Goal: Navigation & Orientation: Find specific page/section

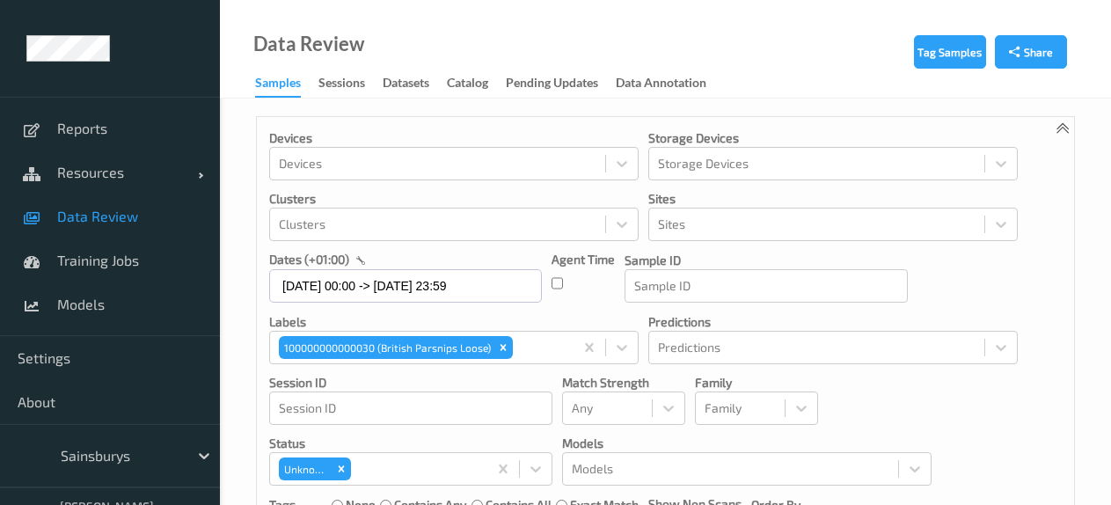
scroll to position [424, 0]
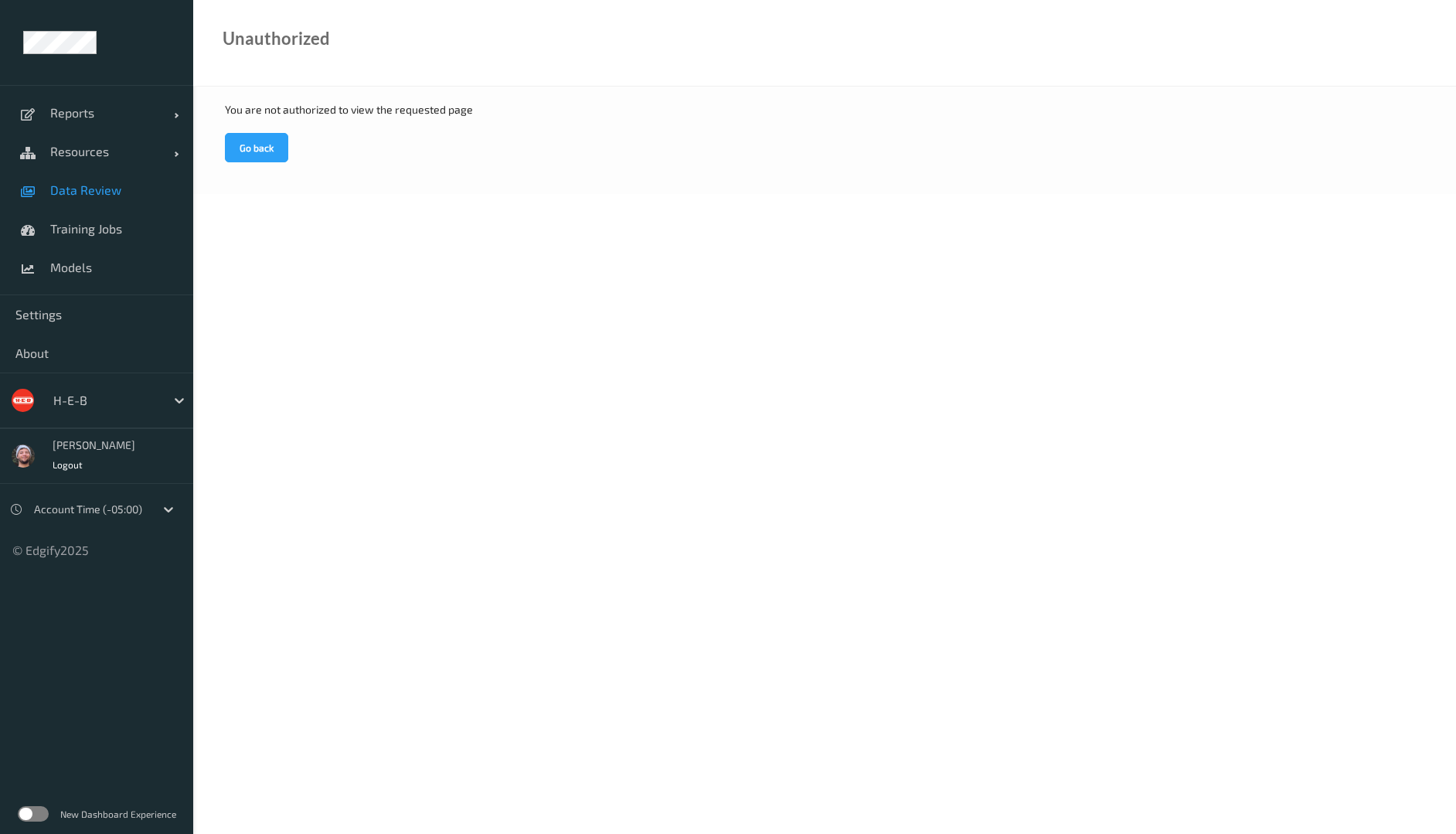
click at [142, 200] on link "Data Review" at bounding box center [97, 190] width 193 height 39
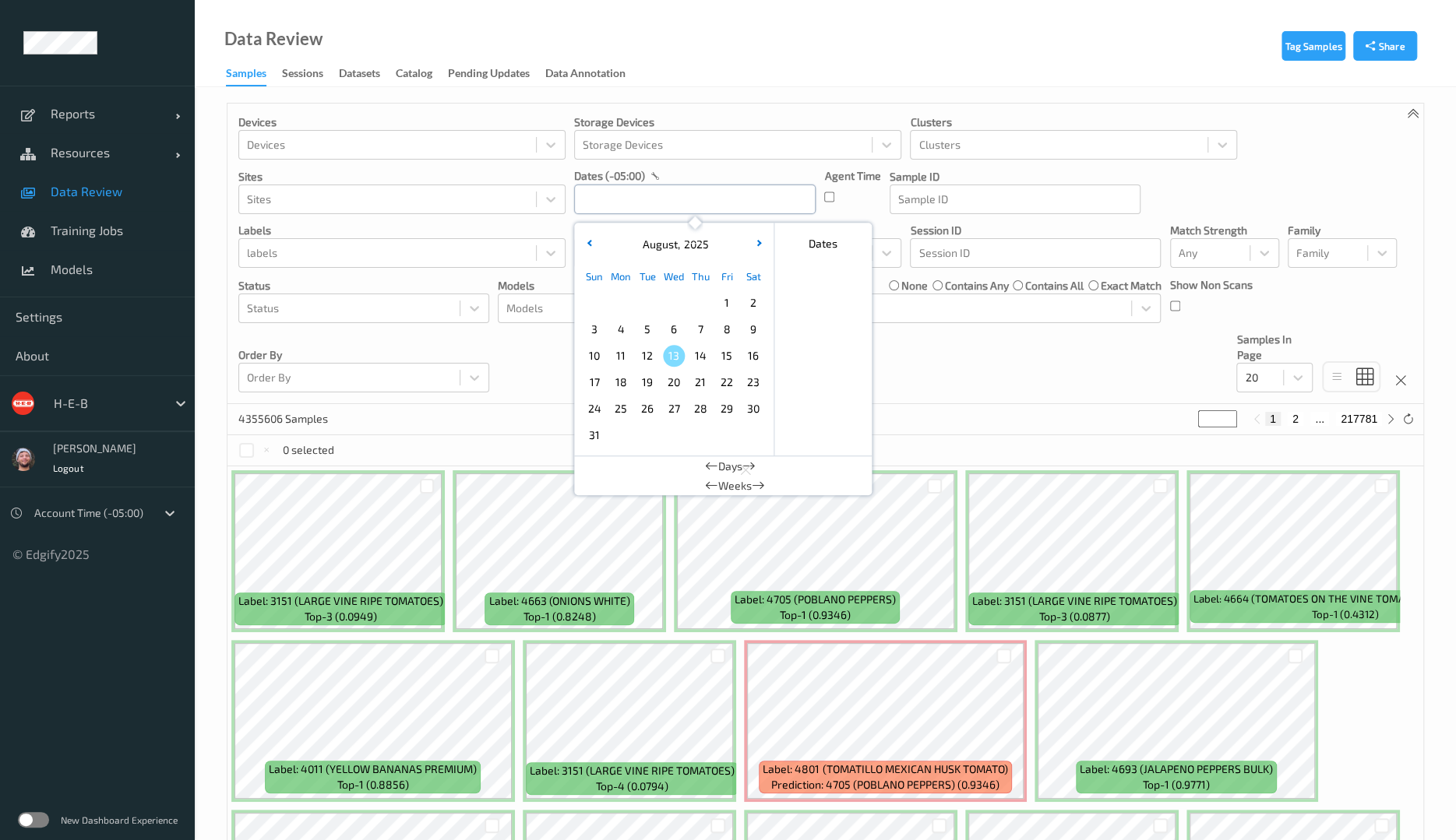
click at [610, 186] on input "text" at bounding box center [694, 198] width 242 height 29
click at [656, 358] on span "12" at bounding box center [647, 356] width 22 height 22
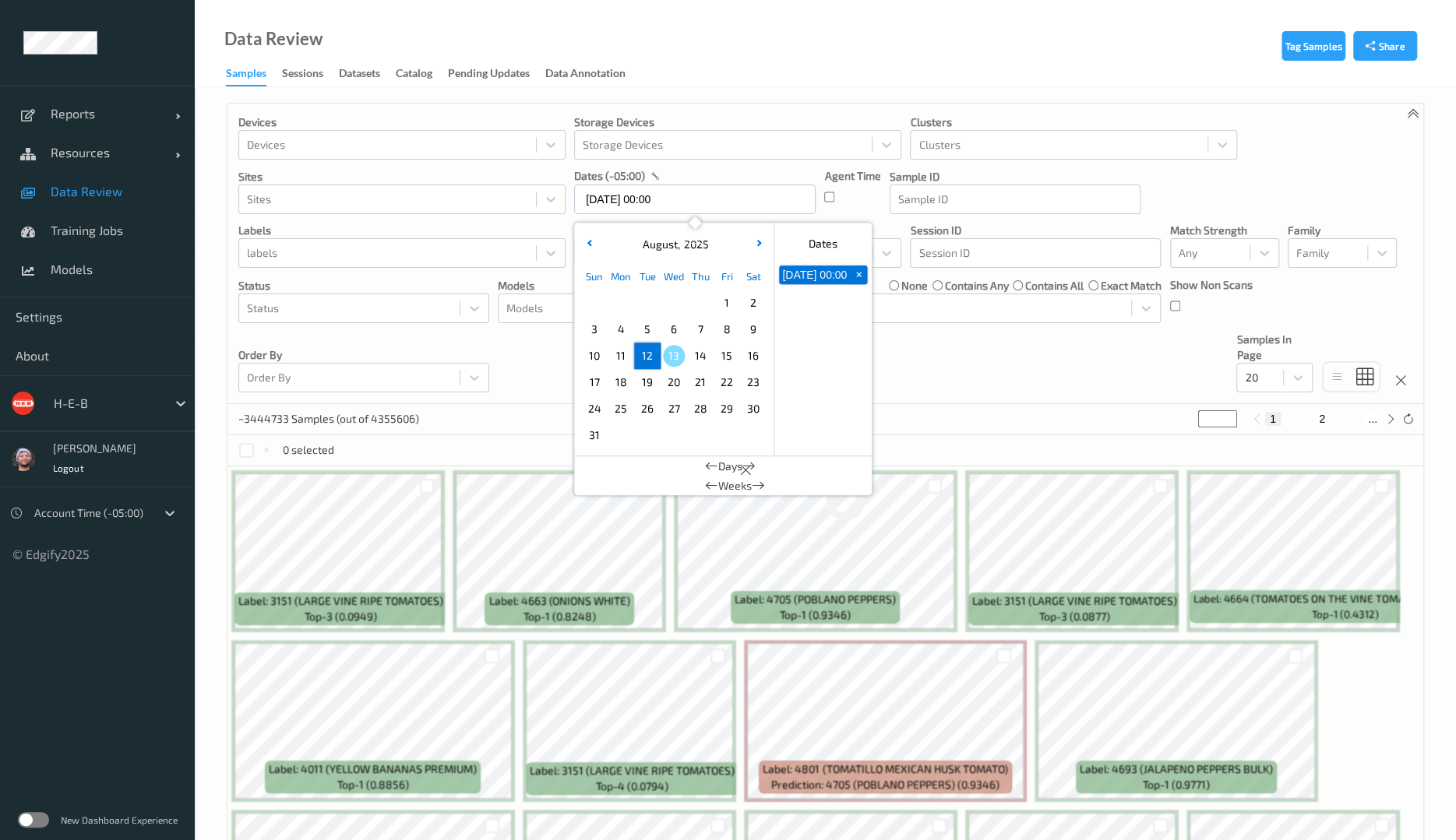
click at [656, 358] on span "12" at bounding box center [647, 356] width 22 height 22
type input "[DATE] 00:00 -> [DATE] 23:59"
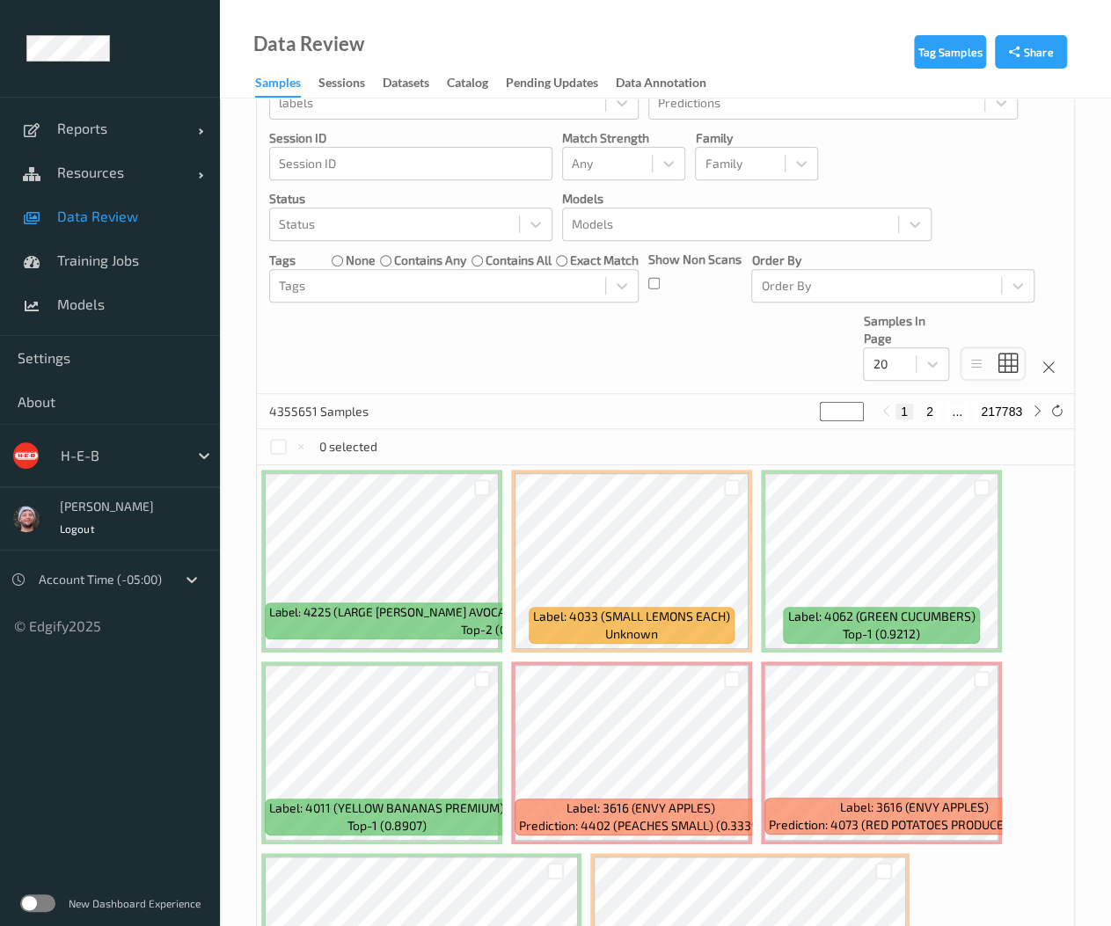
scroll to position [246, 0]
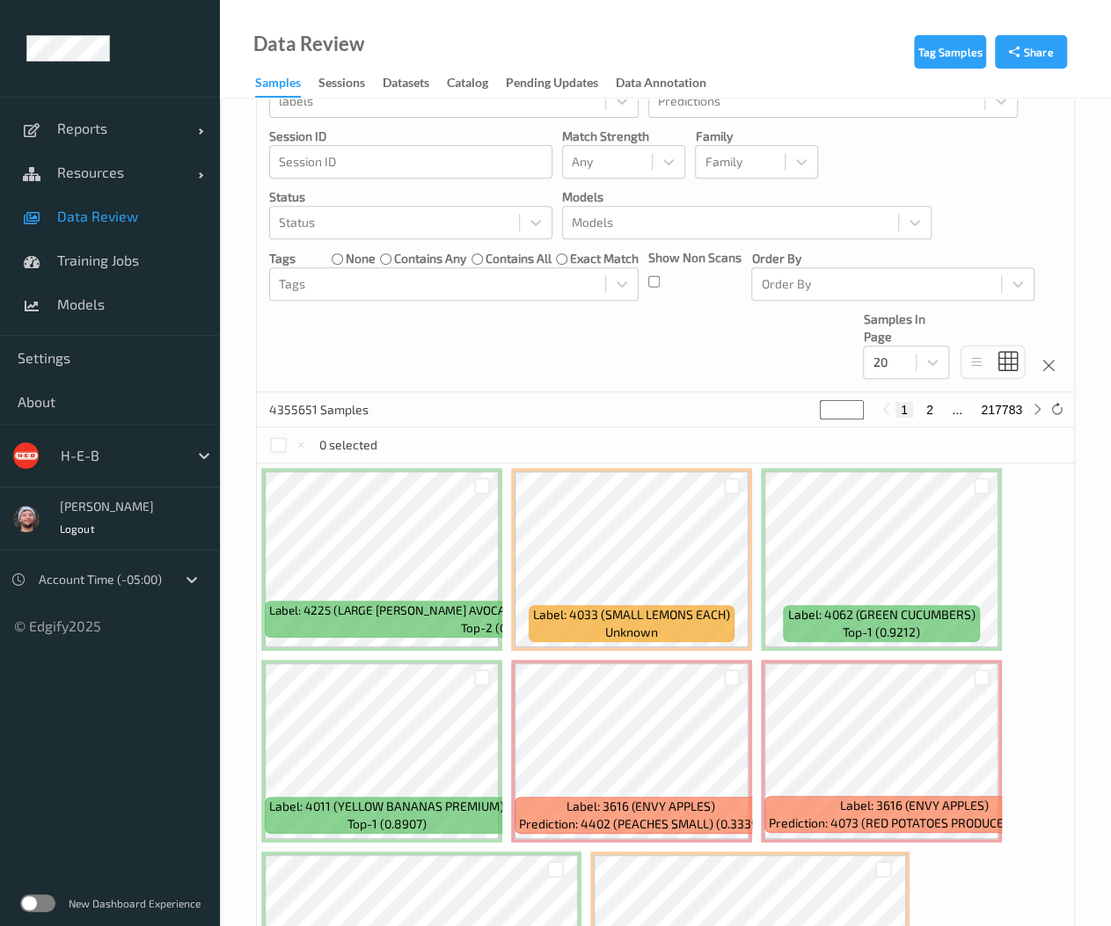
click at [461, 356] on div "Devices Devices Storage Devices Storage Devices Clusters Clusters Sites Sites d…" at bounding box center [665, 132] width 817 height 522
click at [303, 361] on div "Devices Devices Storage Devices Storage Devices Clusters Clusters Sites Sites d…" at bounding box center [665, 132] width 817 height 522
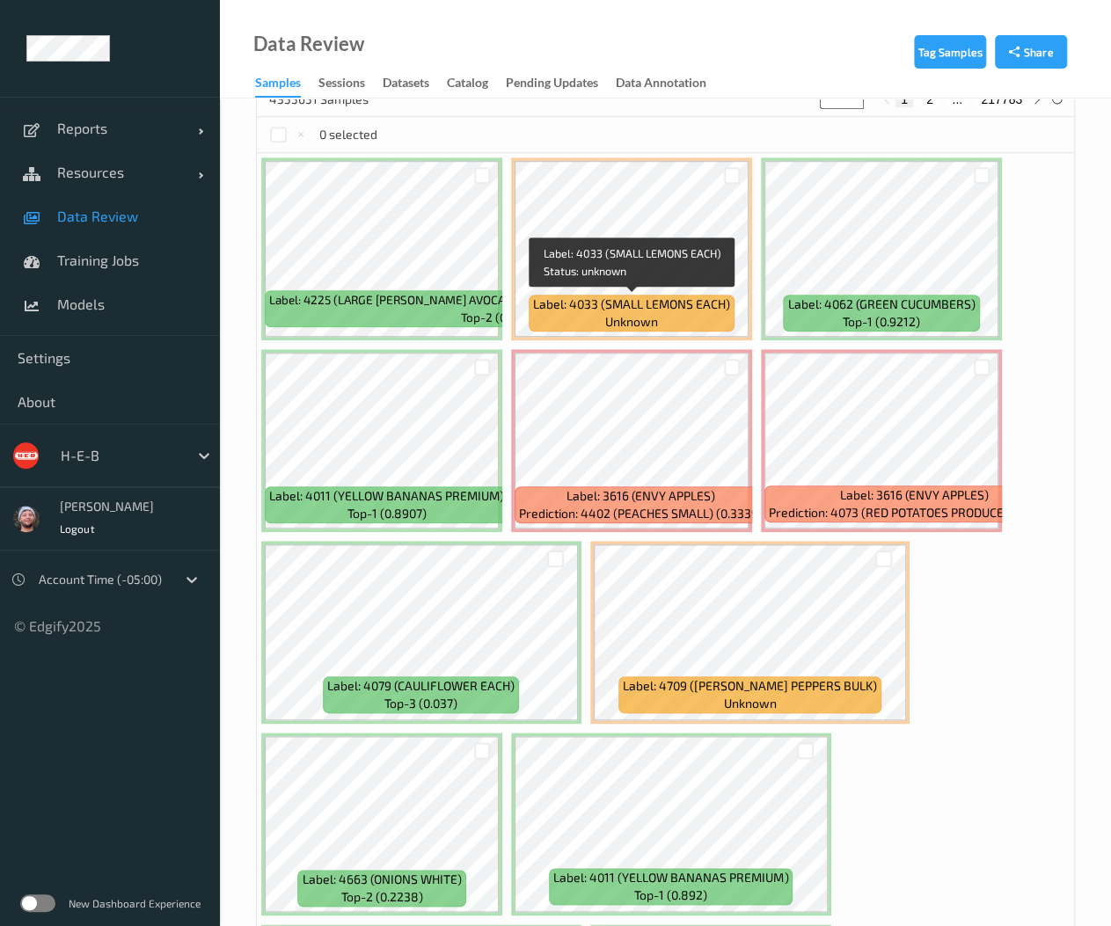
scroll to position [558, 0]
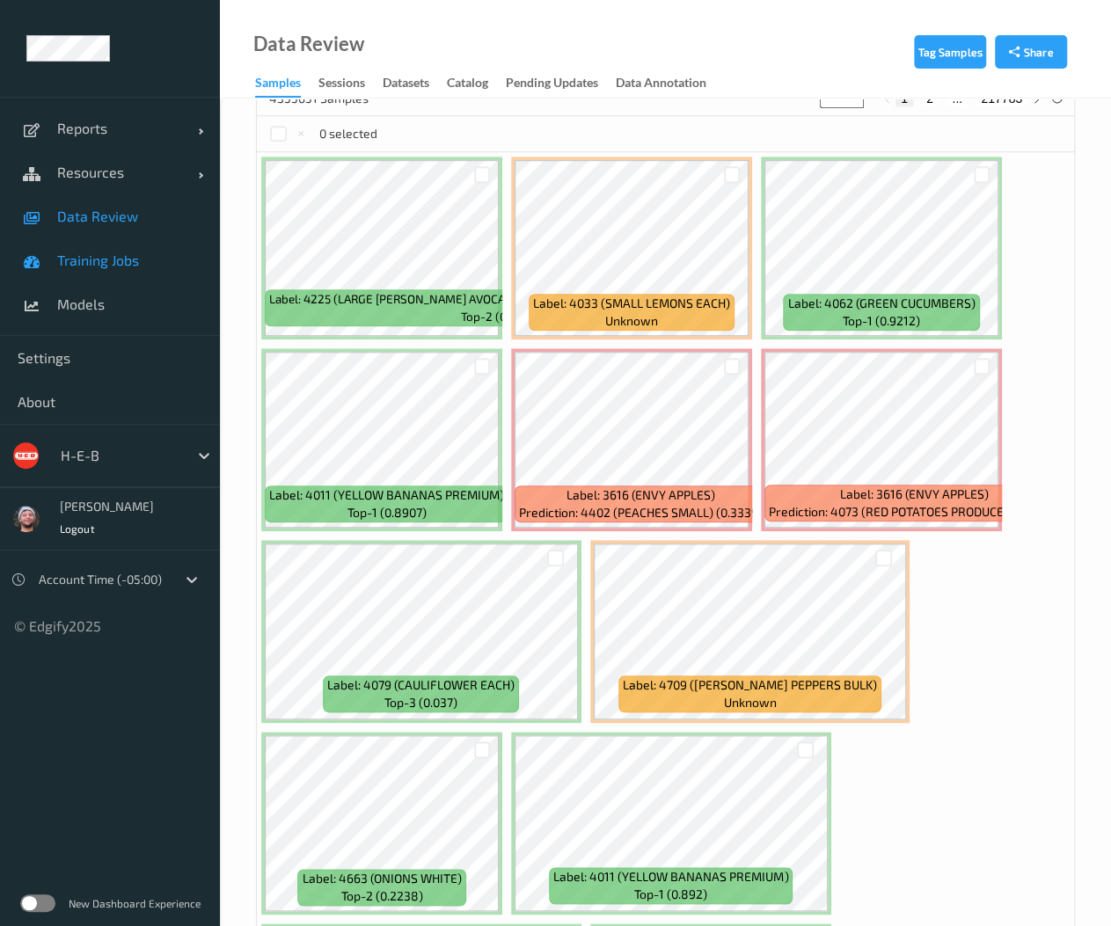
click at [131, 266] on span "Training Jobs" at bounding box center [129, 261] width 145 height 18
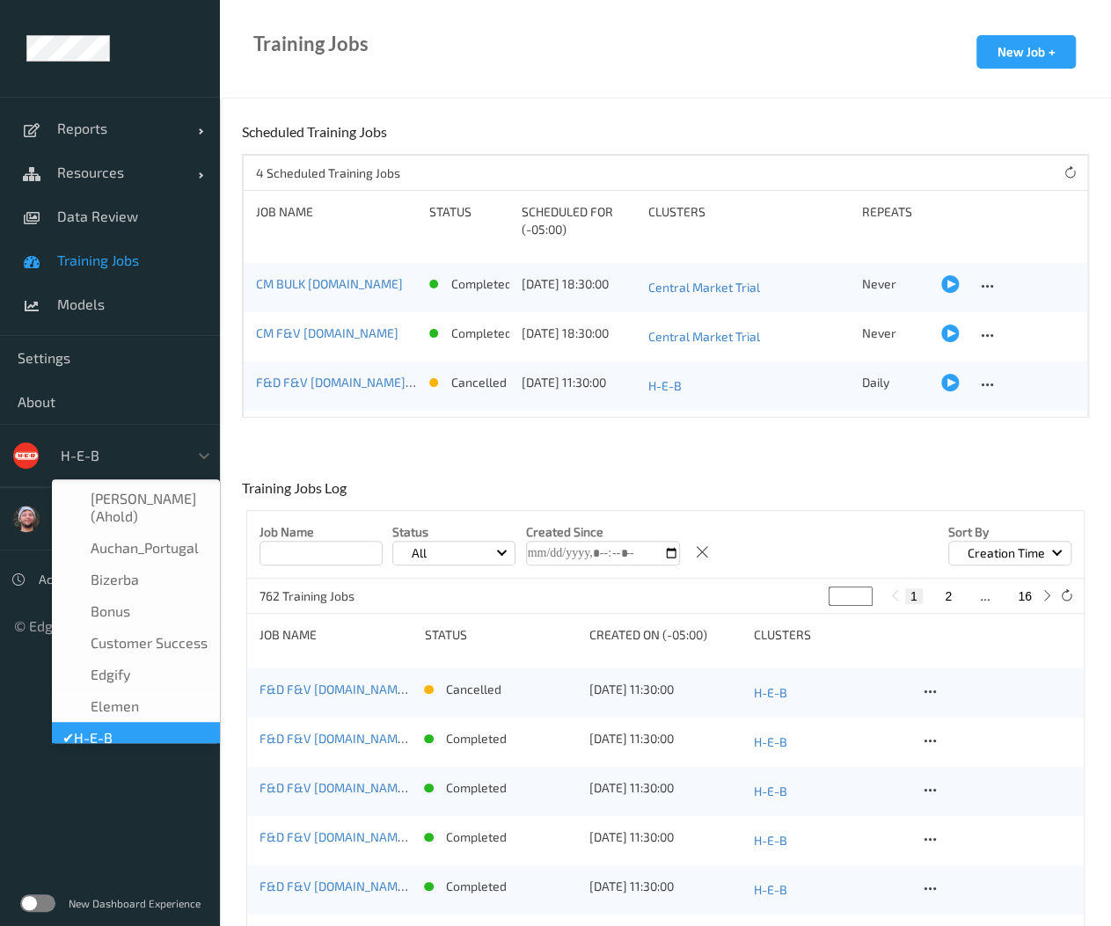
click at [120, 458] on div at bounding box center [120, 455] width 119 height 21
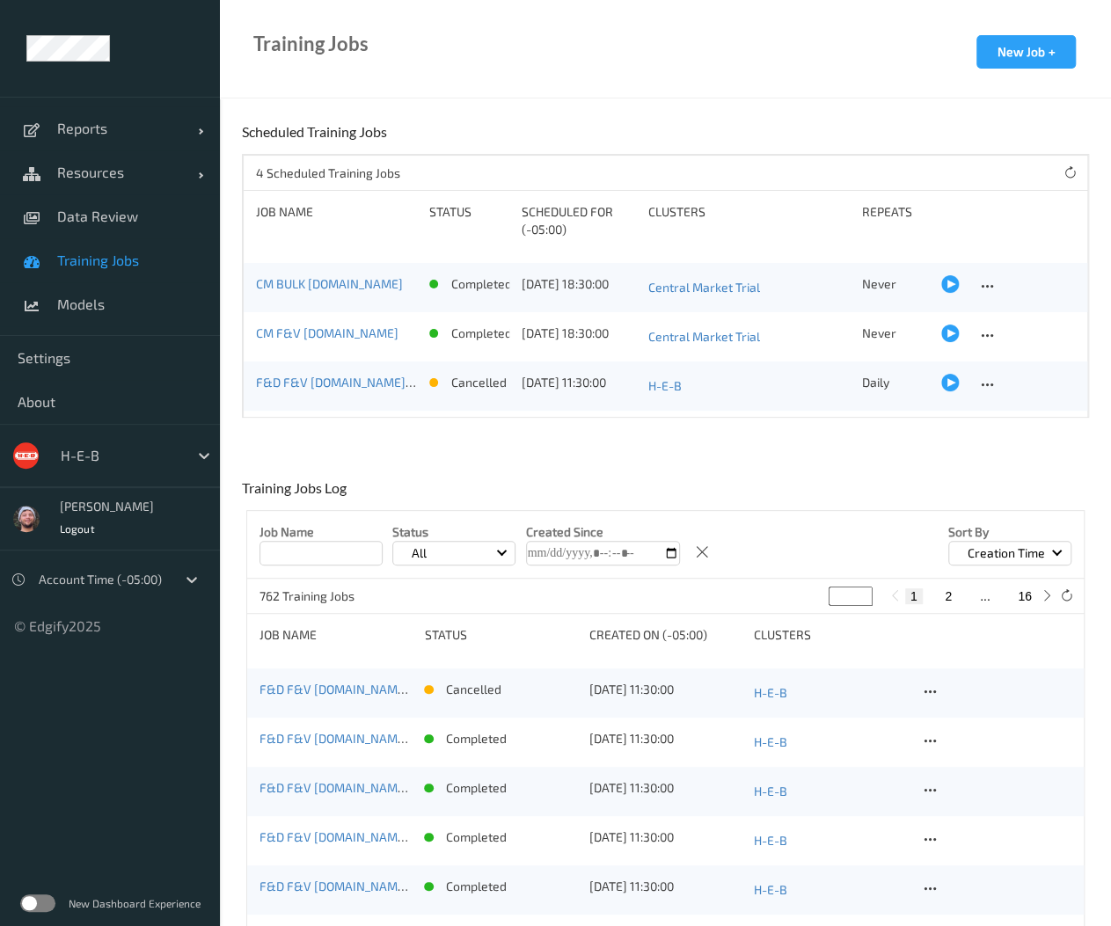
click at [119, 828] on ul "Reports Default Report Customized Report Resources Devices Clusters Sites Data …" at bounding box center [110, 463] width 220 height 926
drag, startPoint x: 69, startPoint y: 903, endPoint x: 199, endPoint y: 907, distance: 129.3
click at [199, 907] on span "New Dashboard Experience" at bounding box center [135, 903] width 132 height 18
click at [159, 835] on ul "Reports Default Report Customized Report Resources Devices Clusters Sites Data …" at bounding box center [110, 463] width 220 height 926
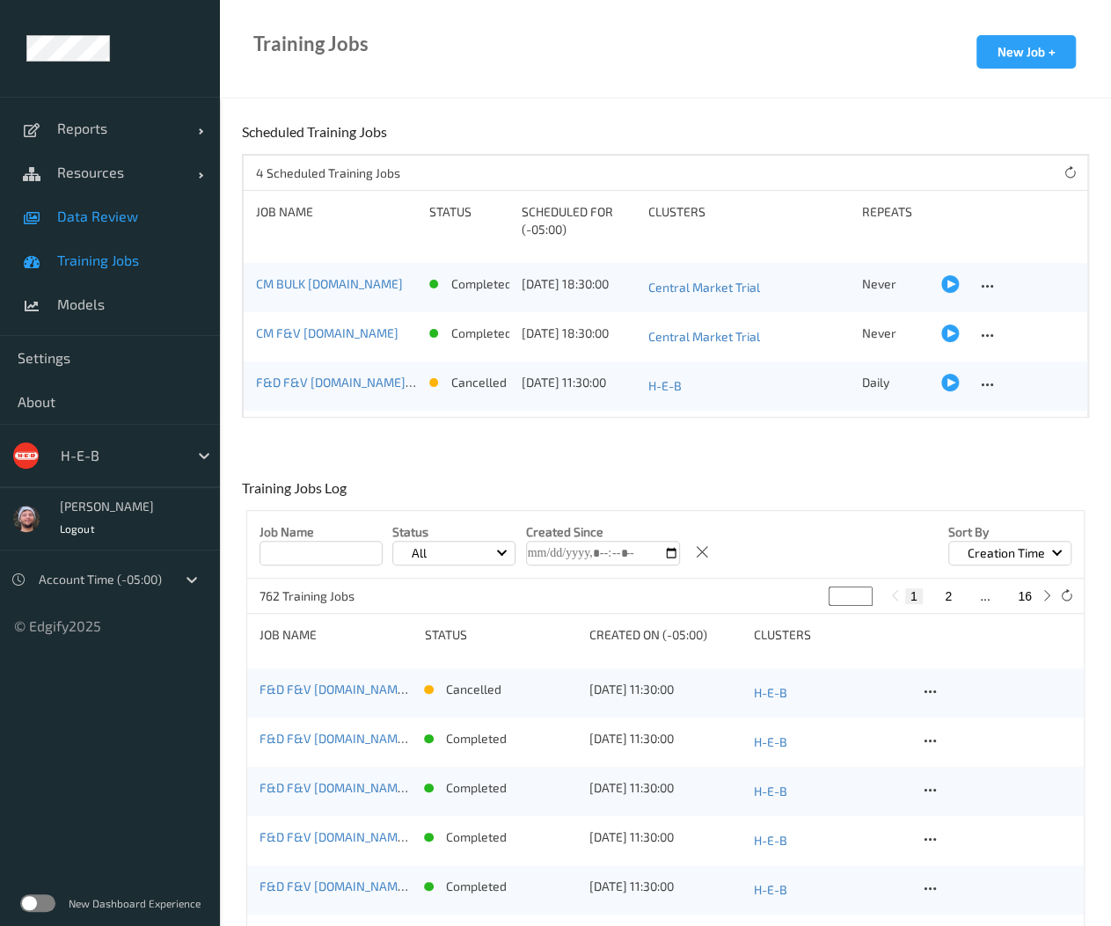
click at [95, 226] on link "Data Review" at bounding box center [110, 216] width 220 height 44
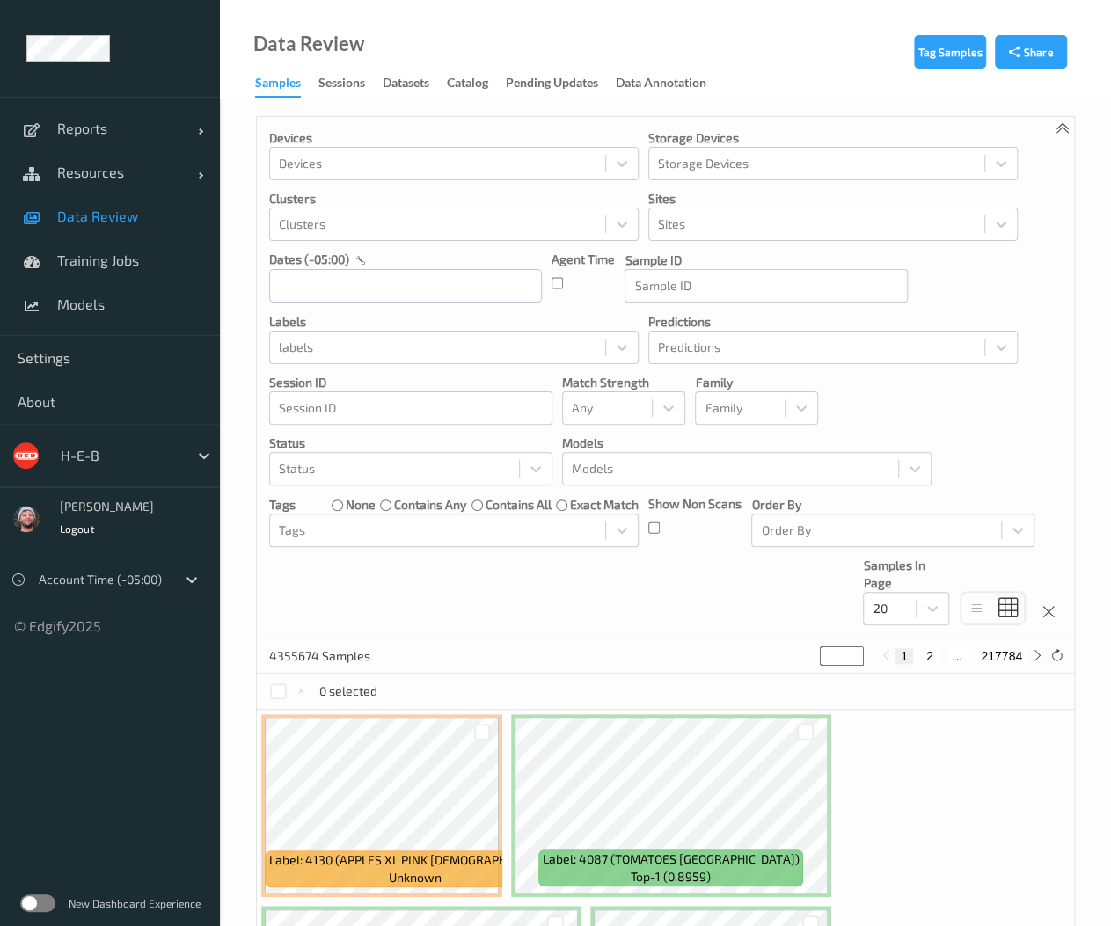
click at [498, 588] on div "Devices Devices Storage Devices Storage Devices Clusters Clusters Sites Sites d…" at bounding box center [665, 378] width 817 height 522
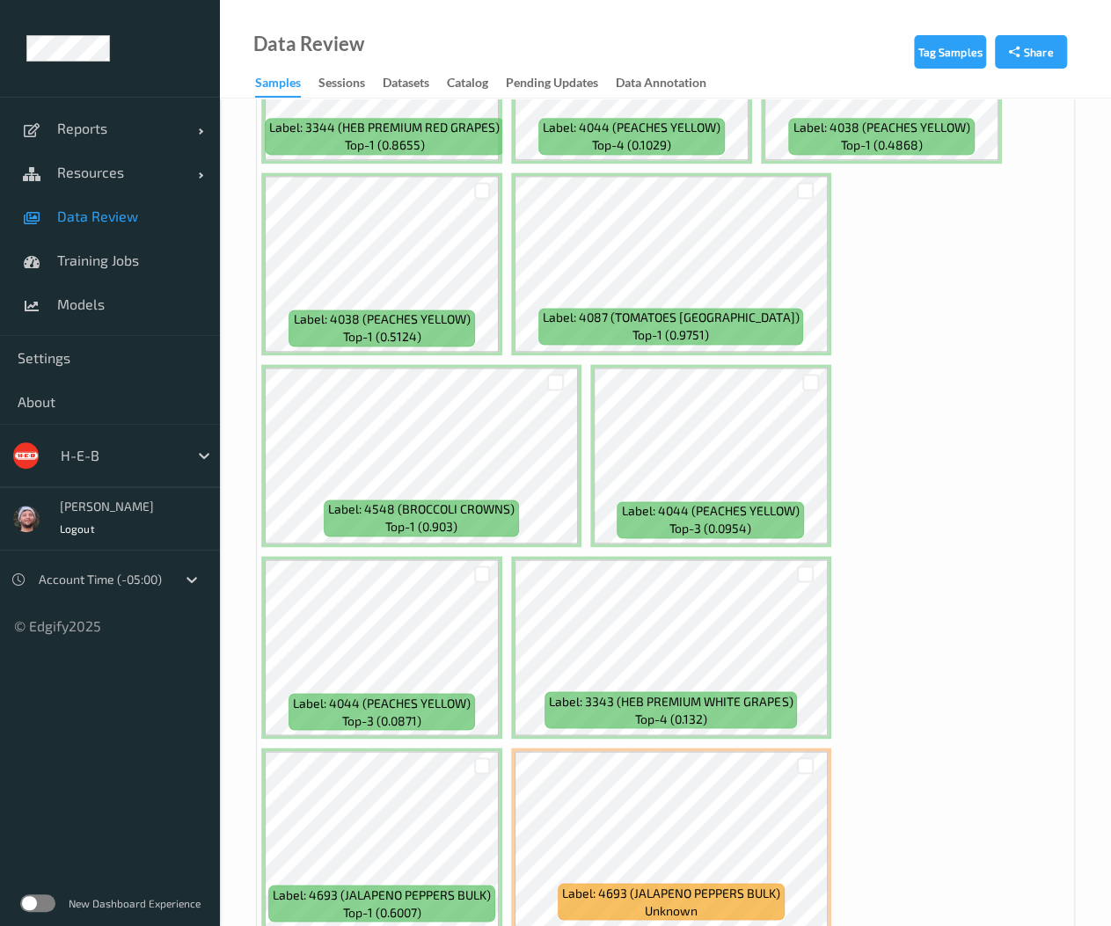
scroll to position [1143, 0]
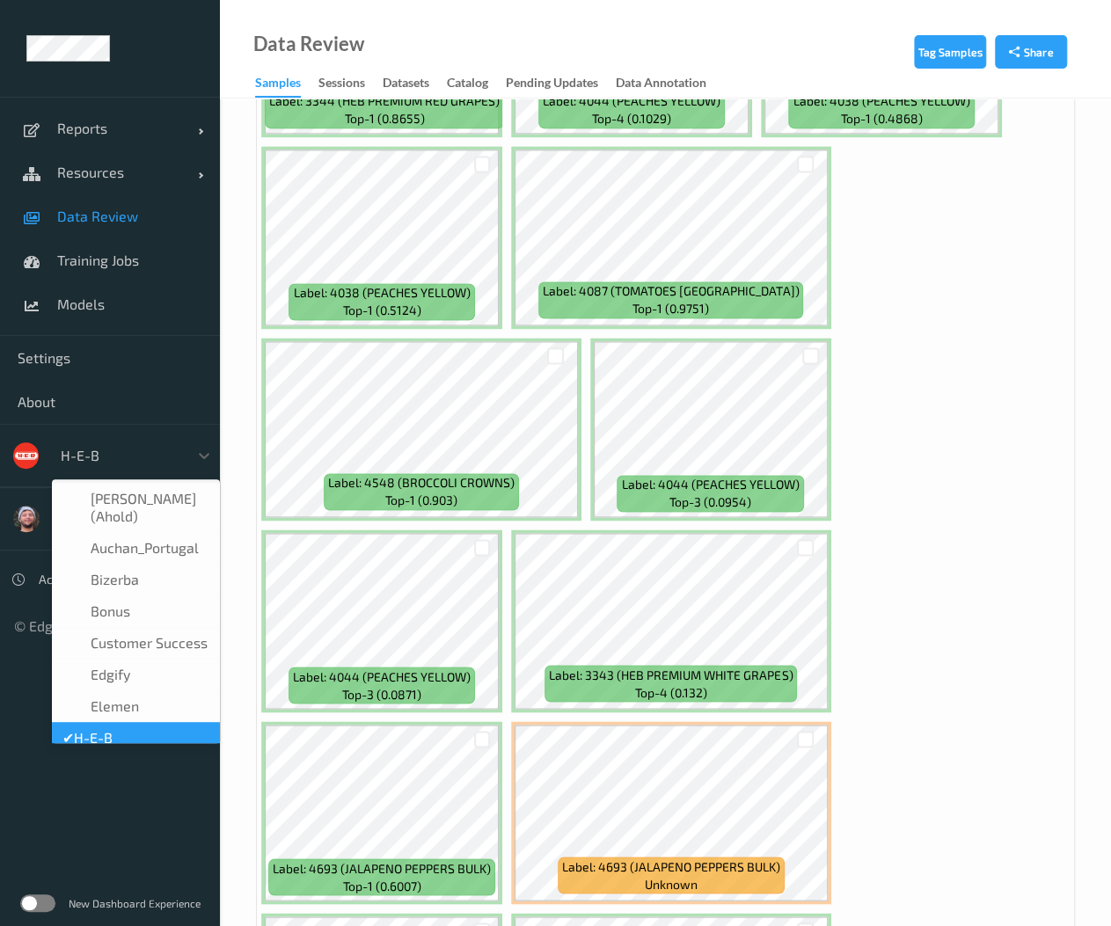
click at [124, 453] on div at bounding box center [120, 455] width 119 height 21
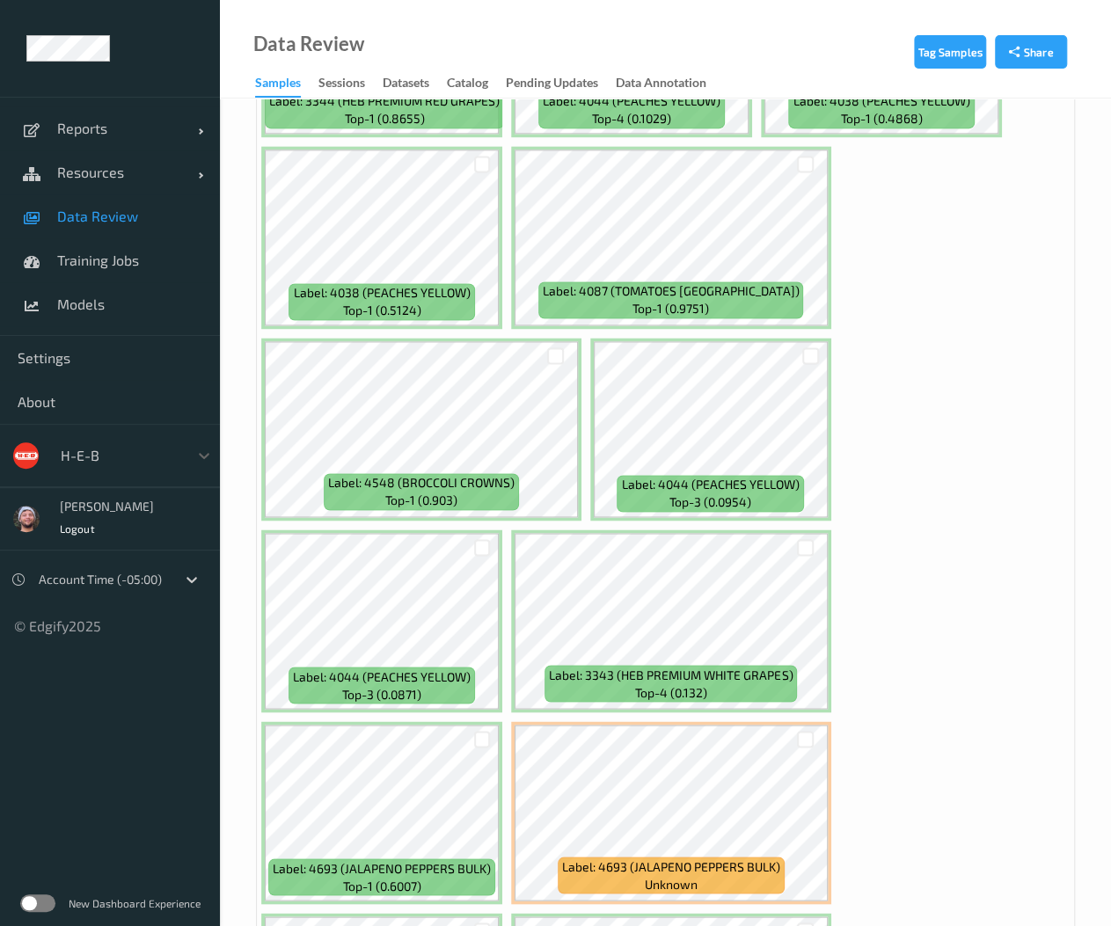
click at [125, 463] on div at bounding box center [120, 455] width 119 height 21
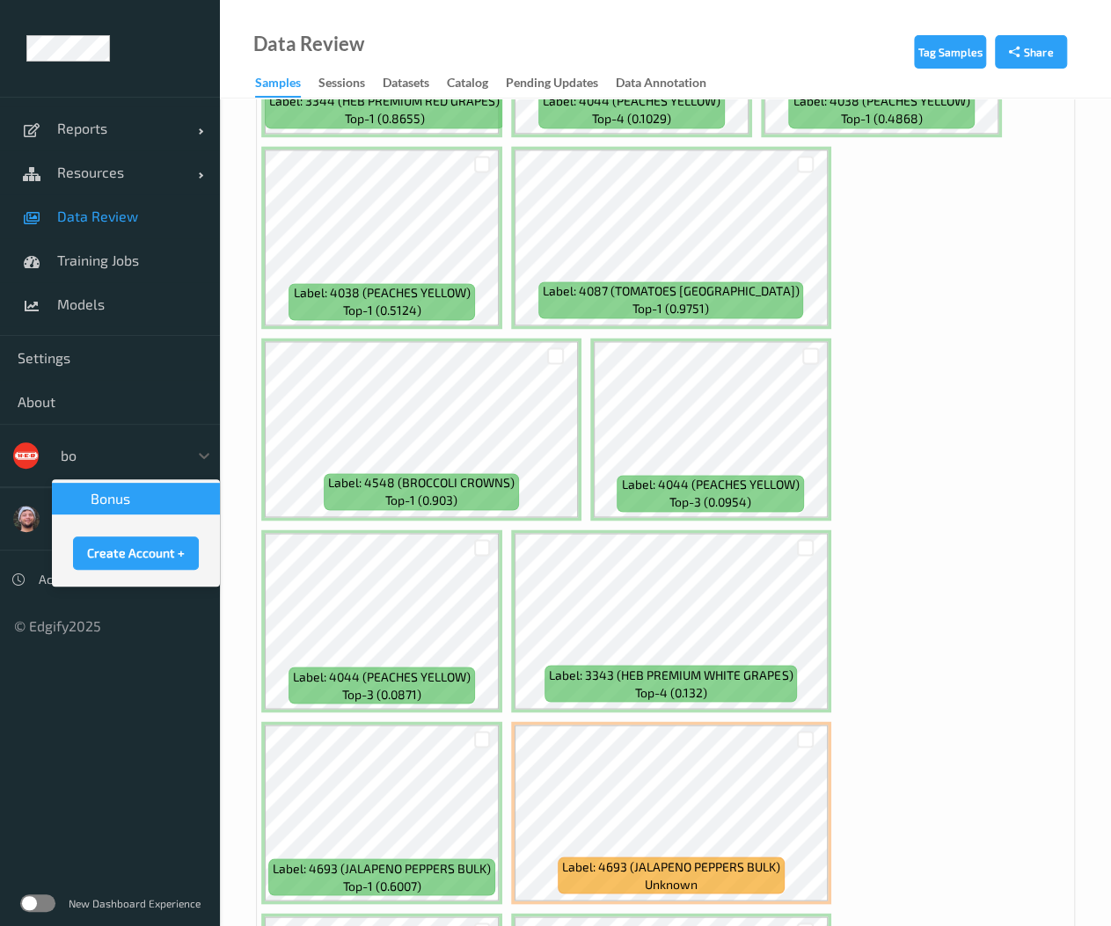
scroll to position [0, 0]
type input "bonu"
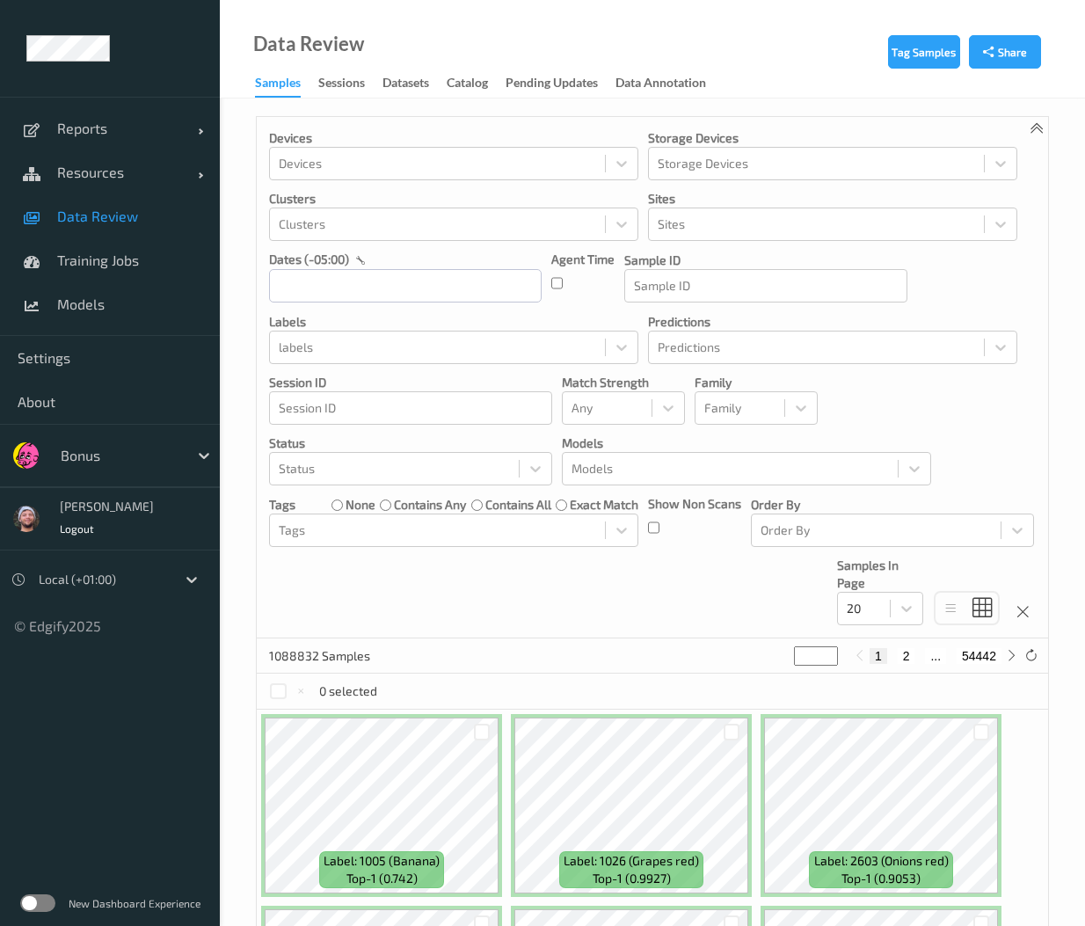
click at [554, 630] on div "Devices Devices Storage Devices Storage Devices Clusters Clusters Sites Sites d…" at bounding box center [653, 378] width 792 height 522
click at [72, 446] on div at bounding box center [120, 455] width 119 height 21
click at [368, 579] on div "Devices Devices Storage Devices Storage Devices Clusters Clusters Sites Sites d…" at bounding box center [653, 378] width 792 height 522
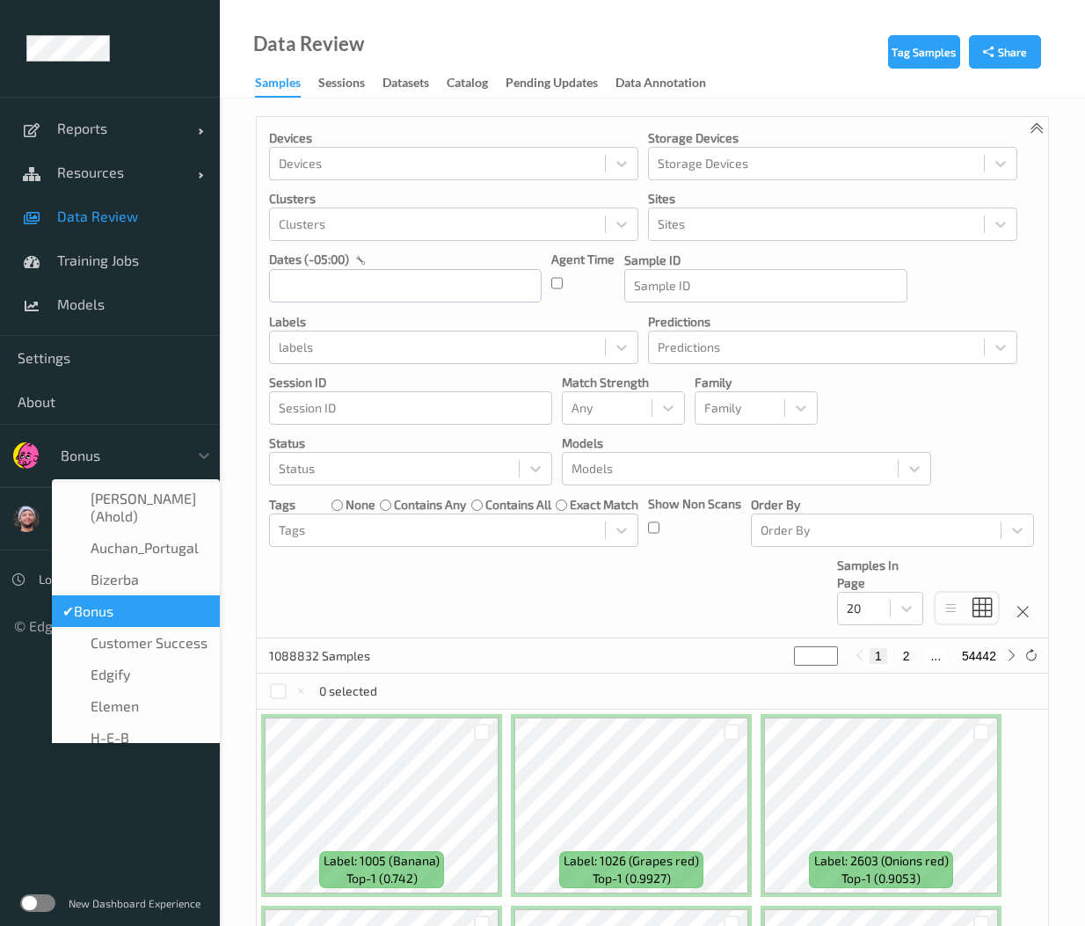
click at [146, 462] on div at bounding box center [120, 455] width 119 height 21
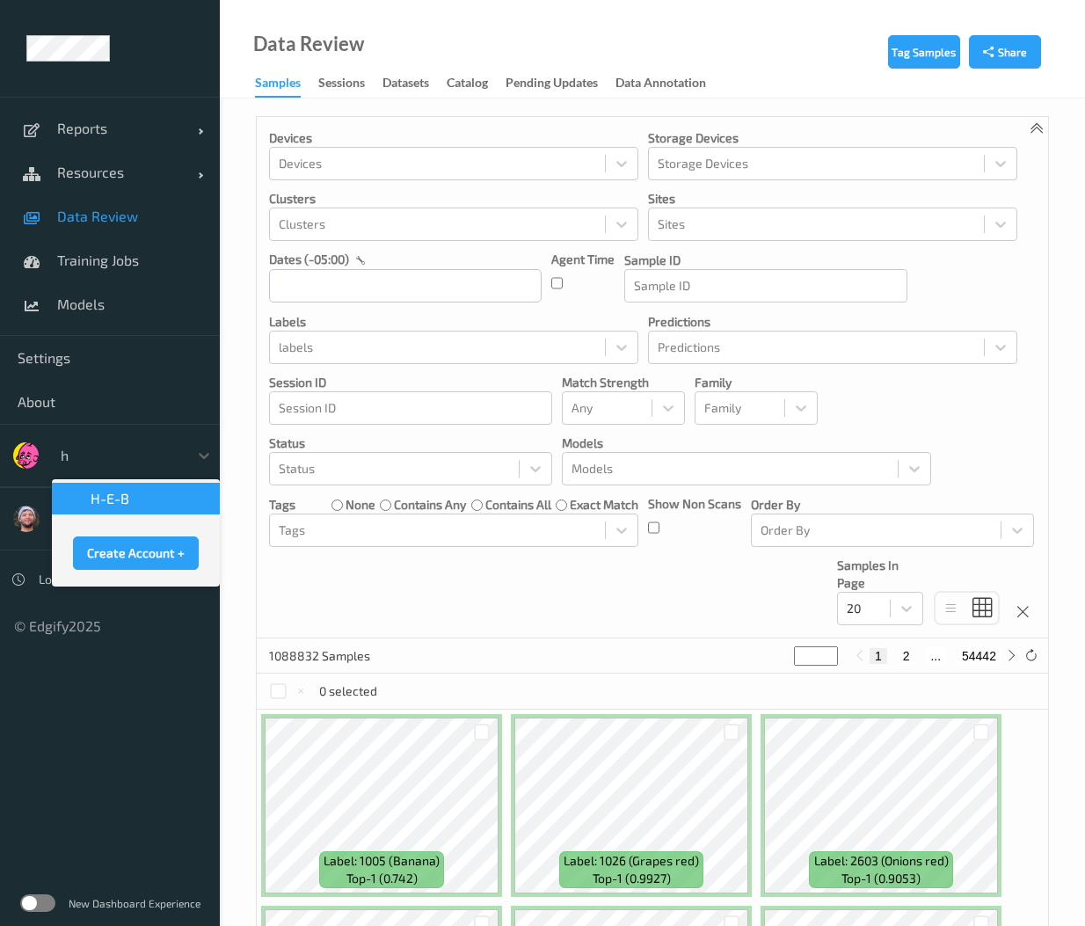
type input "h-"
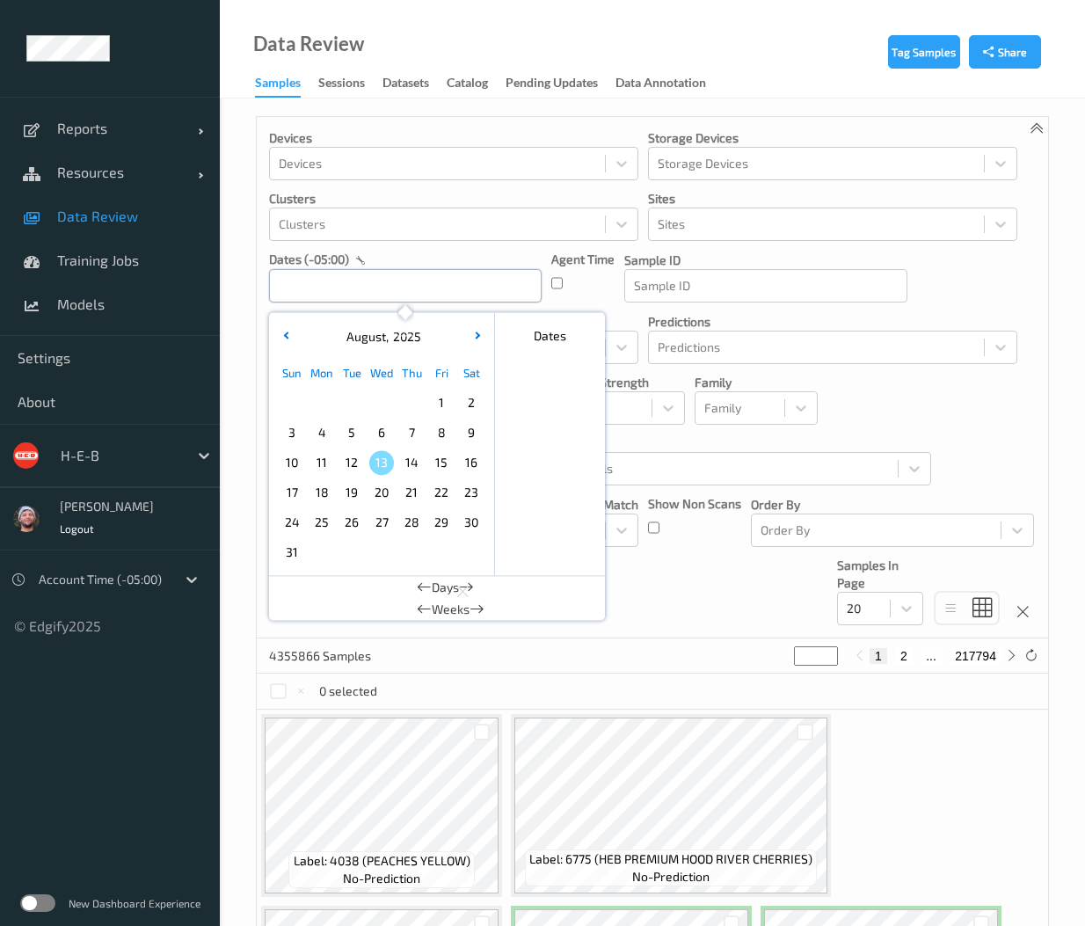
click at [382, 290] on input "text" at bounding box center [405, 285] width 273 height 33
click at [351, 472] on span "12" at bounding box center [351, 462] width 25 height 25
type input "[DATE] 00:00 -> [DATE] 23:59"
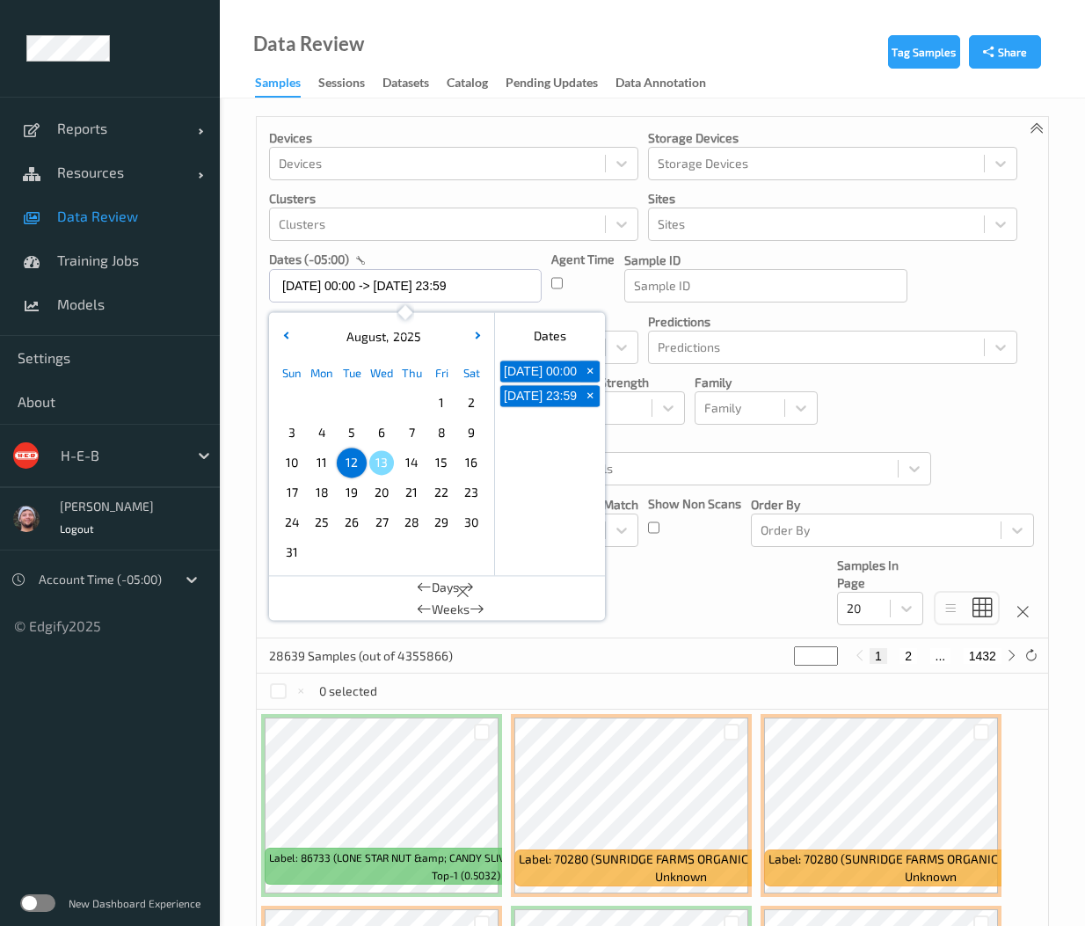
click at [658, 601] on div "Devices Devices Storage Devices Storage Devices Clusters Clusters Sites Sites d…" at bounding box center [653, 378] width 792 height 522
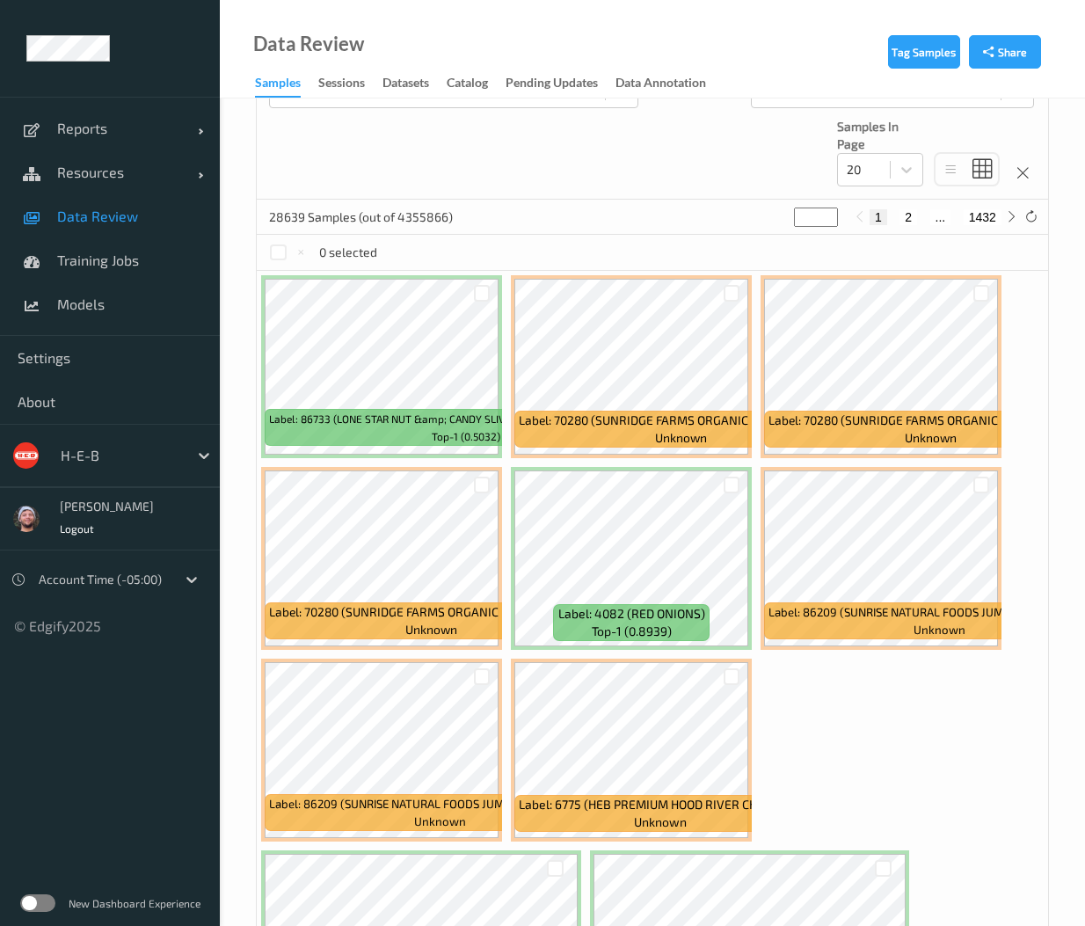
scroll to position [438, 0]
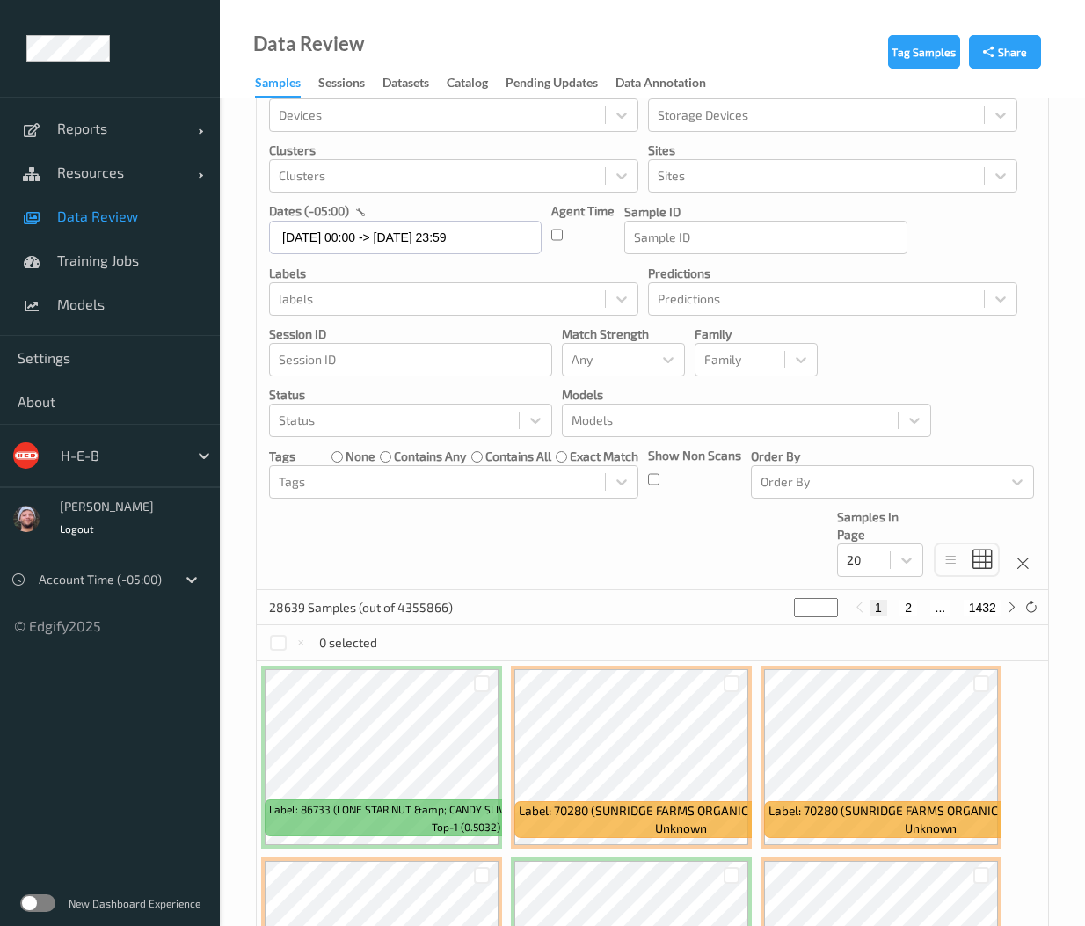
scroll to position [0, 0]
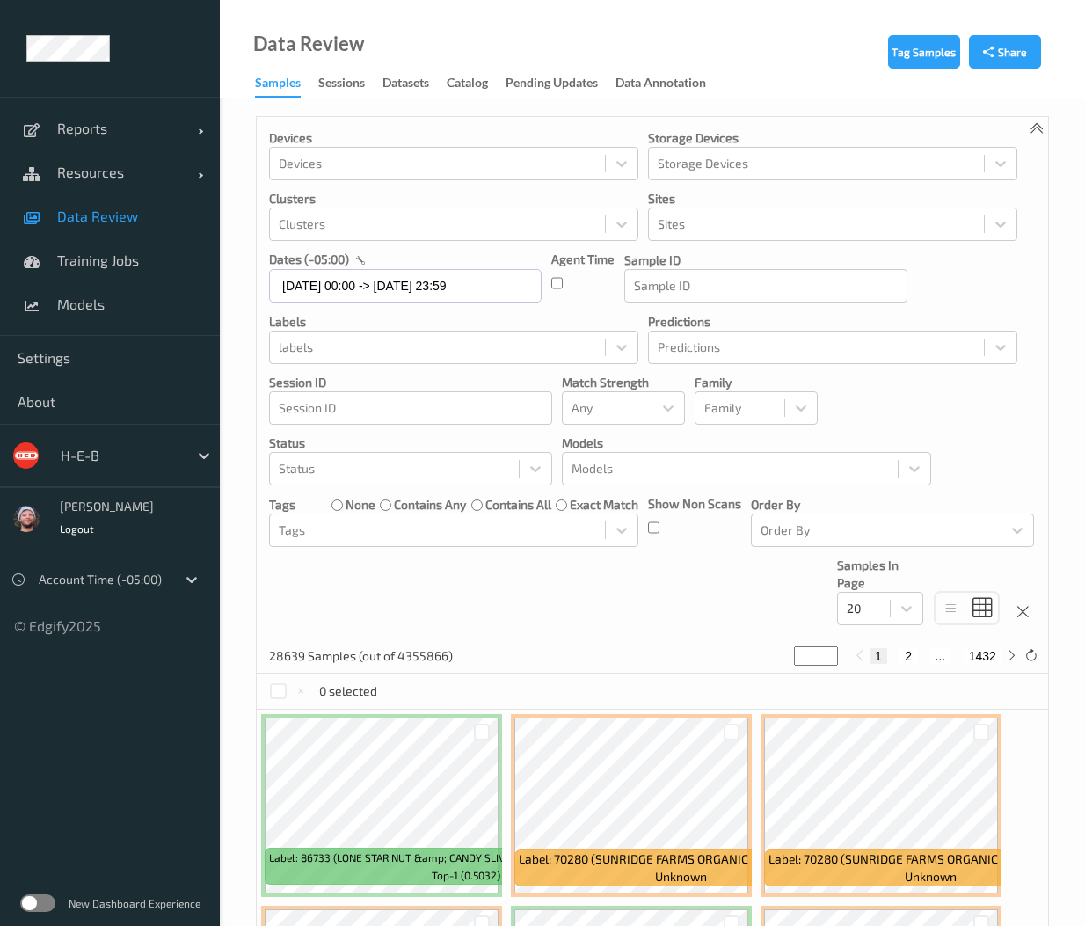
click at [630, 600] on div "Devices Devices Storage Devices Storage Devices Clusters Clusters Sites Sites d…" at bounding box center [653, 378] width 792 height 522
click at [575, 584] on div "Devices Devices Storage Devices Storage Devices Clusters Clusters Sites Sites d…" at bounding box center [653, 378] width 792 height 522
click at [420, 576] on div "Devices Devices Storage Devices Storage Devices Clusters Clusters Sites Sites d…" at bounding box center [653, 378] width 792 height 522
drag, startPoint x: 266, startPoint y: 651, endPoint x: 303, endPoint y: 656, distance: 37.3
click at [303, 656] on div "28639 Samples (out of 4355866) * 1 2 ... 1432" at bounding box center [653, 656] width 792 height 35
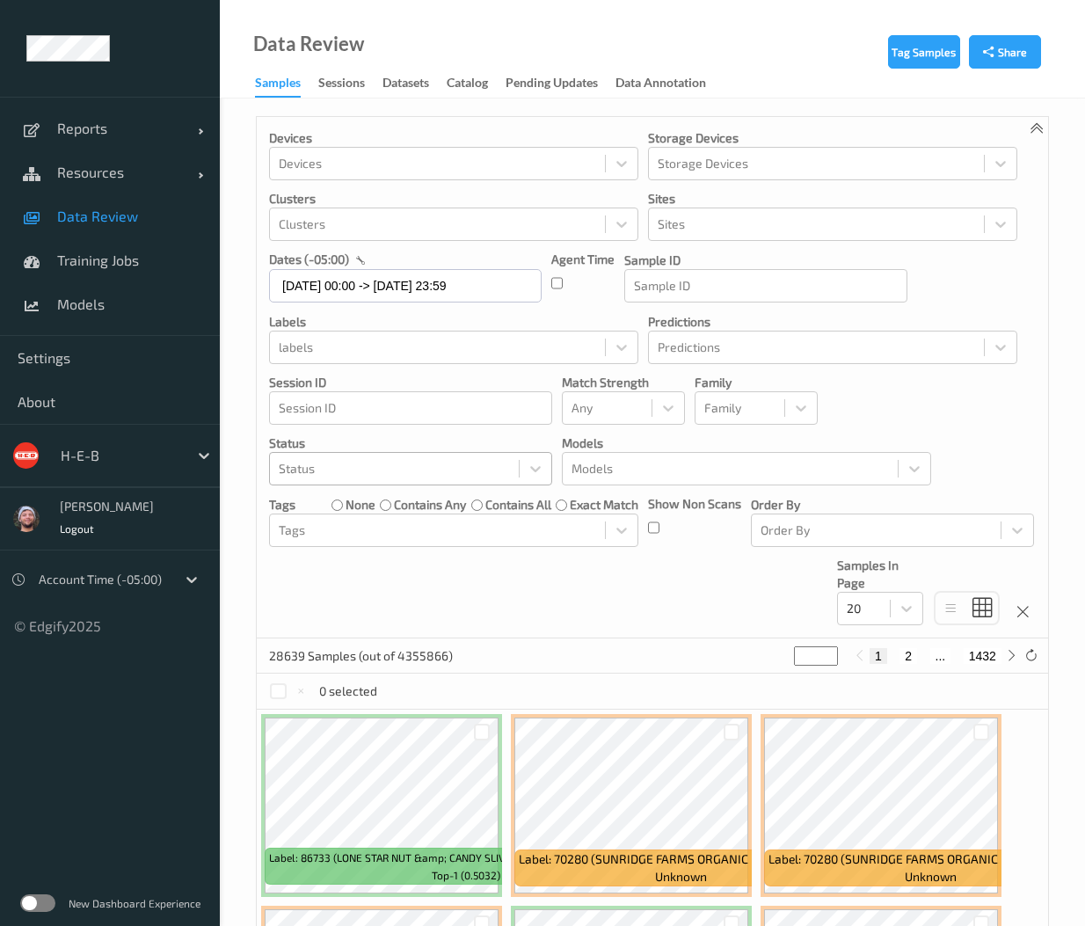
click at [400, 476] on div at bounding box center [394, 468] width 231 height 21
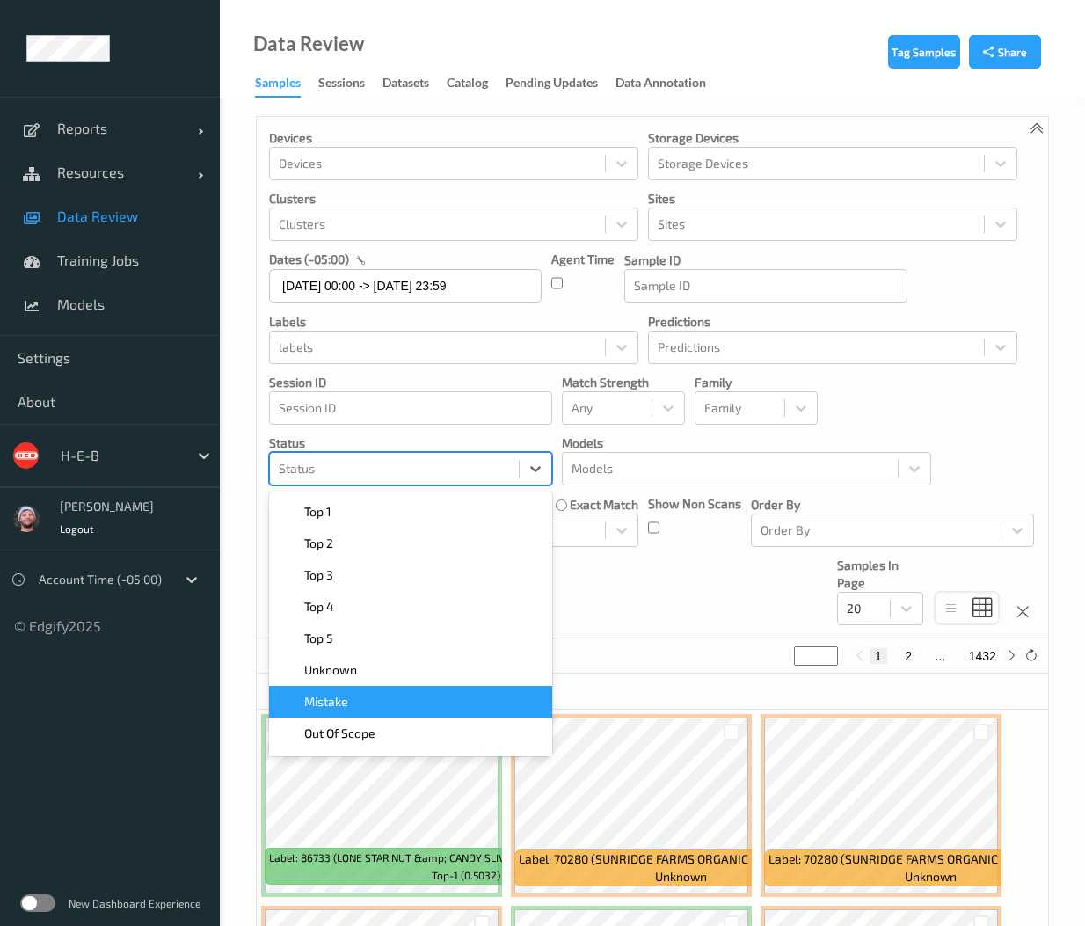
click at [368, 707] on div "Mistake" at bounding box center [411, 702] width 262 height 18
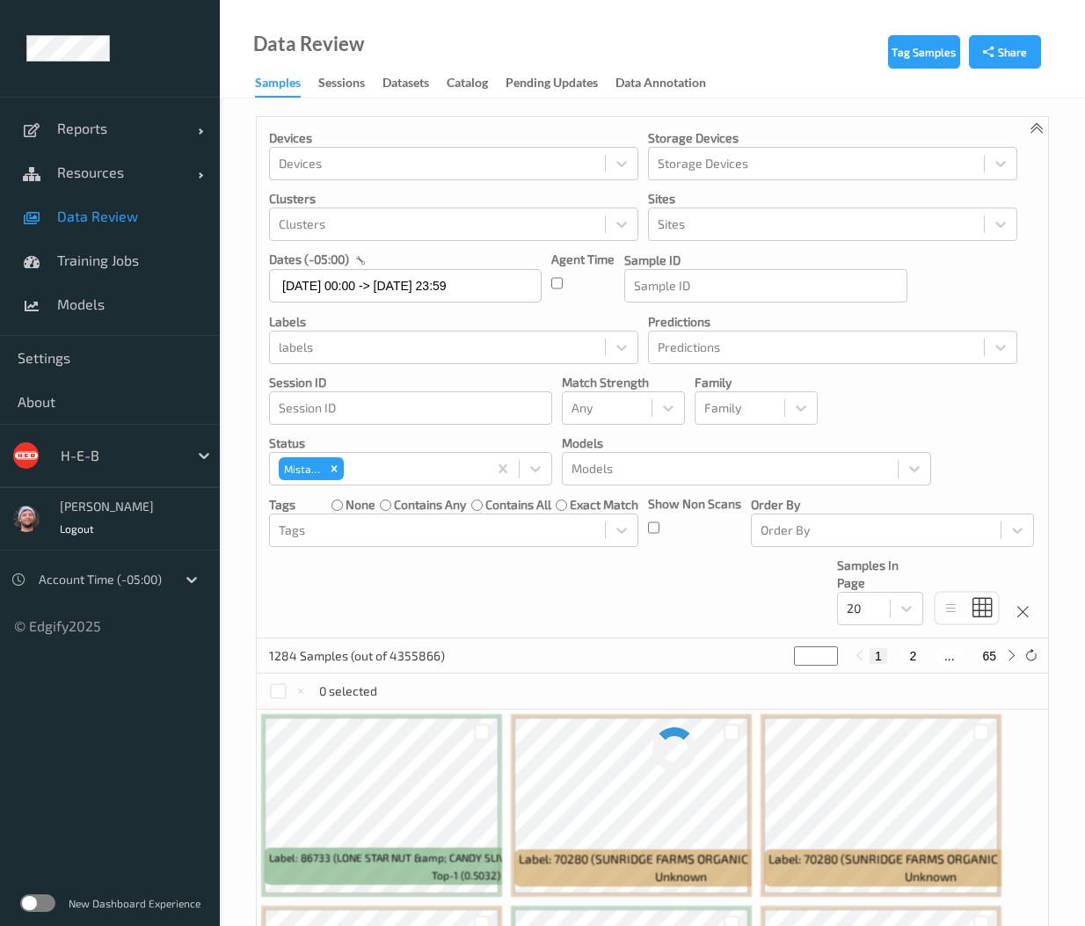
click at [434, 578] on div "Devices Devices Storage Devices Storage Devices Clusters Clusters Sites Sites d…" at bounding box center [653, 378] width 792 height 522
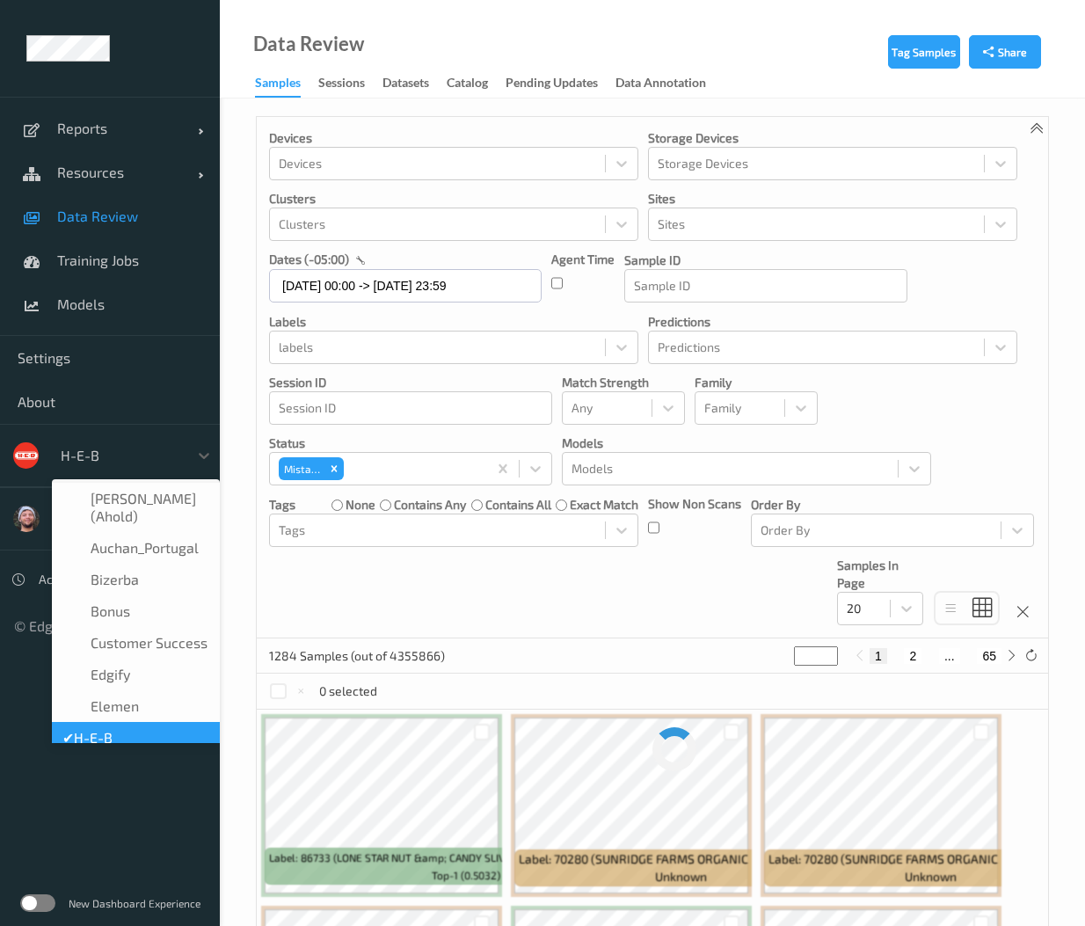
click at [137, 451] on div at bounding box center [120, 455] width 119 height 21
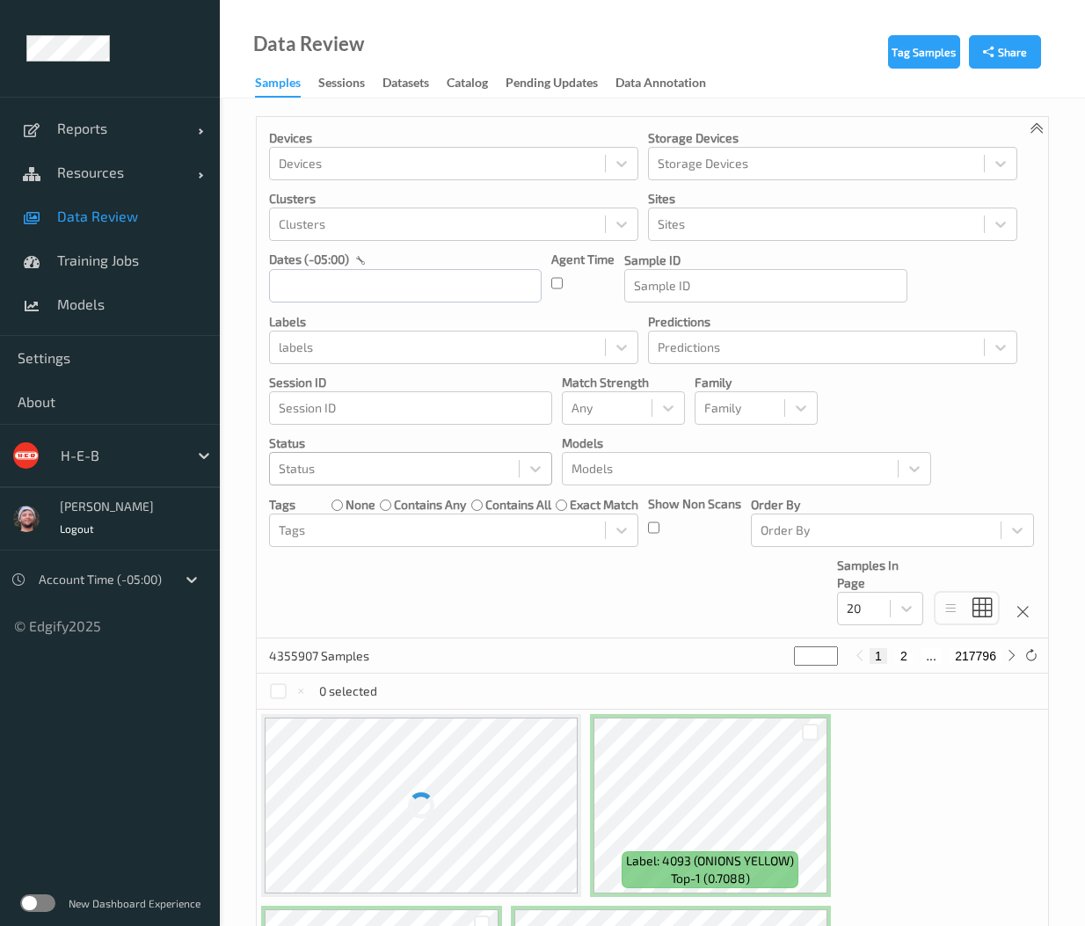
click at [297, 469] on div at bounding box center [394, 468] width 231 height 21
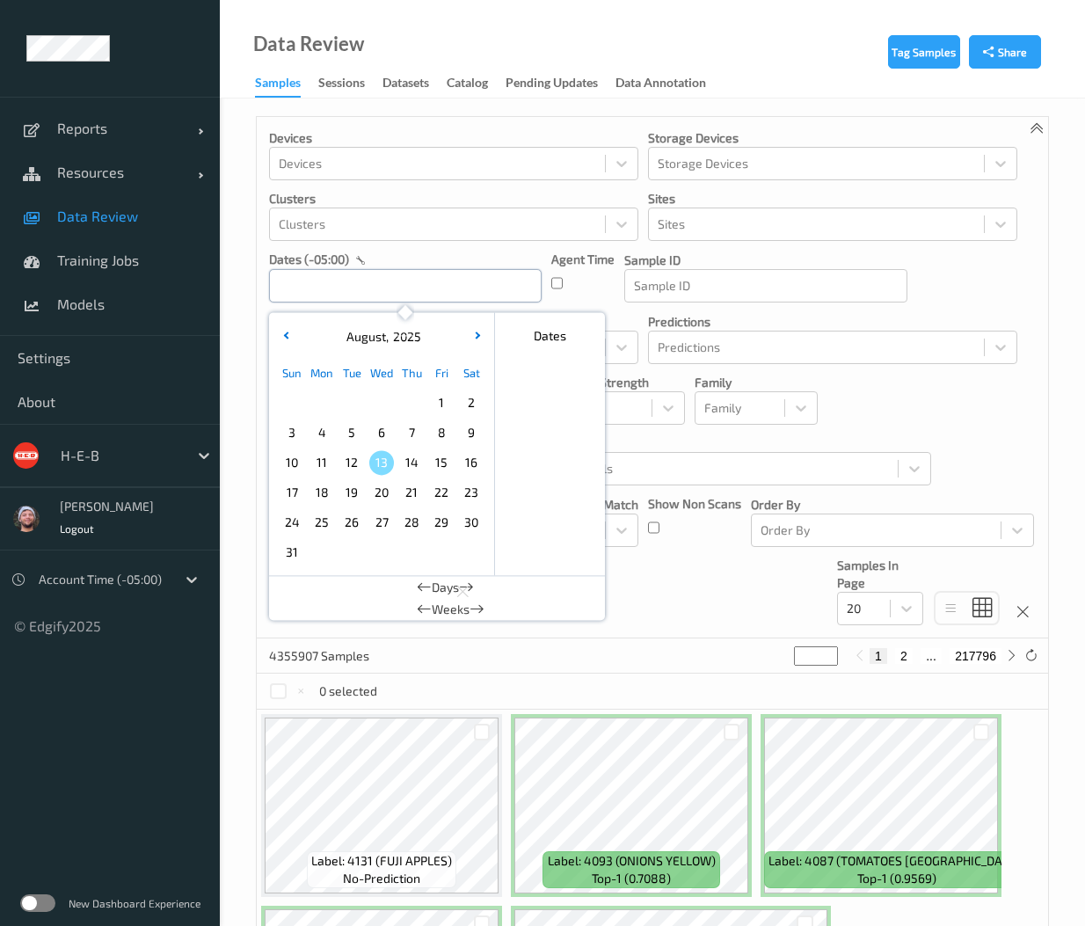
click at [378, 286] on input "text" at bounding box center [405, 285] width 273 height 33
click at [353, 467] on span "12" at bounding box center [351, 462] width 25 height 25
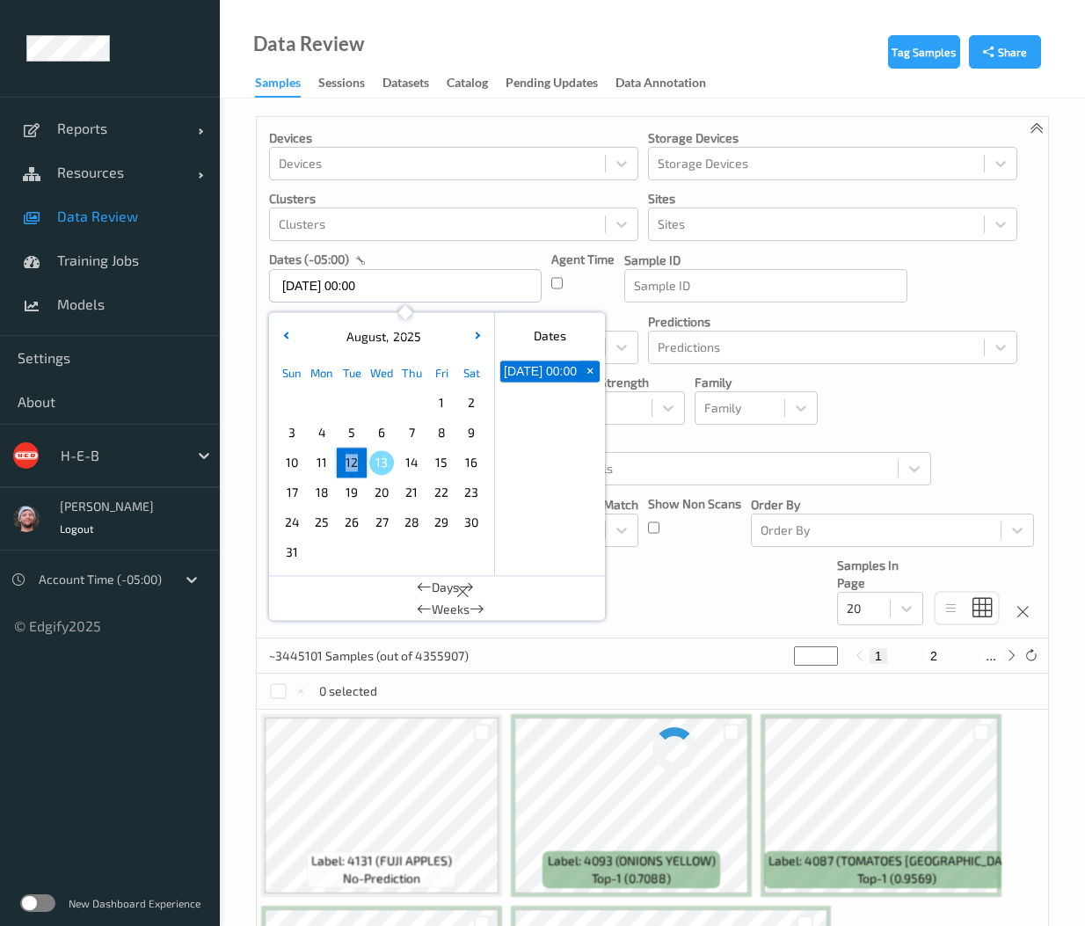
click at [353, 467] on span "12" at bounding box center [351, 462] width 25 height 25
type input "12/08/2025 00:00 -> 12/08/2025 23:59"
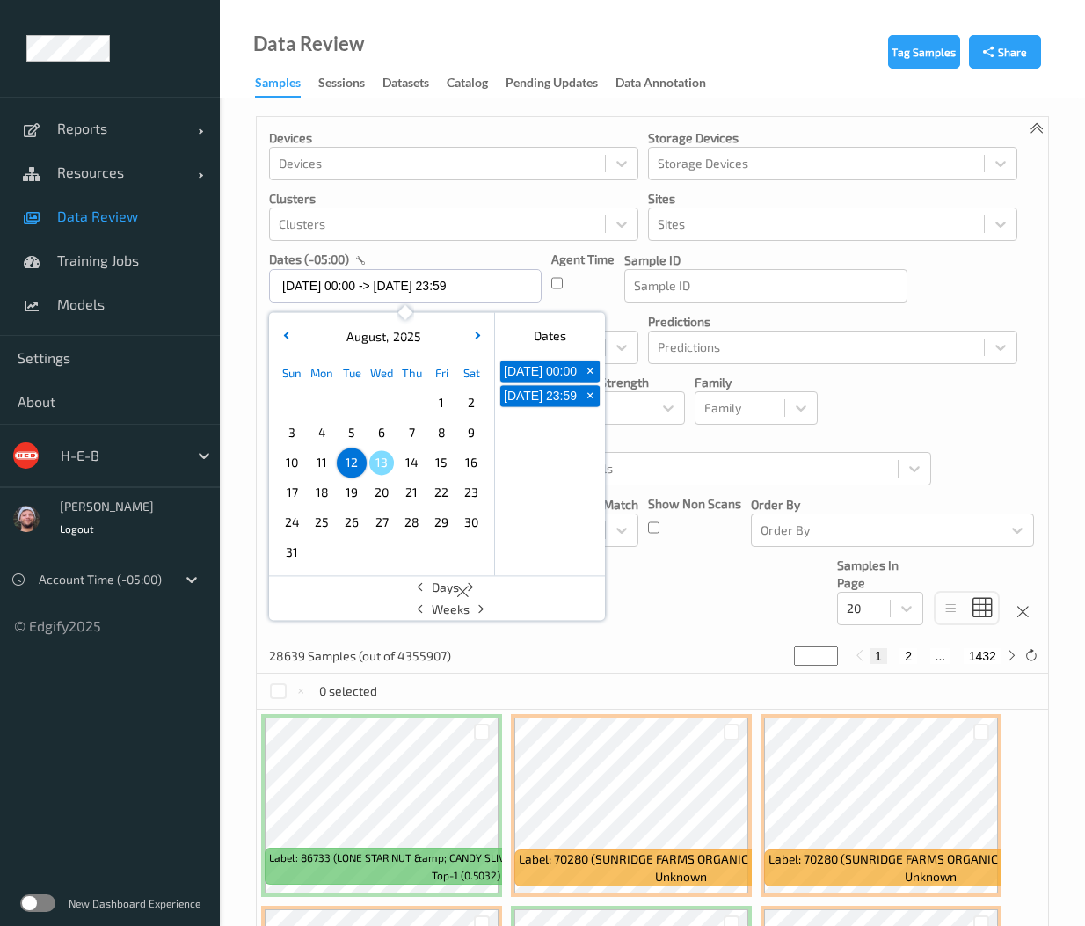
click at [677, 386] on p "Match Strength" at bounding box center [623, 383] width 123 height 18
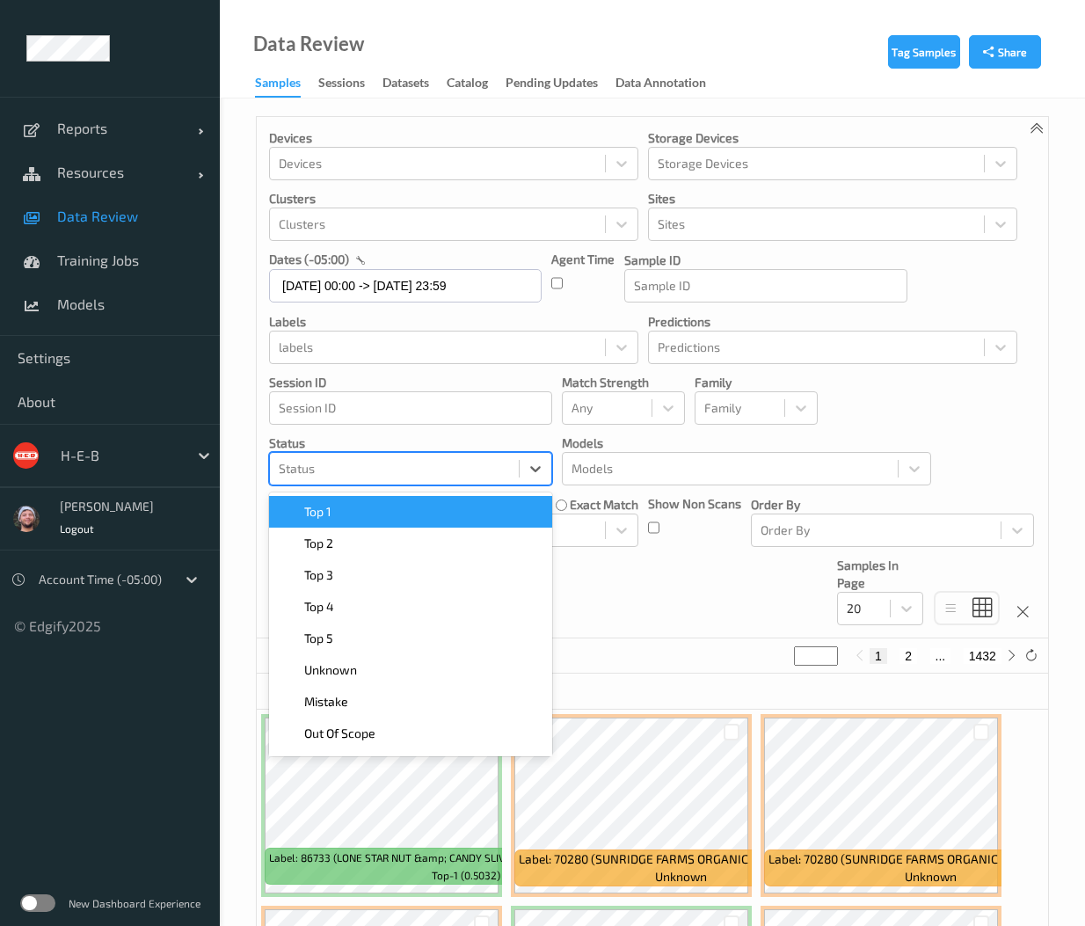
click at [340, 474] on div at bounding box center [394, 468] width 231 height 21
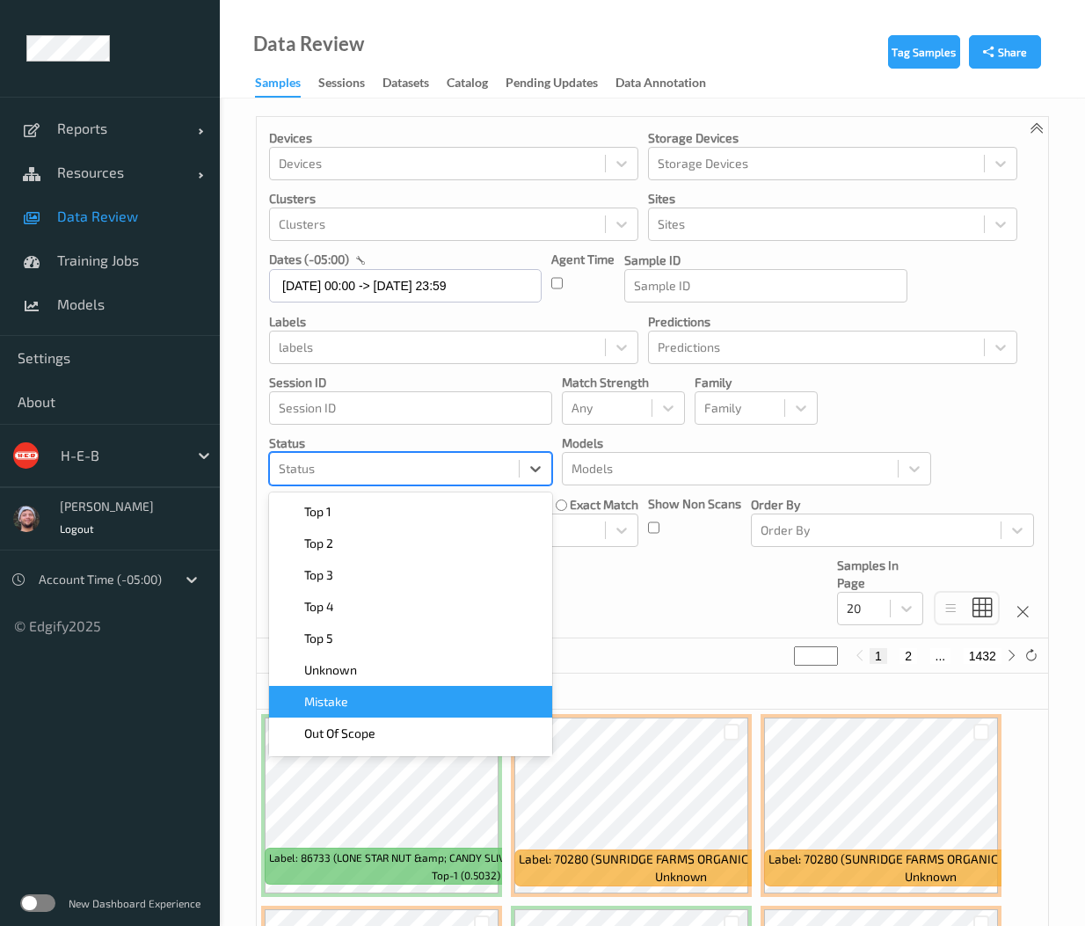
click at [336, 697] on span "Mistake" at bounding box center [326, 702] width 44 height 18
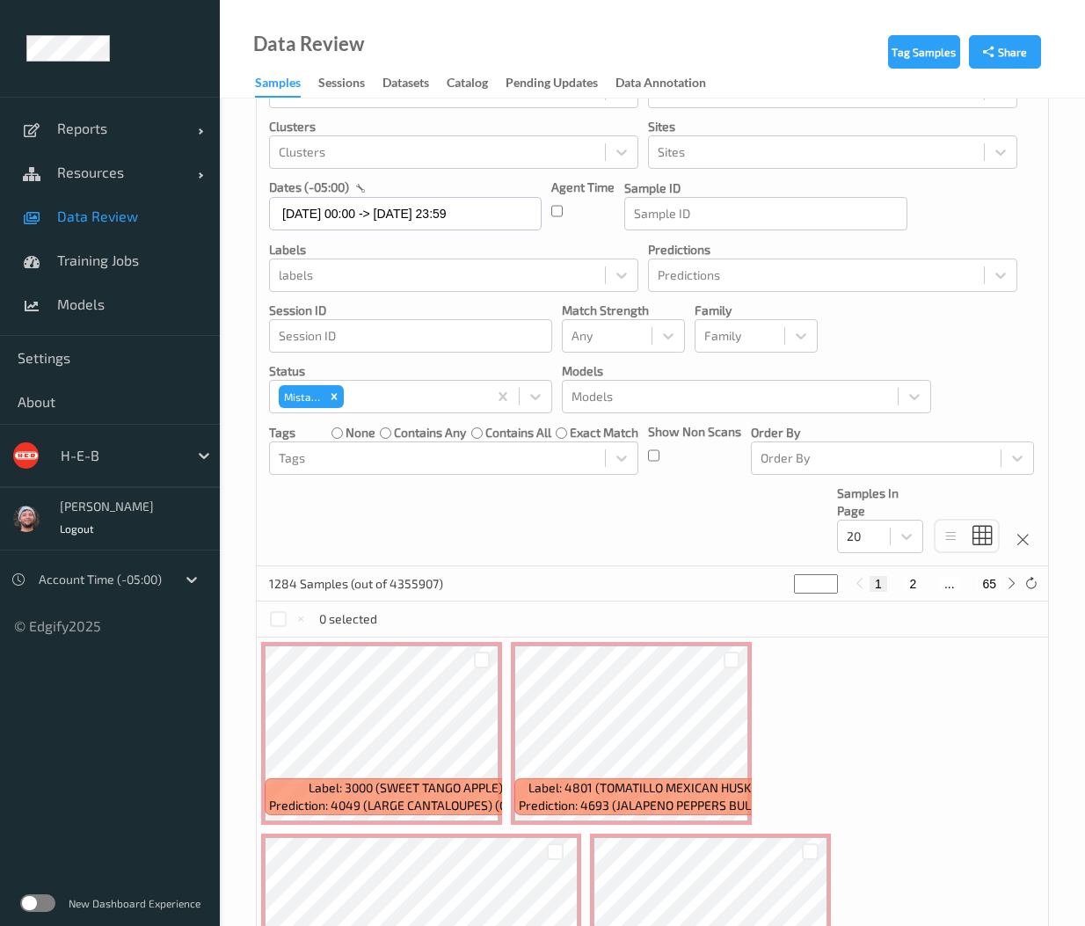
scroll to position [71, 0]
click at [277, 510] on div "Devices Devices Storage Devices Storage Devices Clusters Clusters Sites Sites d…" at bounding box center [653, 307] width 792 height 522
click at [263, 506] on div "Devices Devices Storage Devices Storage Devices Clusters Clusters Sites Sites d…" at bounding box center [653, 307] width 792 height 522
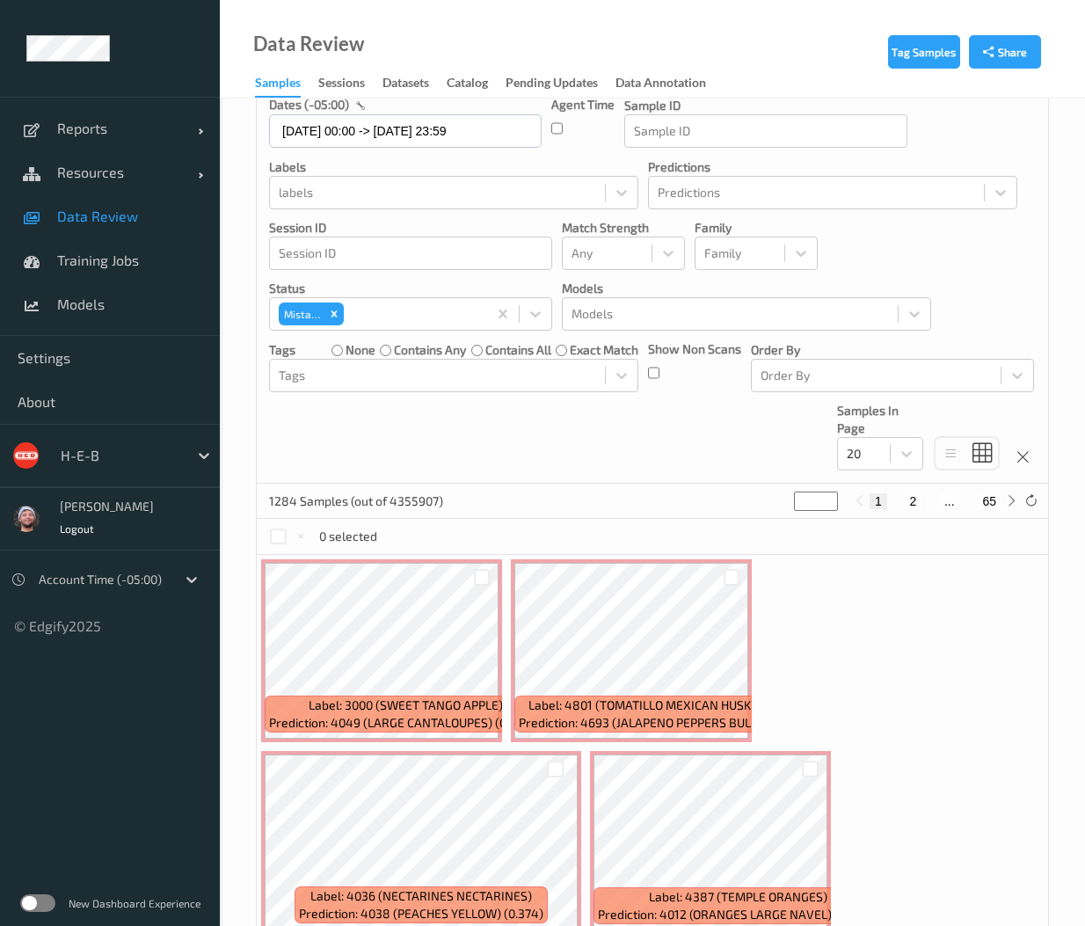
scroll to position [0, 0]
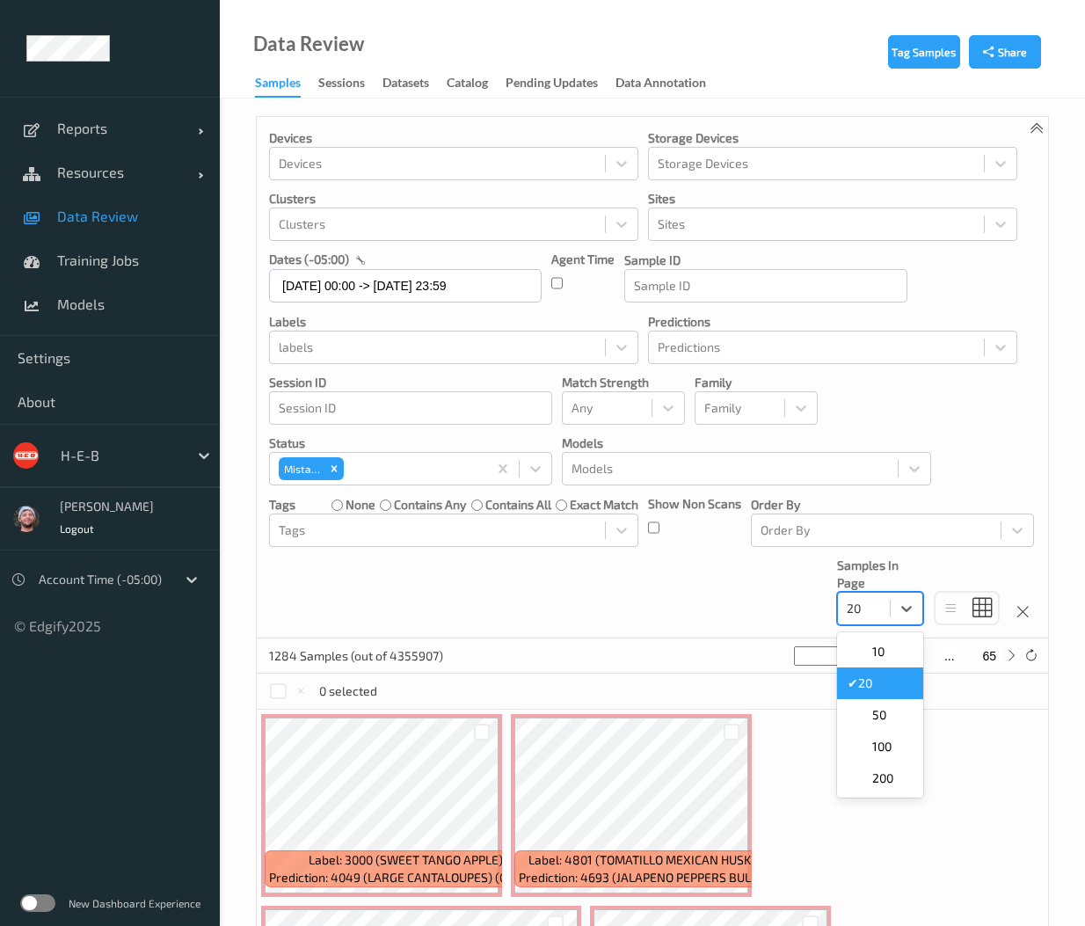
click at [885, 621] on div "20" at bounding box center [864, 609] width 52 height 28
click at [892, 780] on span "200" at bounding box center [882, 779] width 21 height 18
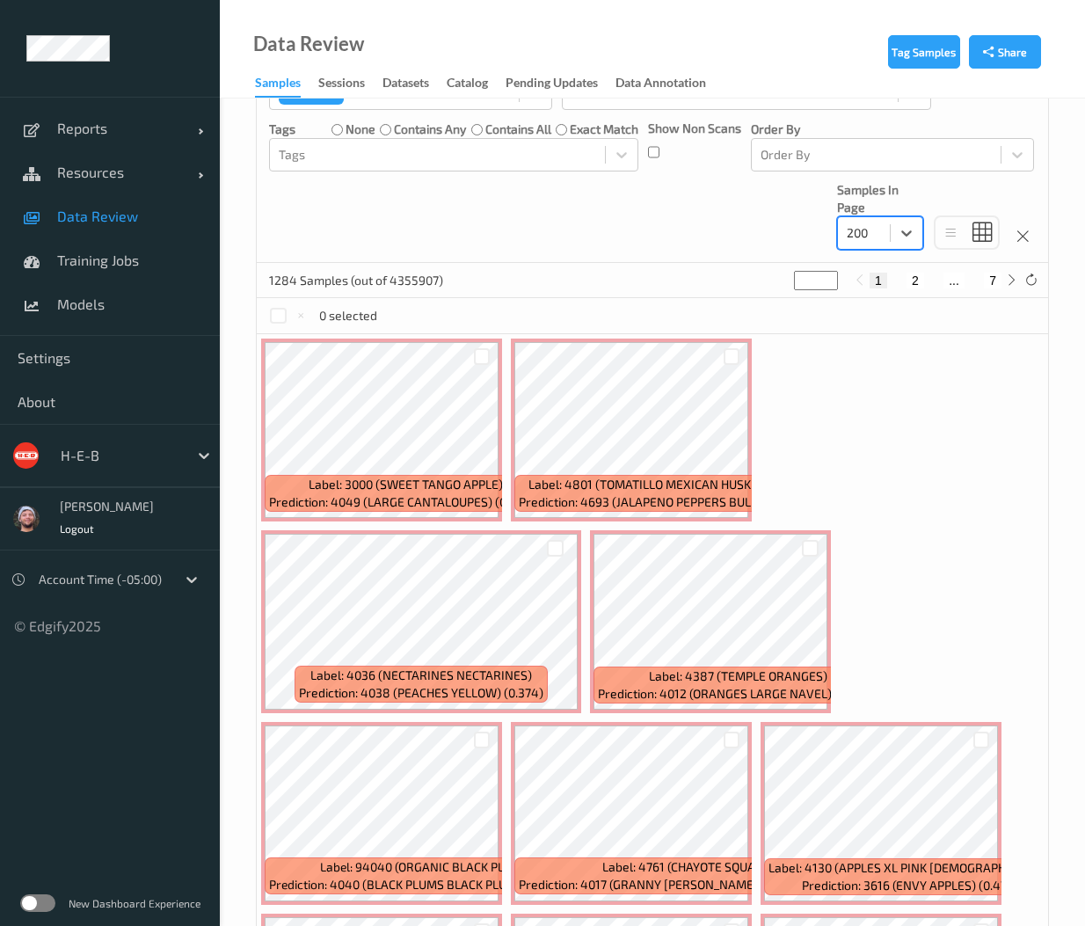
scroll to position [385, 0]
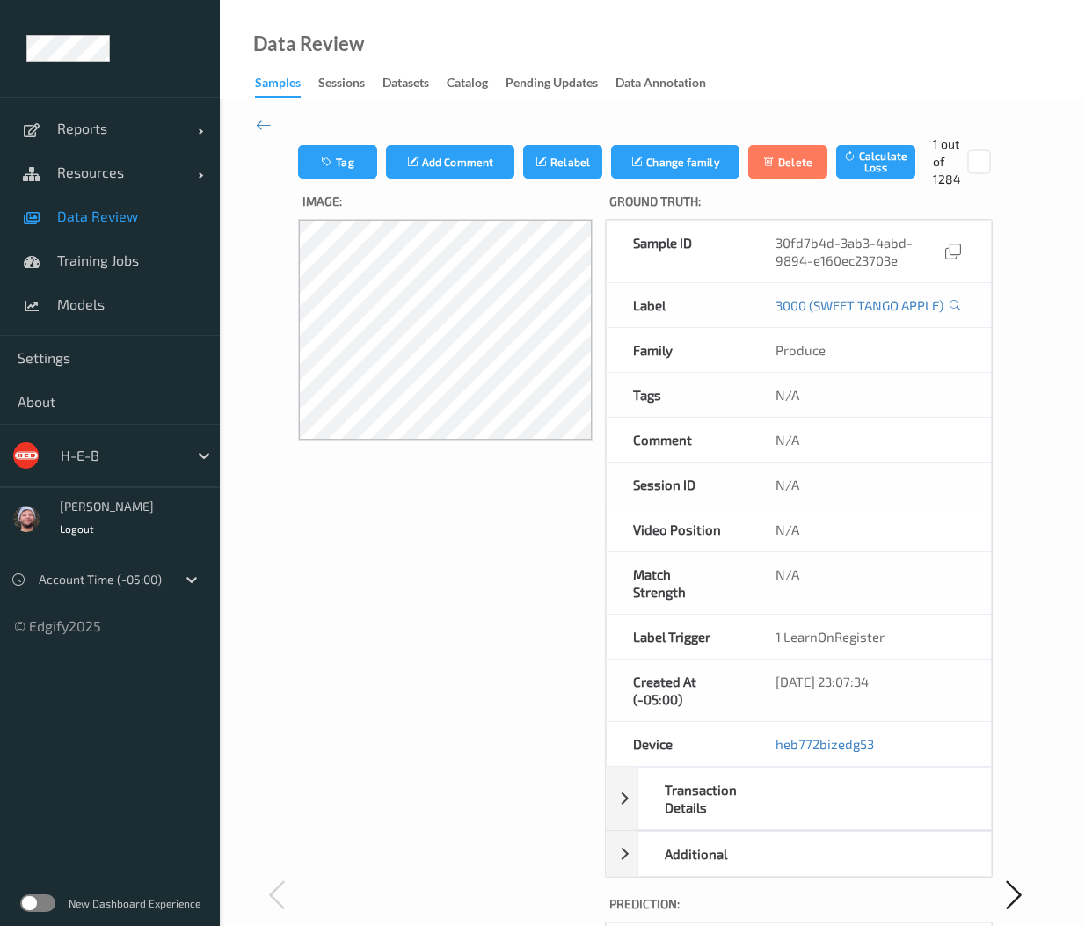
click at [253, 126] on div "Tag Add Comment Relabel Change family Delete Calculate Loss 1 out of 1284 Image…" at bounding box center [652, 895] width 865 height 1592
click at [257, 123] on icon at bounding box center [264, 124] width 16 height 19
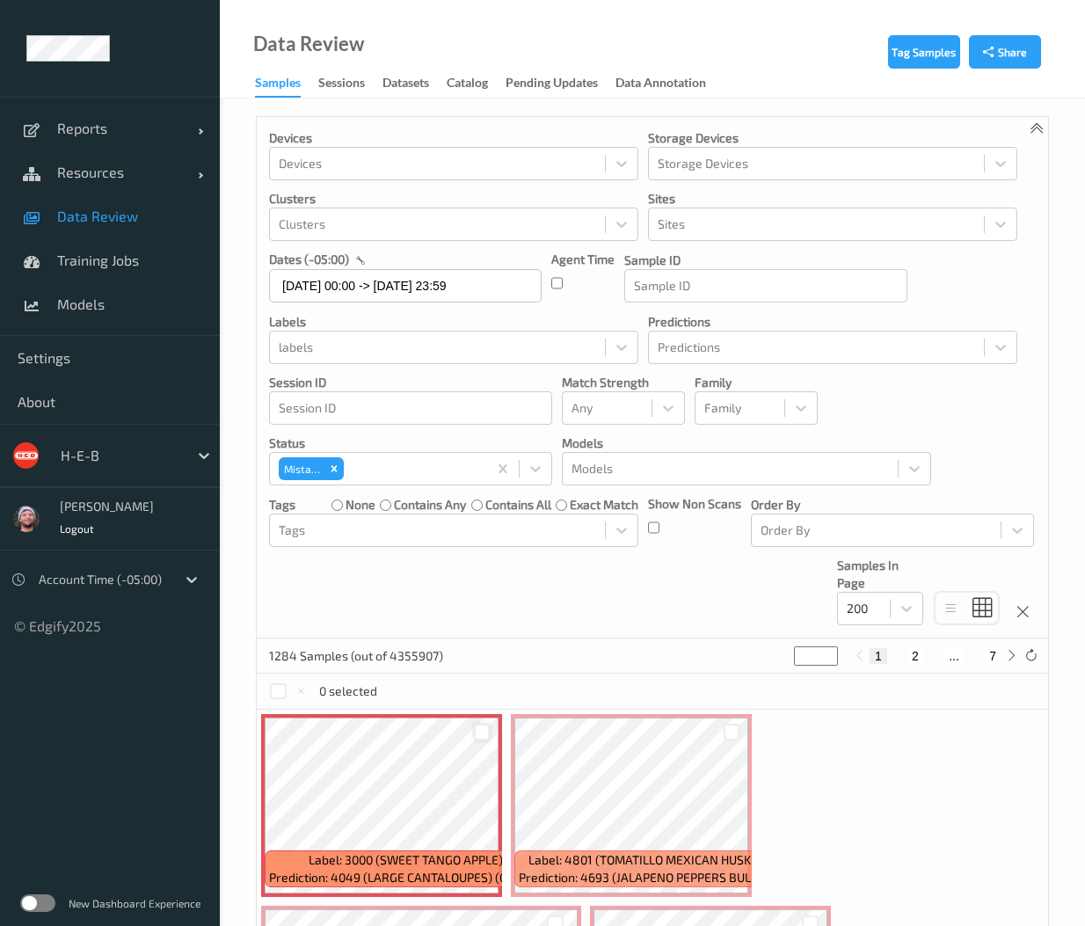
click at [489, 733] on div at bounding box center [482, 732] width 17 height 17
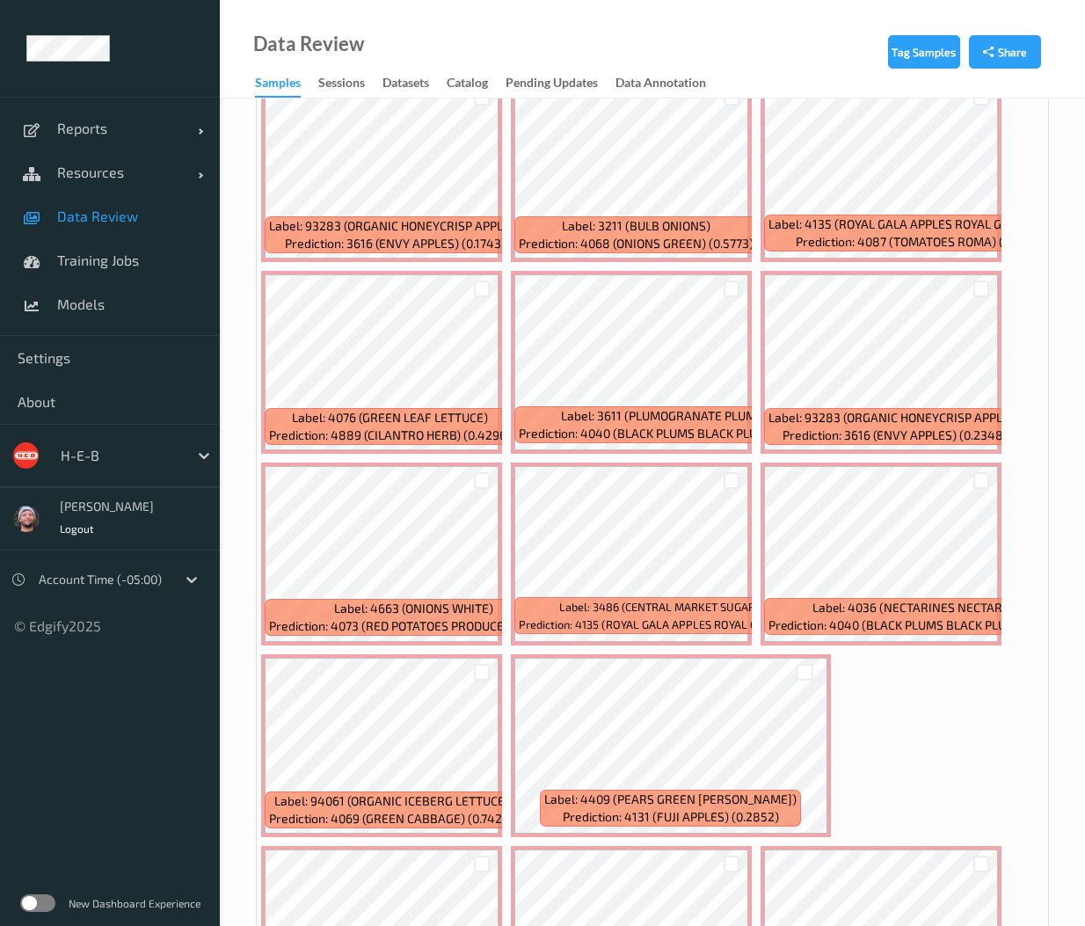
scroll to position [1242, 0]
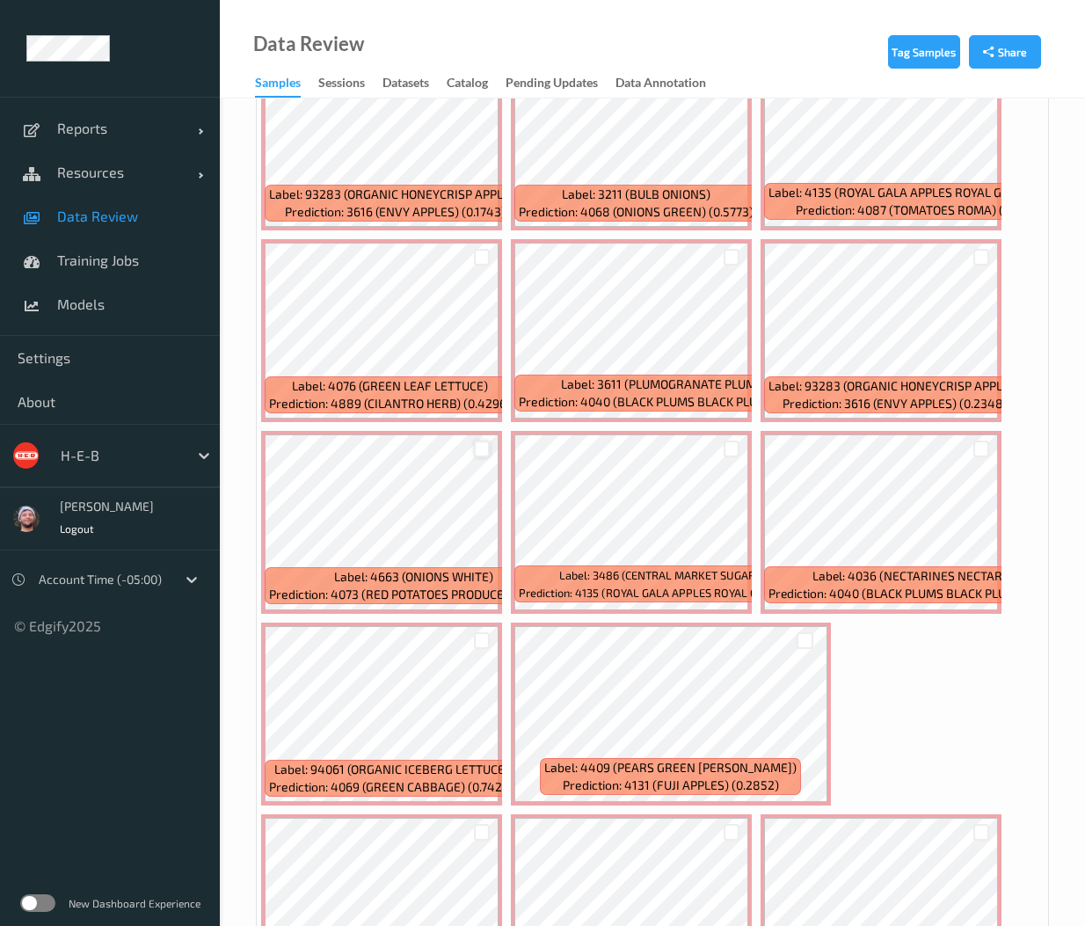
click at [482, 444] on div at bounding box center [482, 449] width 17 height 17
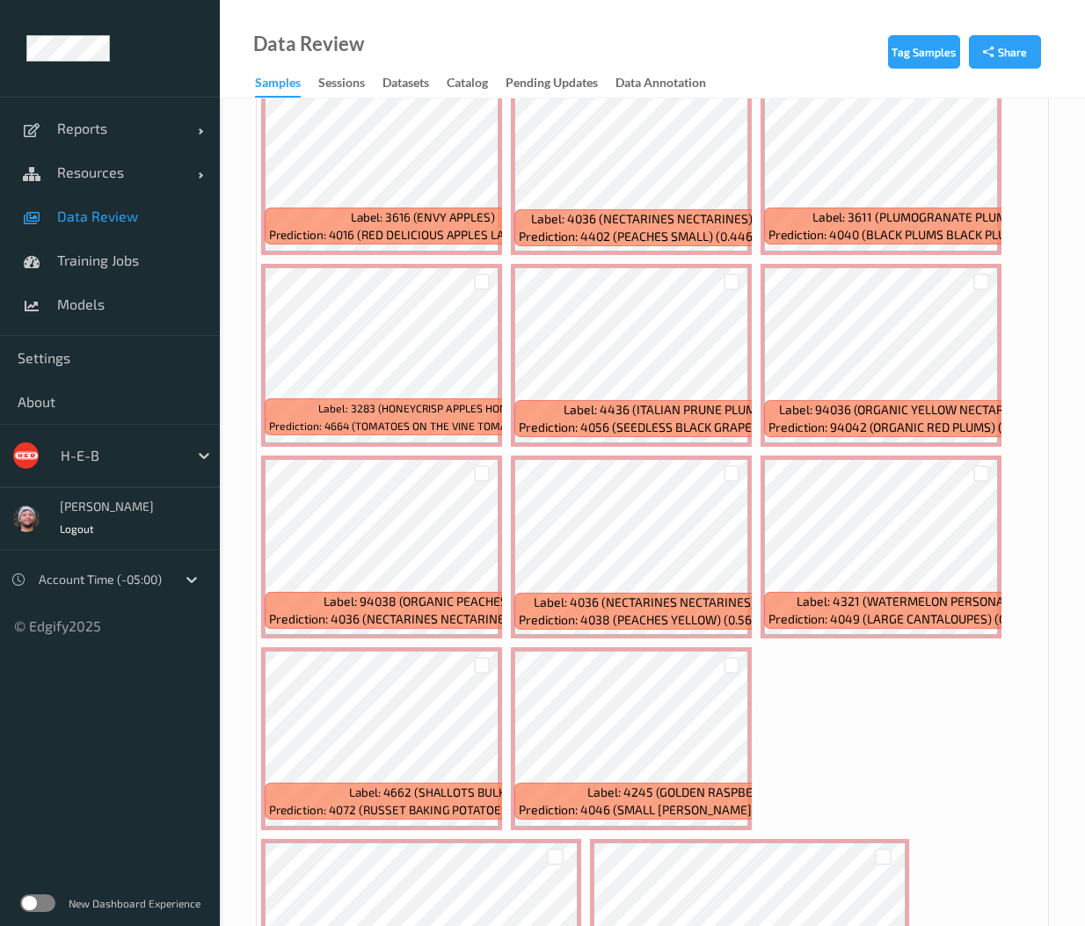
scroll to position [2369, 0]
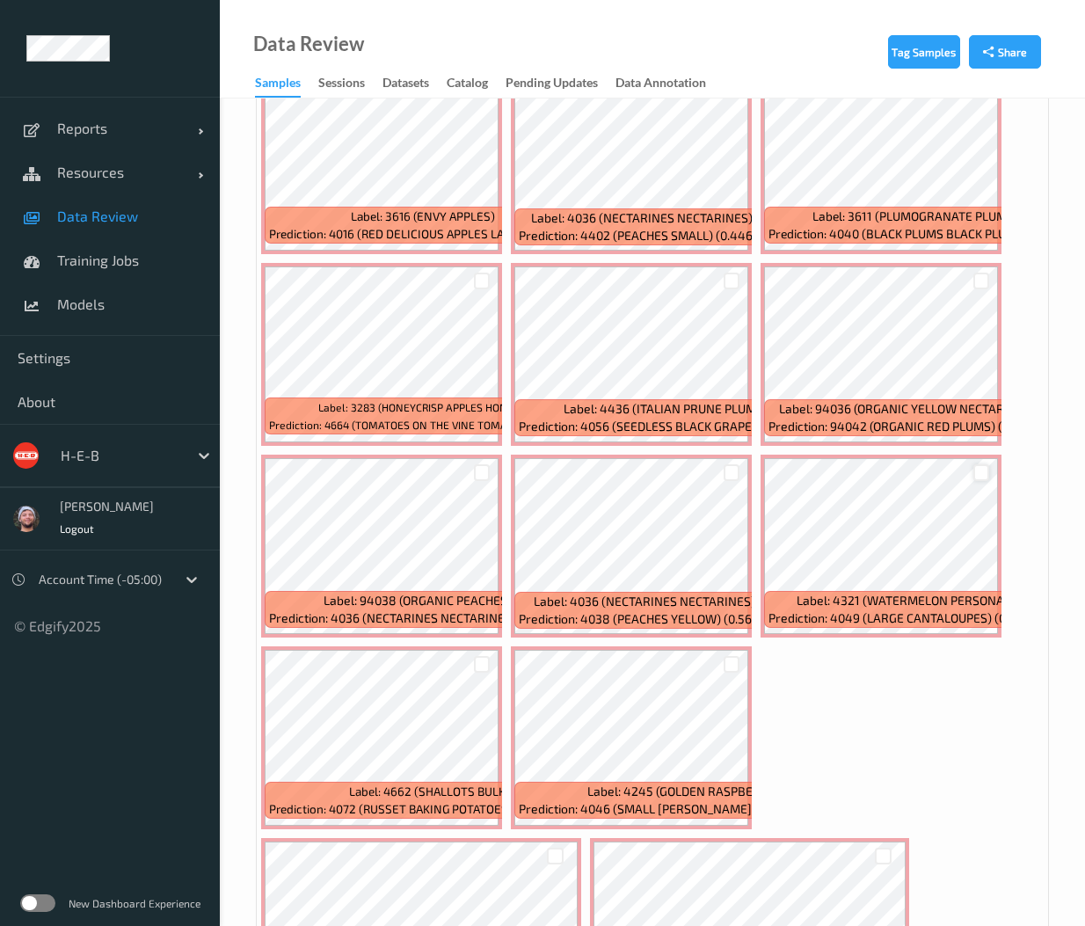
click at [983, 467] on div at bounding box center [982, 472] width 17 height 17
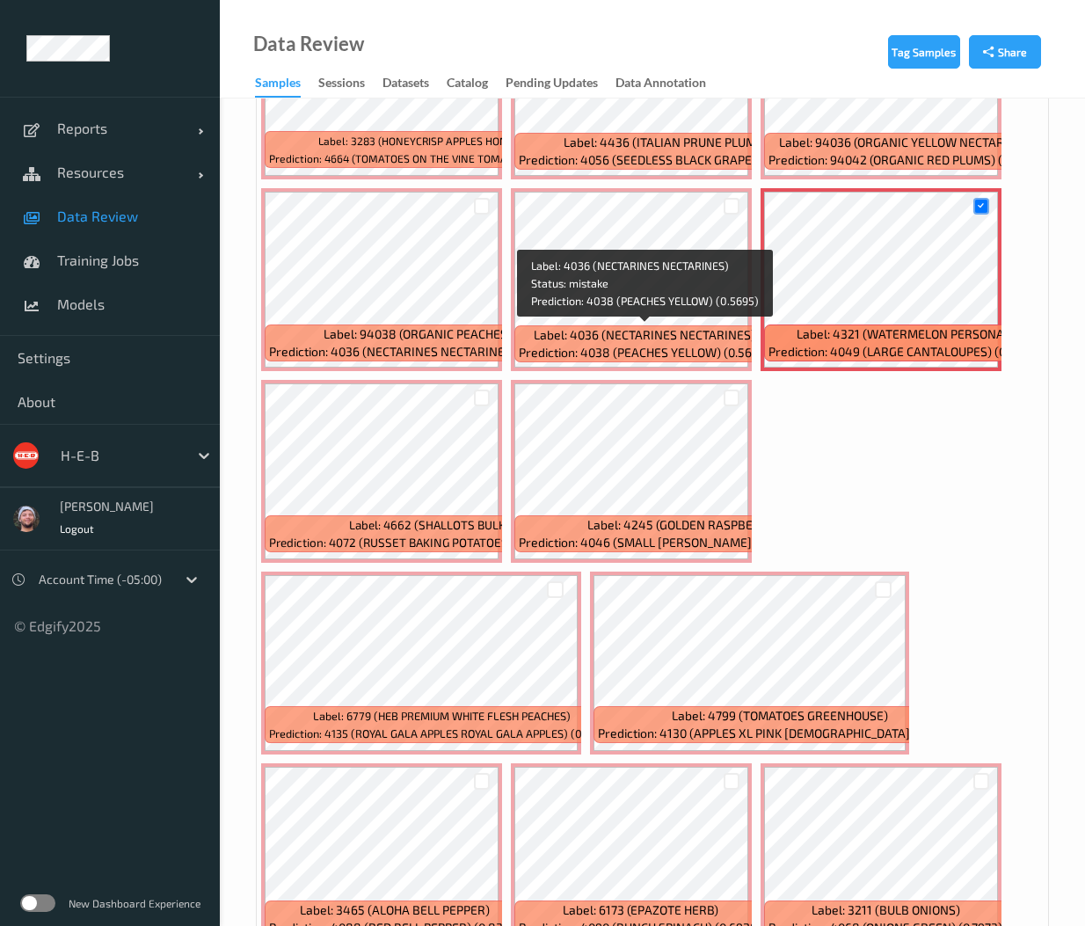
scroll to position [2636, 0]
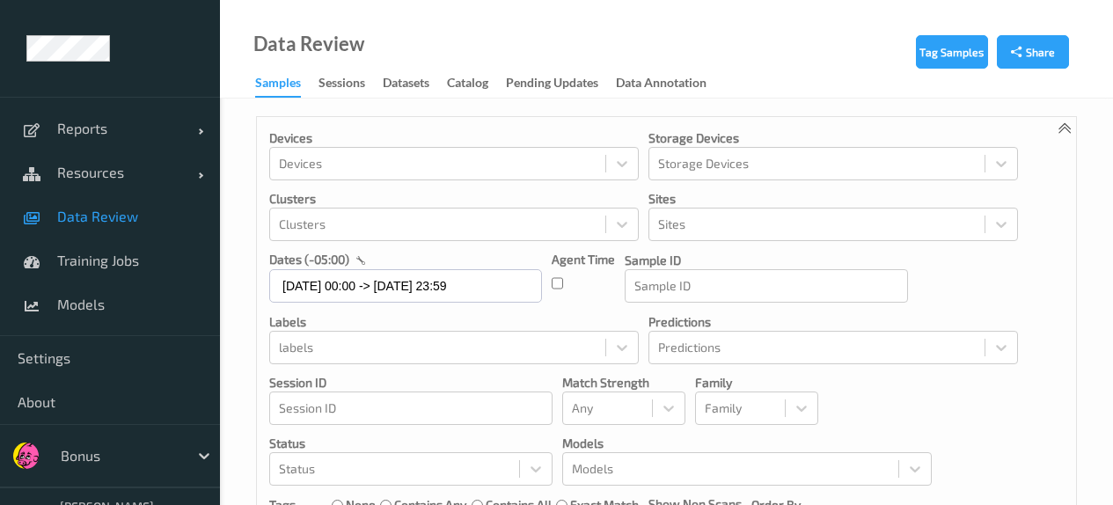
scroll to position [668, 0]
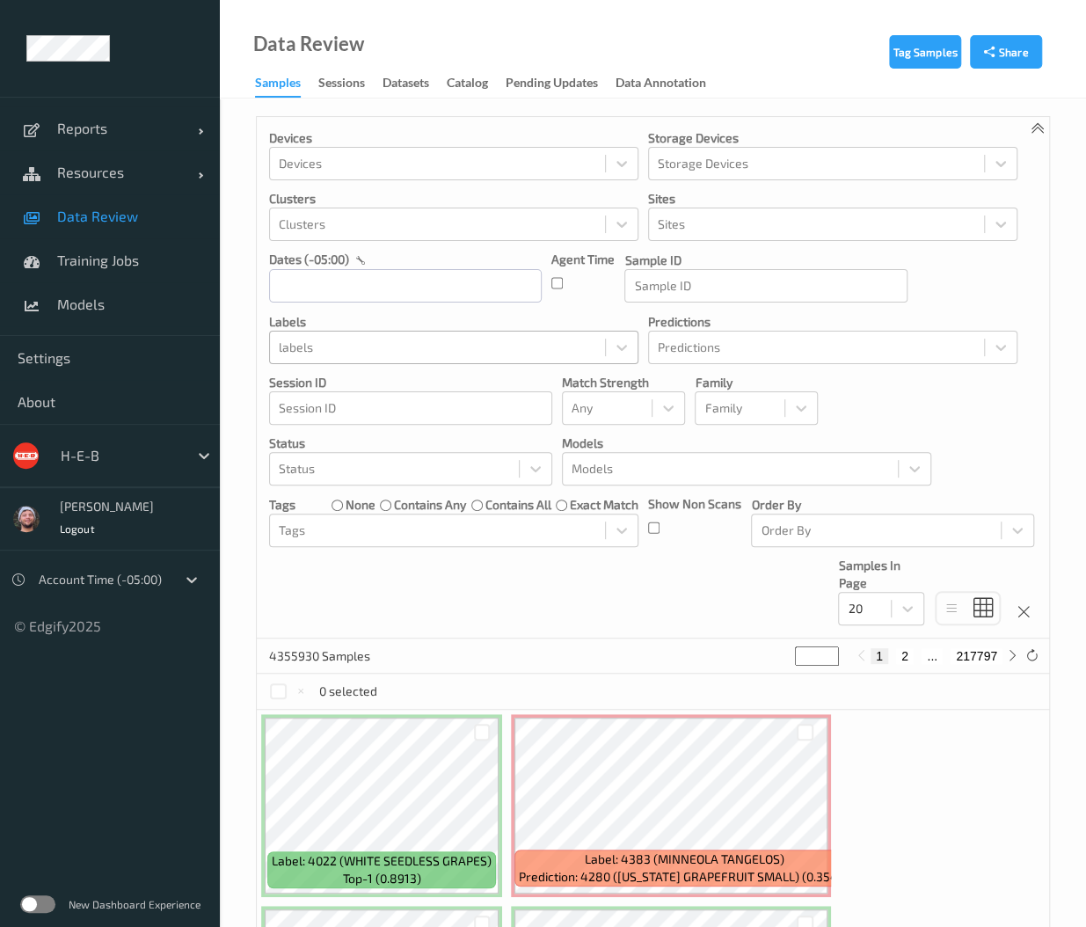
click at [442, 353] on div at bounding box center [438, 347] width 318 height 21
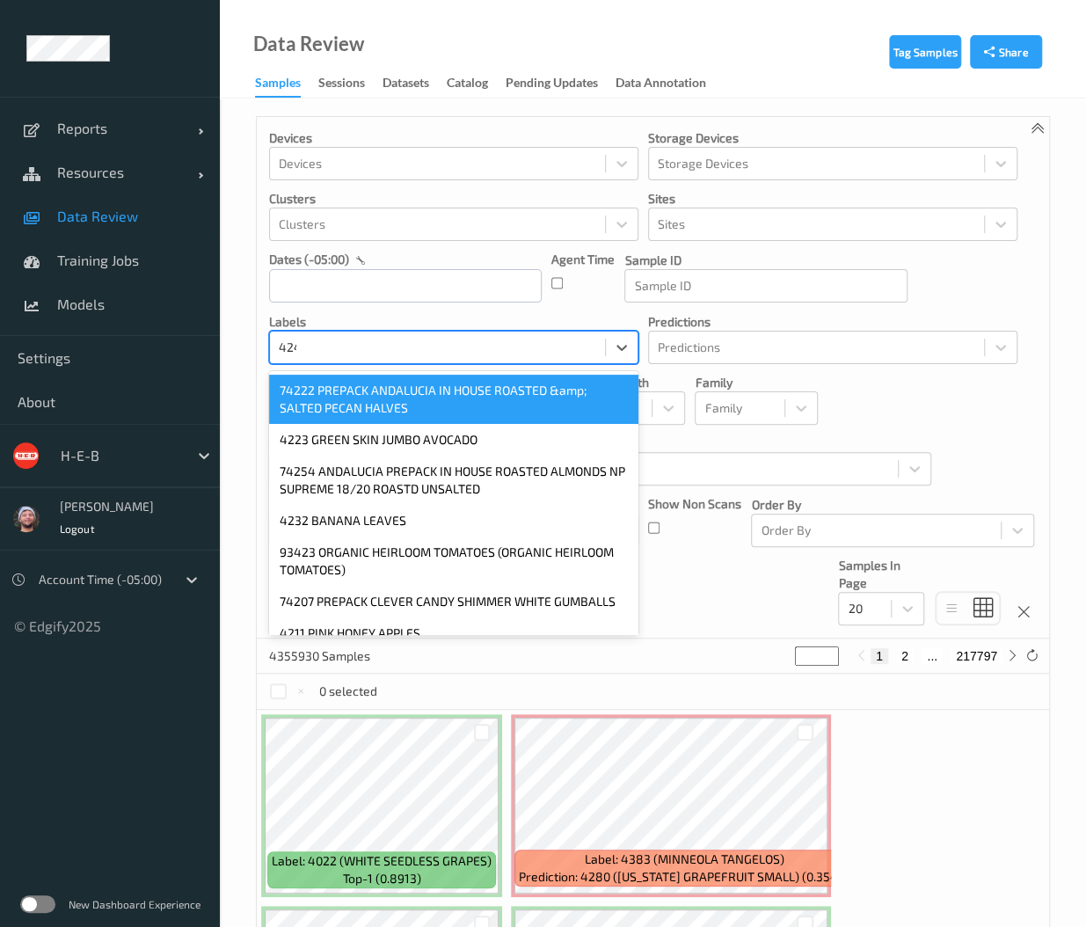
type input "4245"
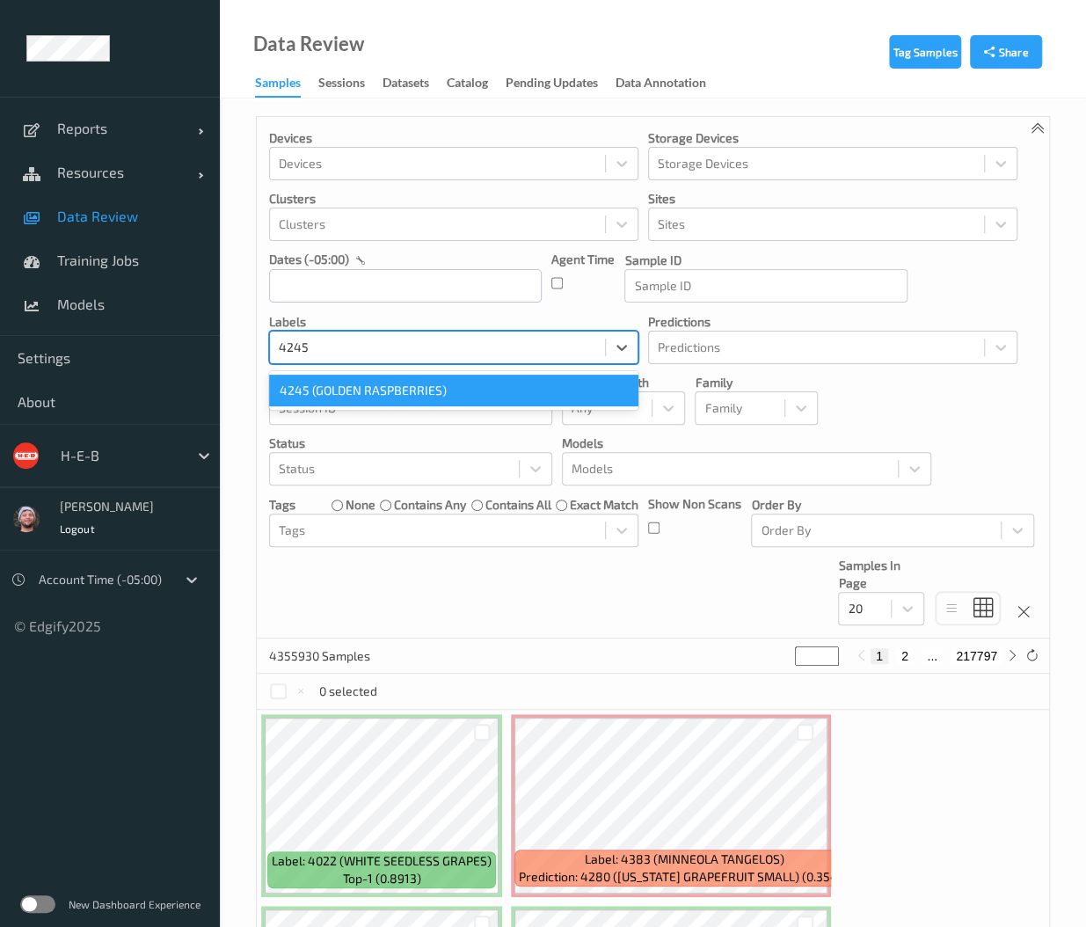
click at [433, 376] on div "4245 (GOLDEN RASPBERRIES)" at bounding box center [453, 391] width 369 height 32
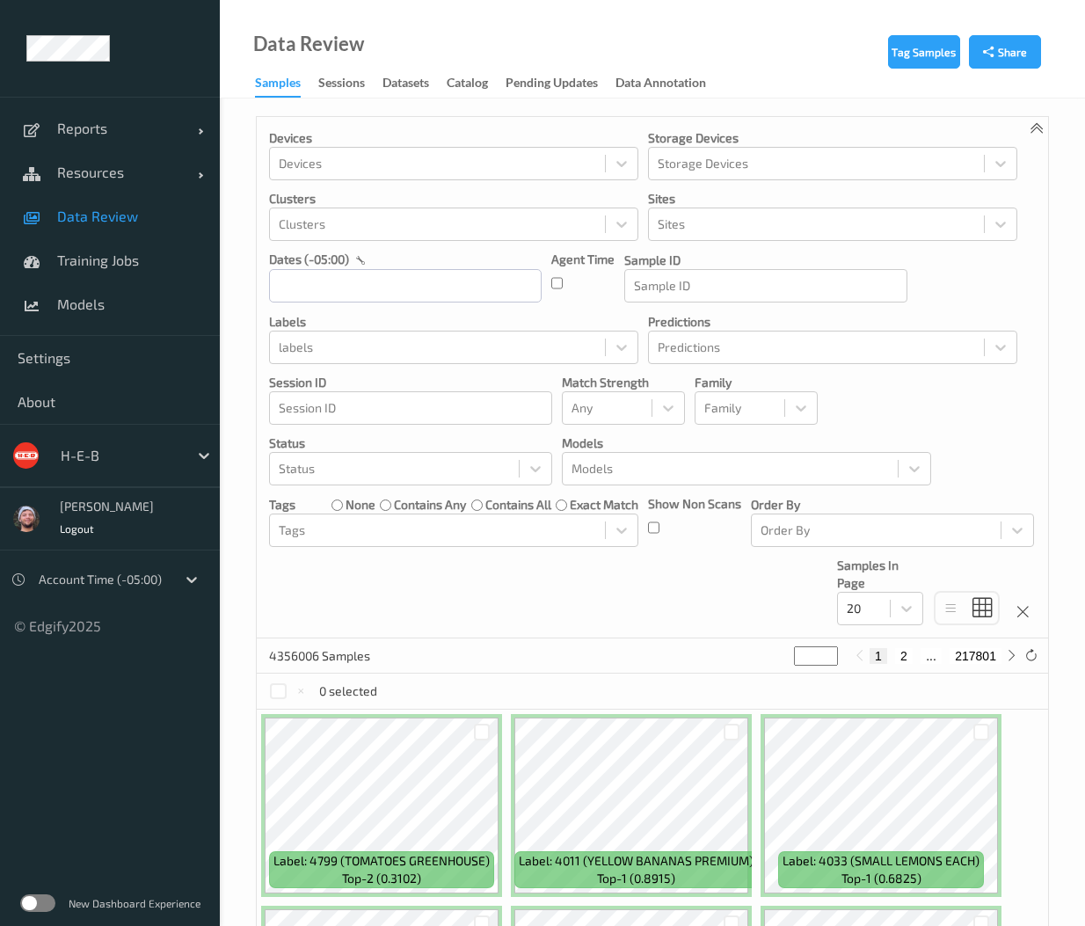
click at [116, 449] on div at bounding box center [120, 455] width 119 height 21
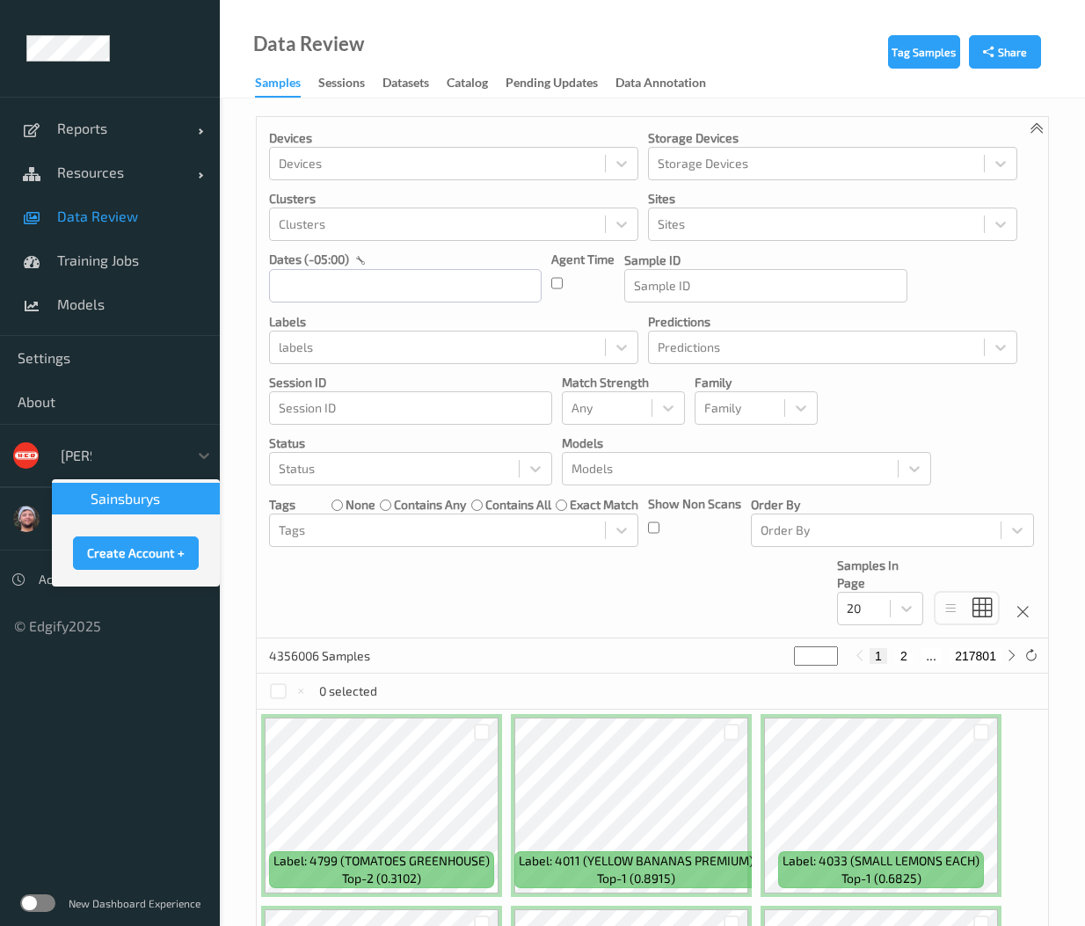
type input "sains"
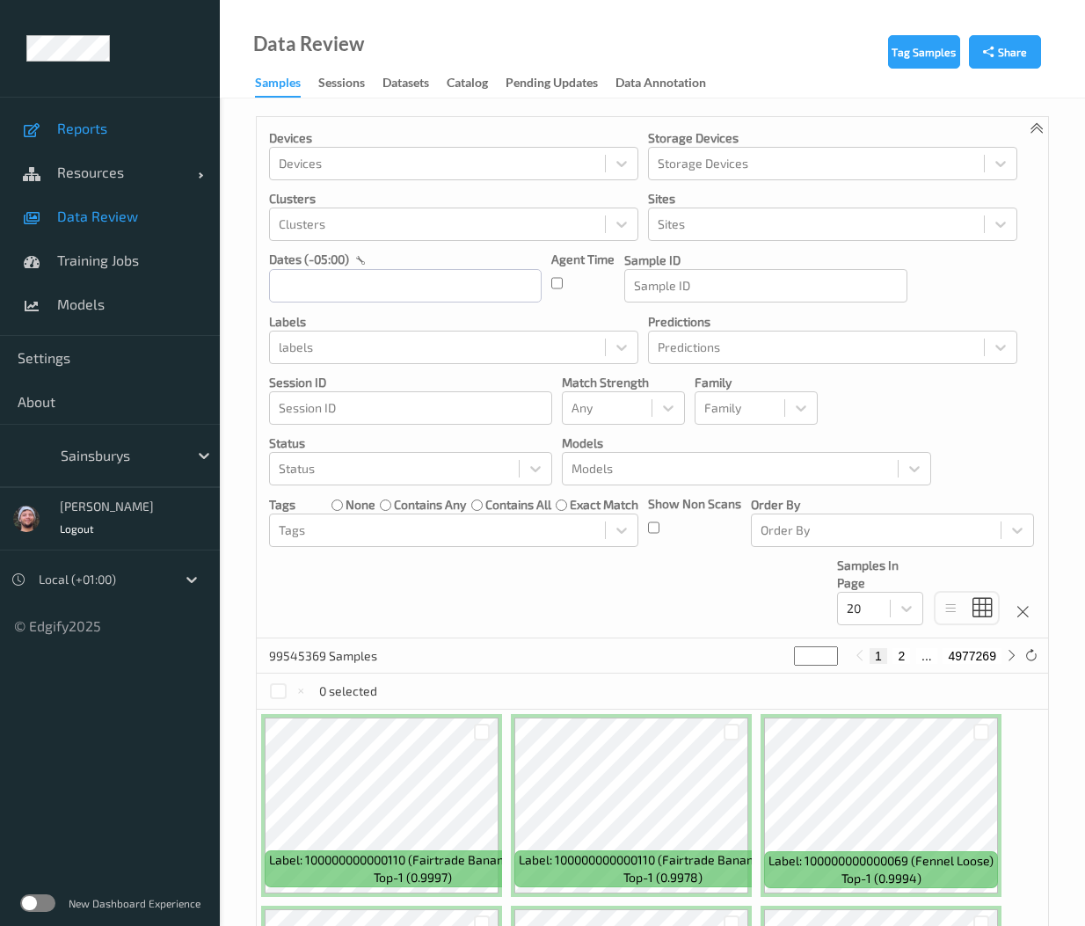
click at [120, 143] on link "Reports" at bounding box center [110, 128] width 220 height 44
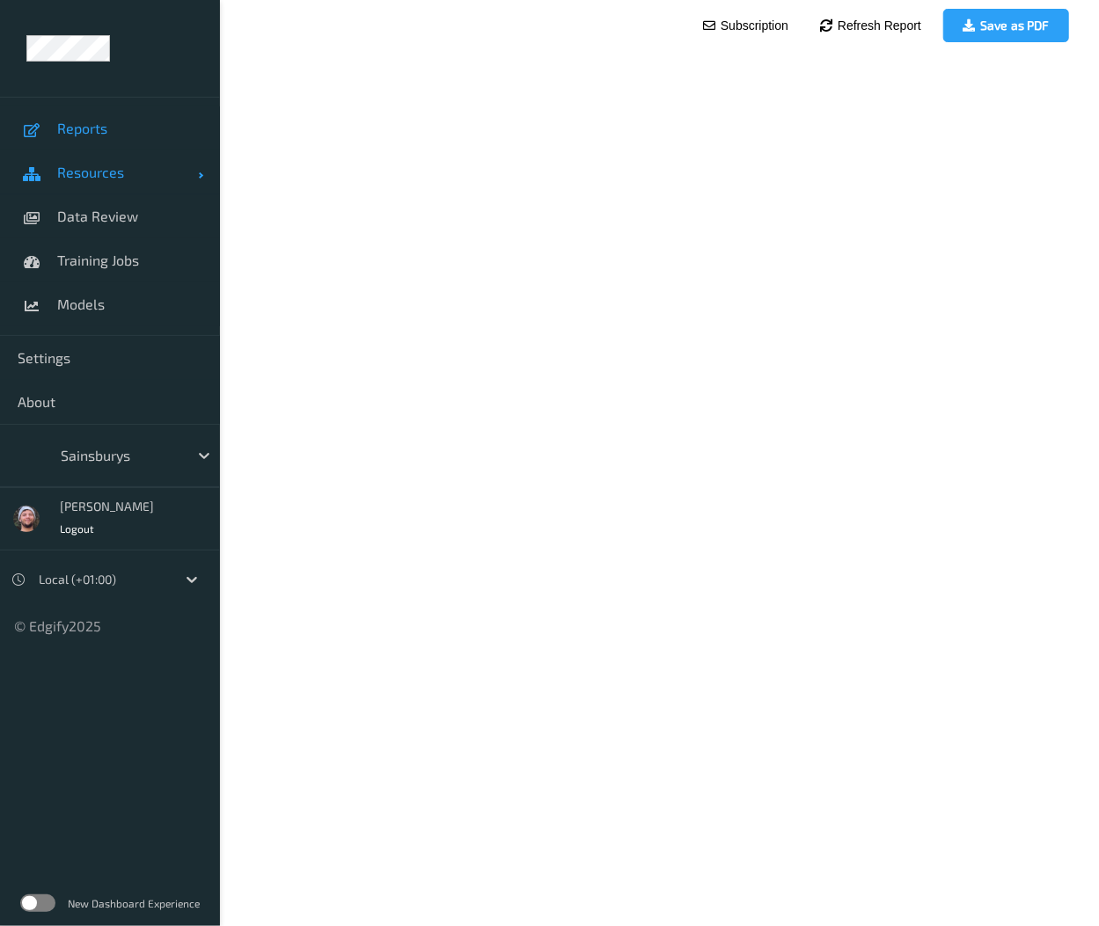
click at [113, 168] on span "Resources" at bounding box center [127, 173] width 141 height 18
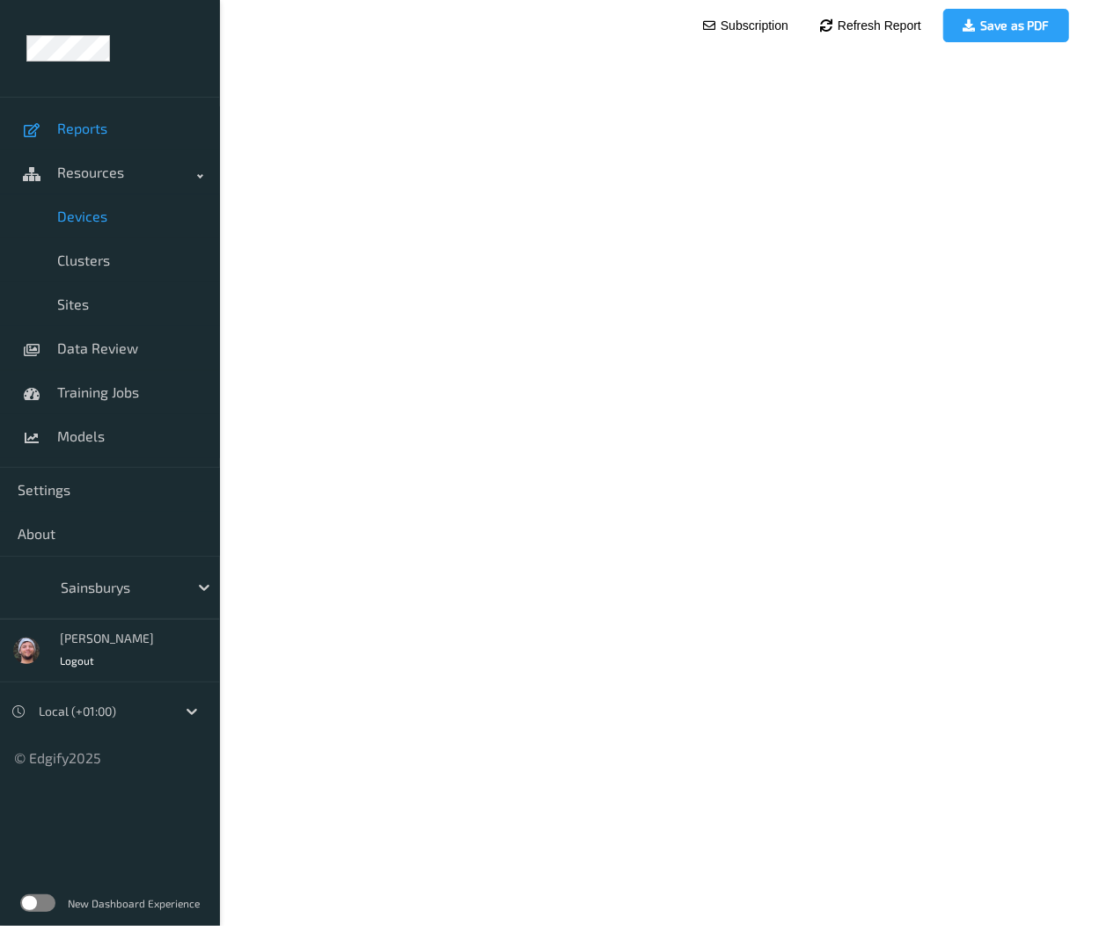
click at [123, 198] on link "Devices" at bounding box center [110, 216] width 220 height 44
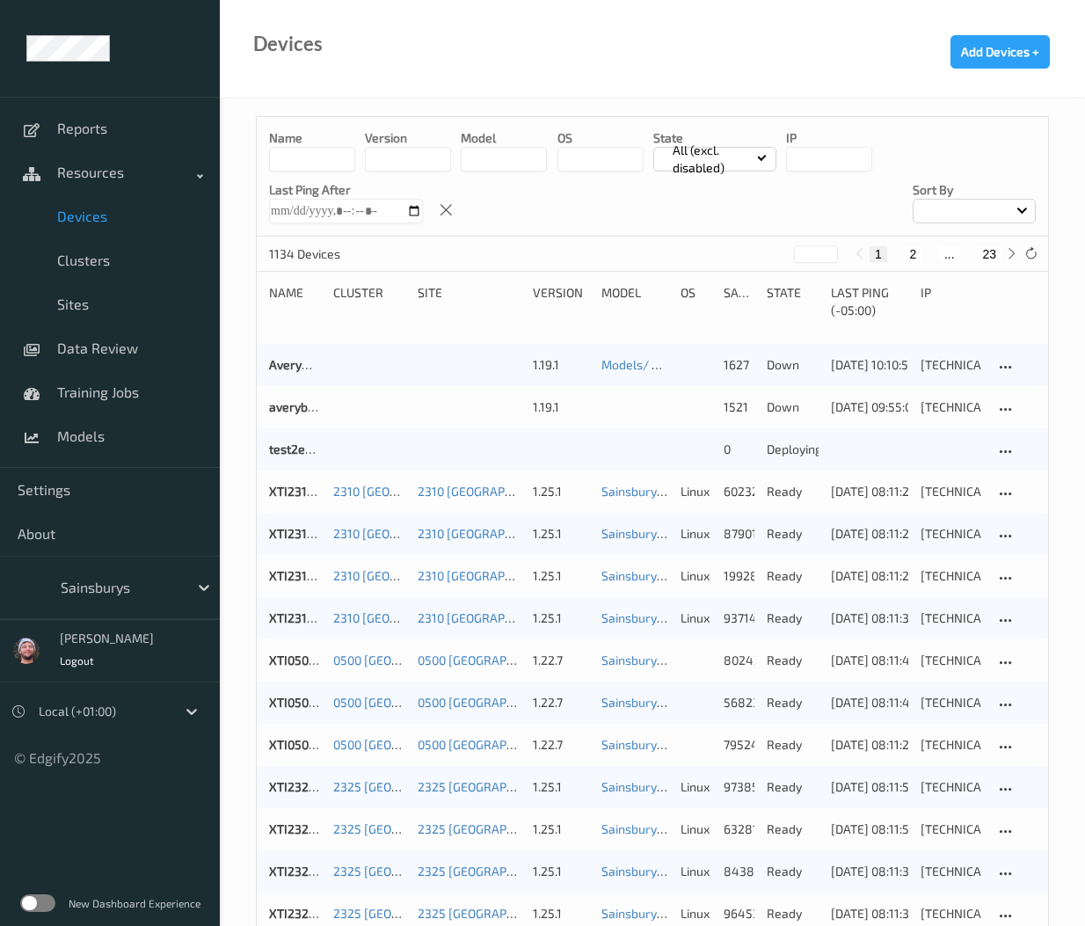
click at [299, 166] on input at bounding box center [312, 159] width 86 height 25
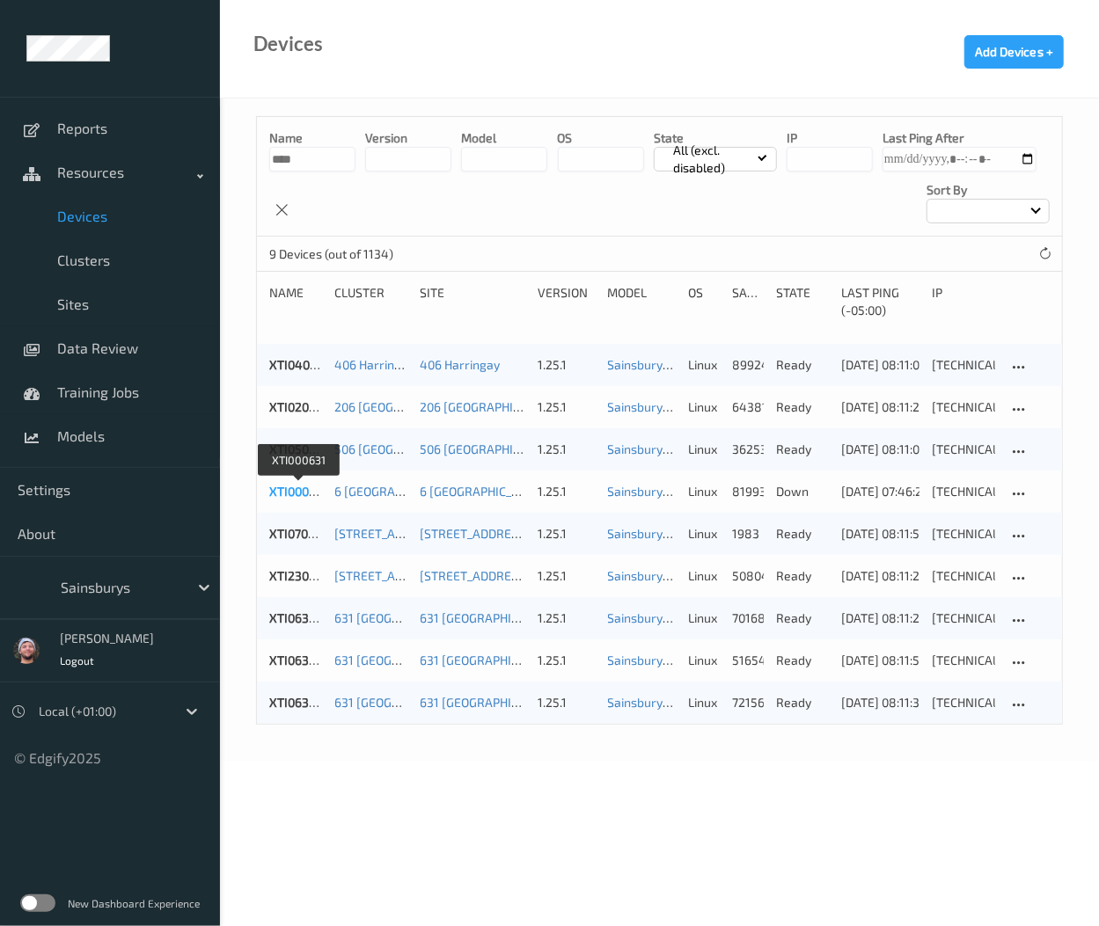
type input "****"
click at [315, 491] on link "XTI000631" at bounding box center [298, 491] width 59 height 15
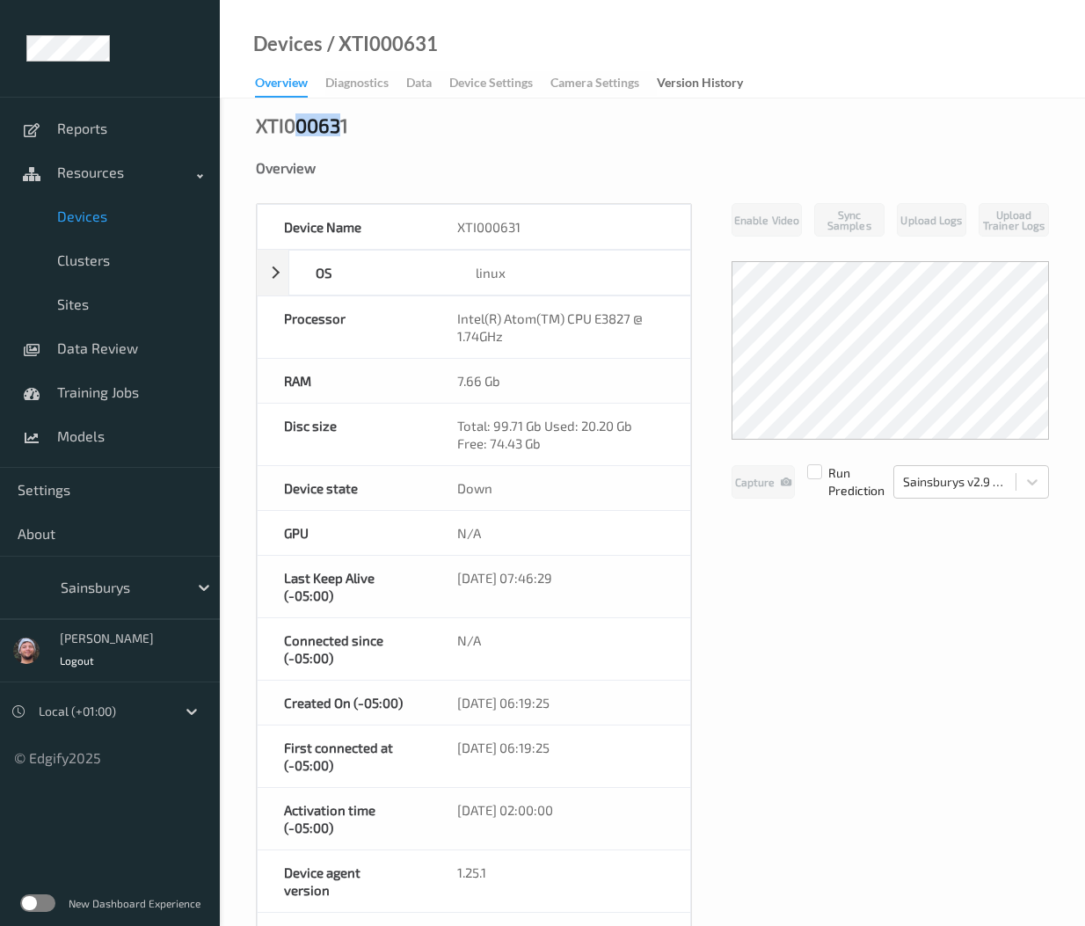
drag, startPoint x: 338, startPoint y: 127, endPoint x: 296, endPoint y: 131, distance: 41.6
click at [296, 131] on div "XTI000631" at bounding box center [302, 125] width 92 height 18
copy div "0063"
click at [134, 223] on span "Devices" at bounding box center [129, 217] width 145 height 18
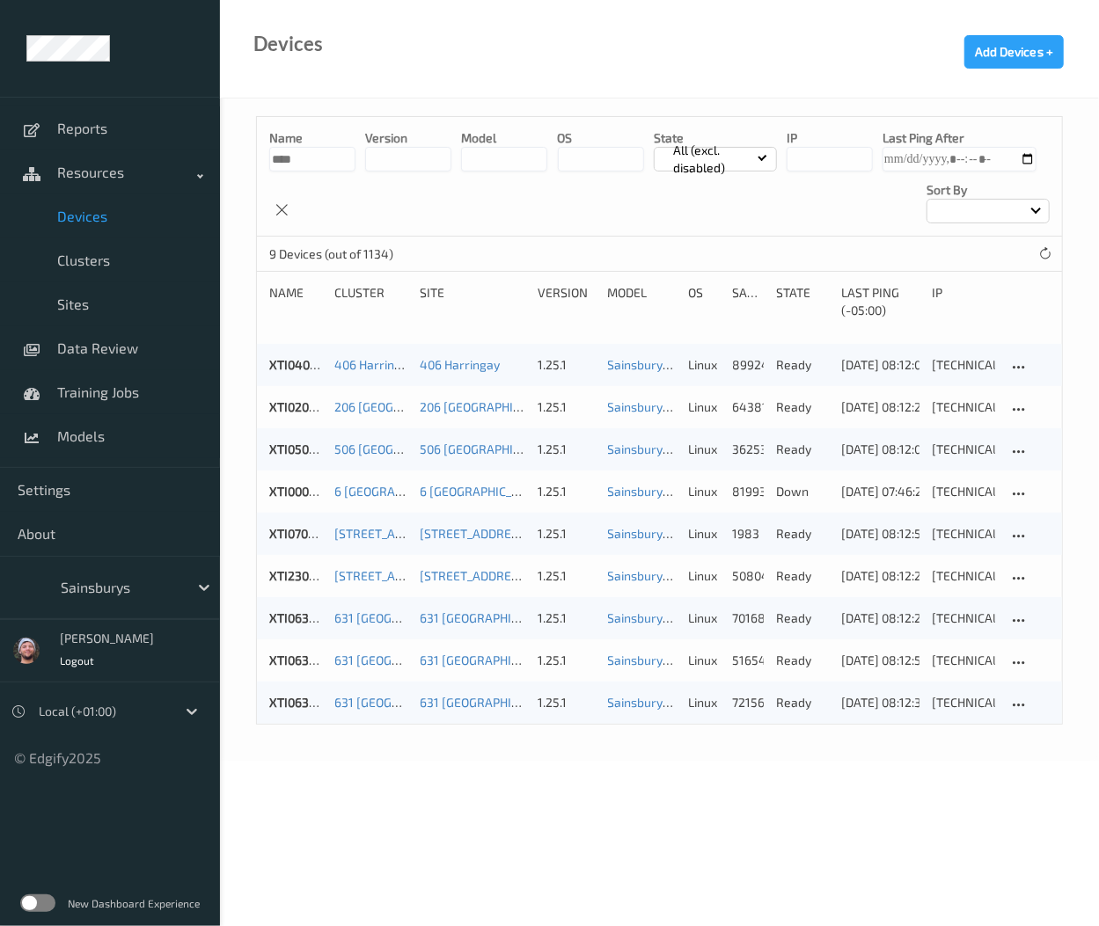
click at [322, 152] on input "****" at bounding box center [312, 159] width 86 height 25
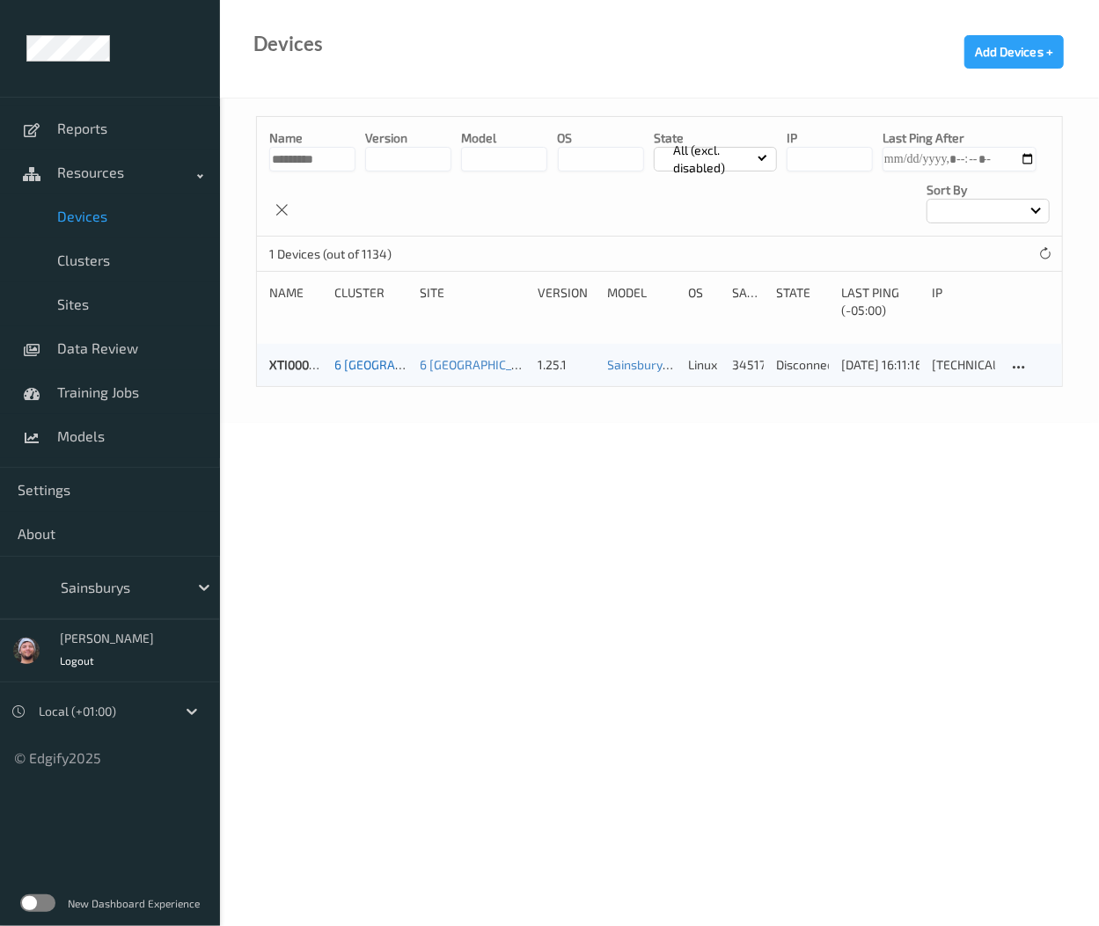
type input "*********"
click at [343, 360] on link "6 Chichester" at bounding box center [396, 364] width 125 height 15
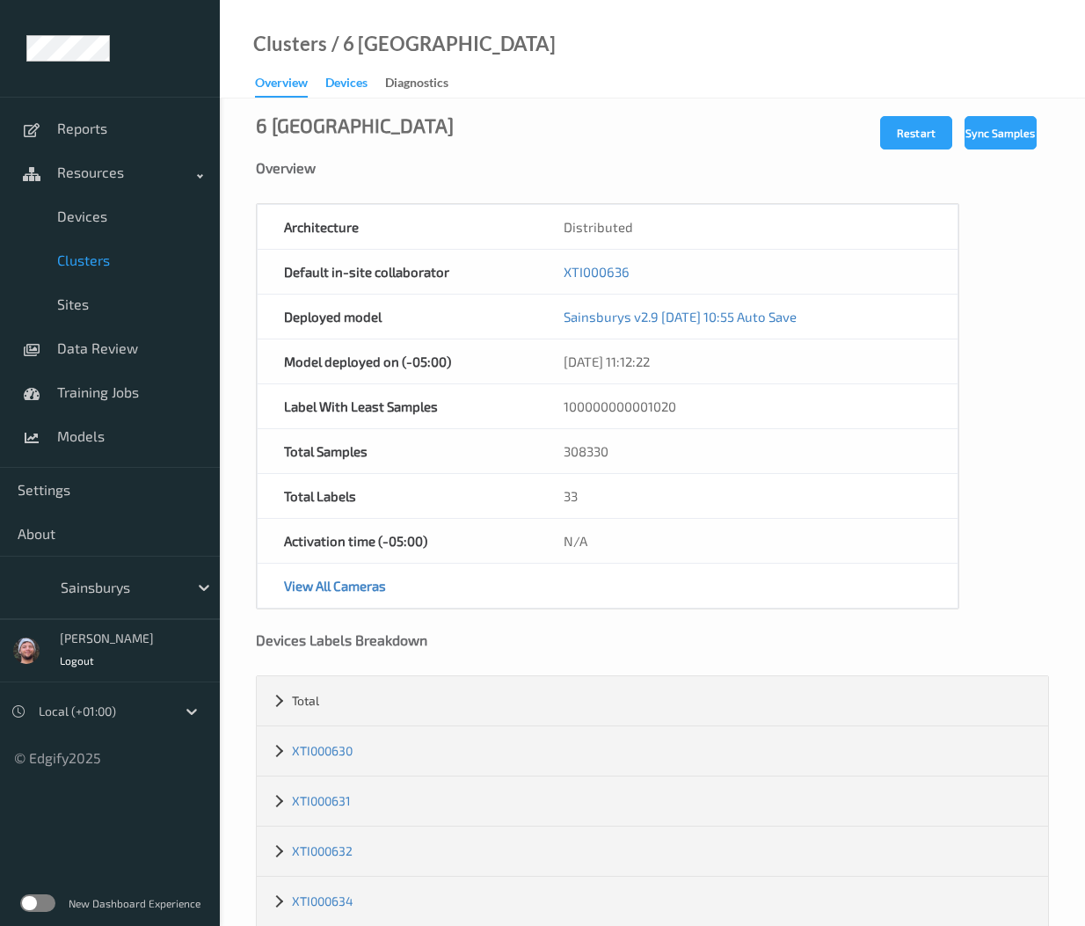
click at [352, 88] on div "Devices" at bounding box center [346, 85] width 42 height 22
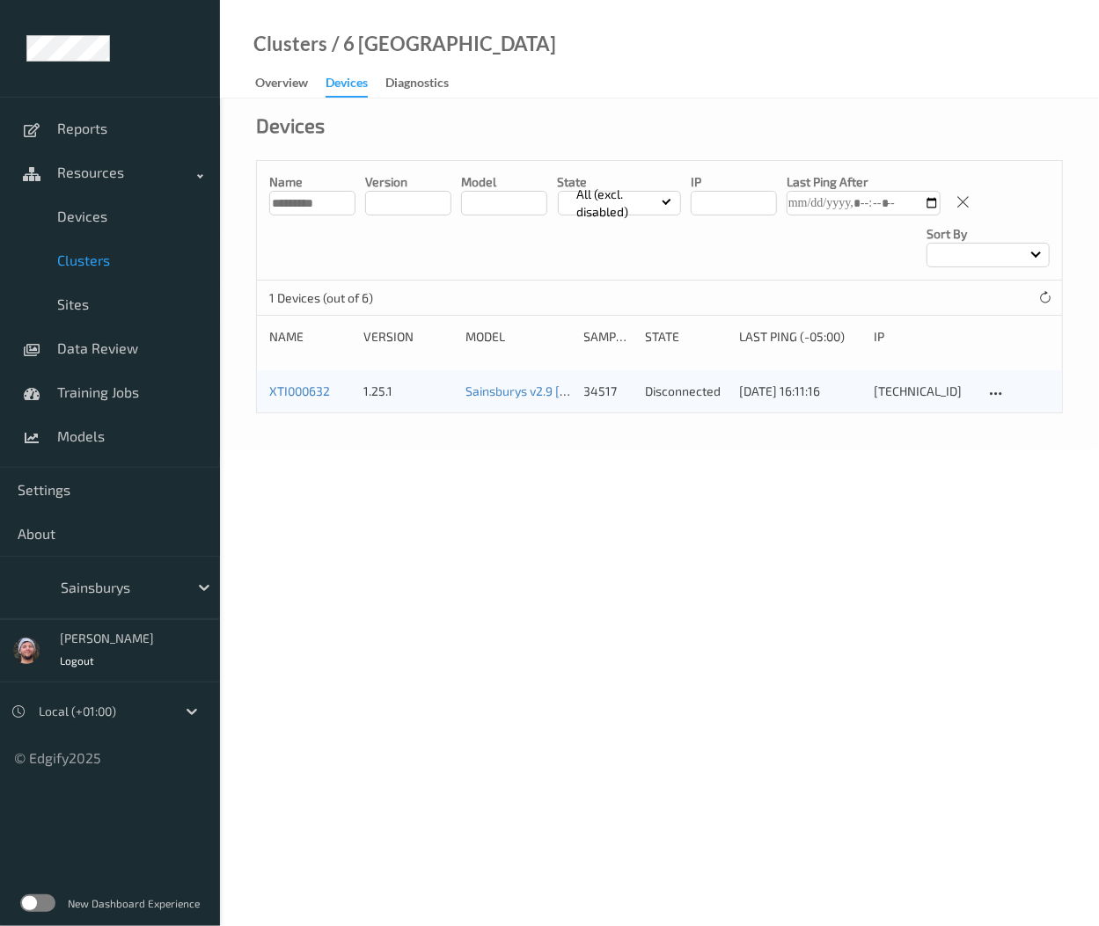
click at [338, 204] on input "*********" at bounding box center [312, 203] width 86 height 25
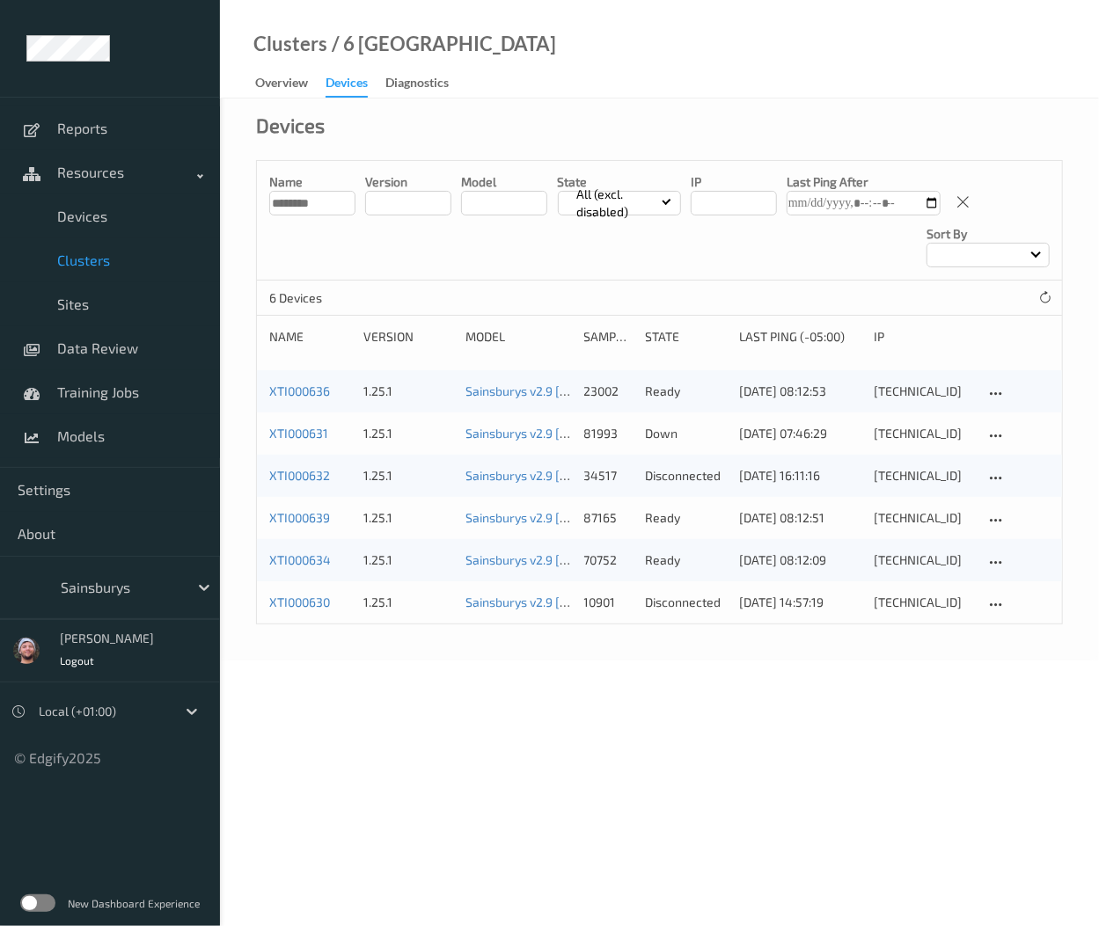
type input "********"
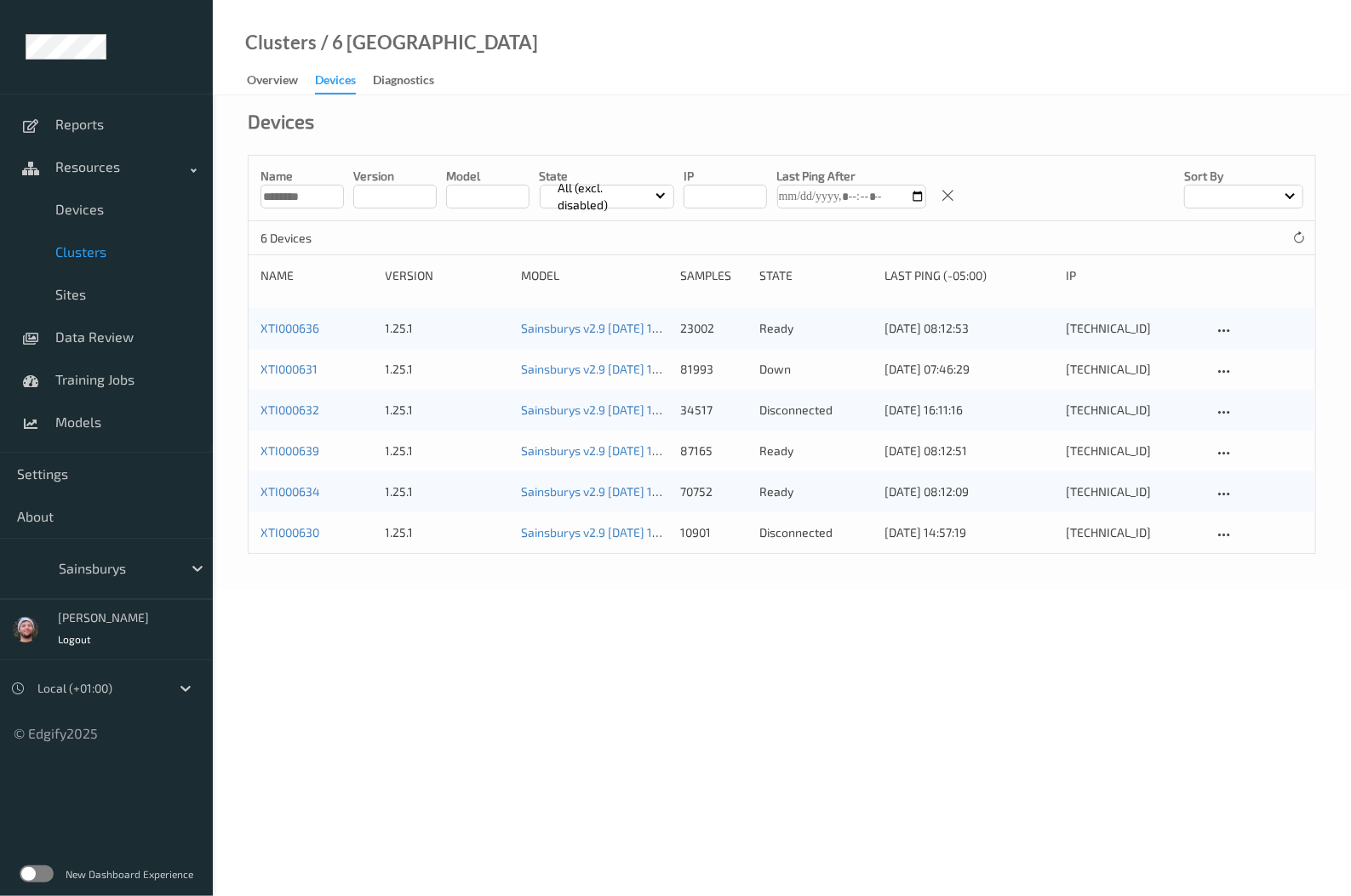
click at [350, 238] on p "6 Devices" at bounding box center [324, 238] width 128 height 17
click at [152, 259] on link "Clusters" at bounding box center [106, 252] width 213 height 43
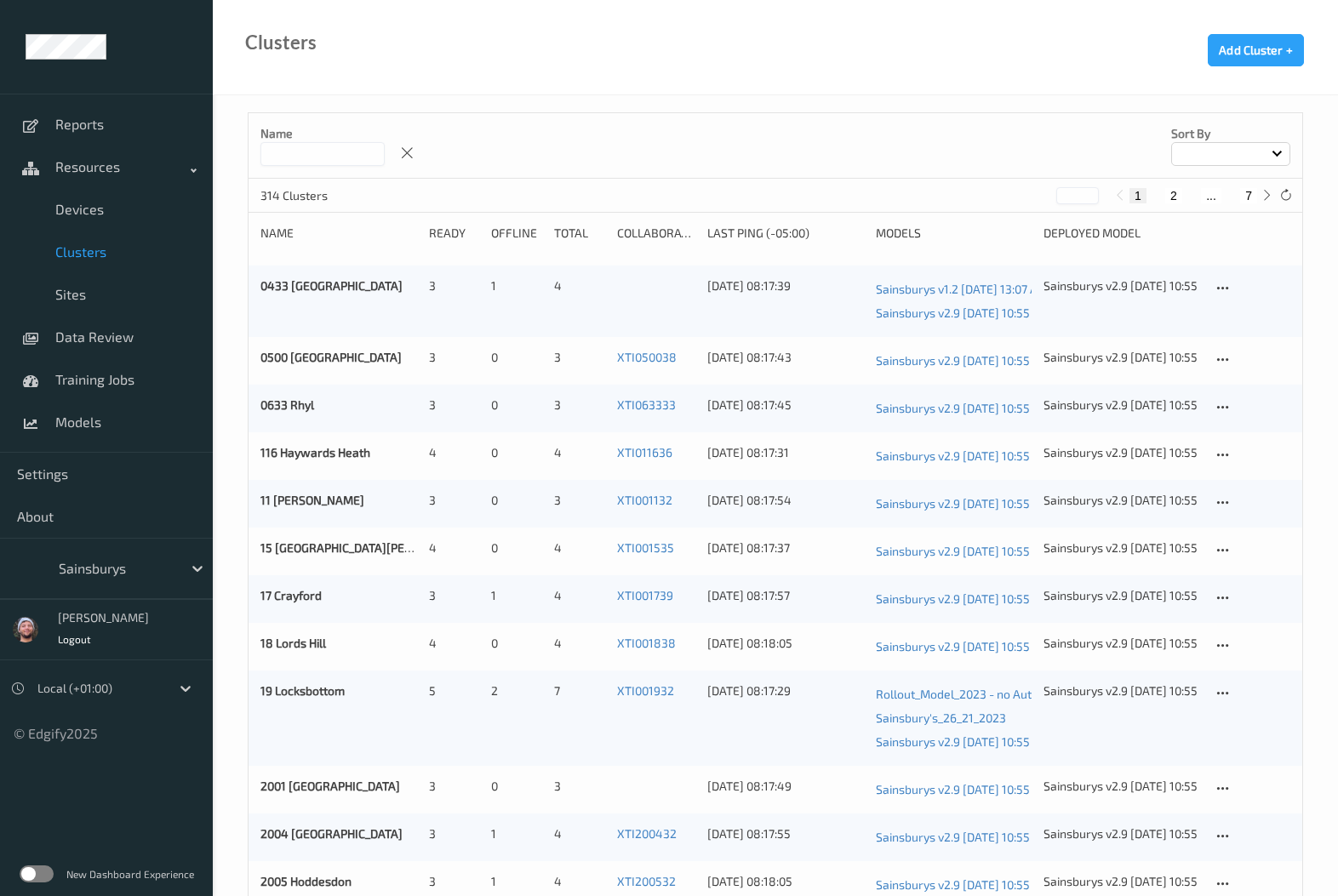
click at [300, 151] on input at bounding box center [322, 154] width 124 height 24
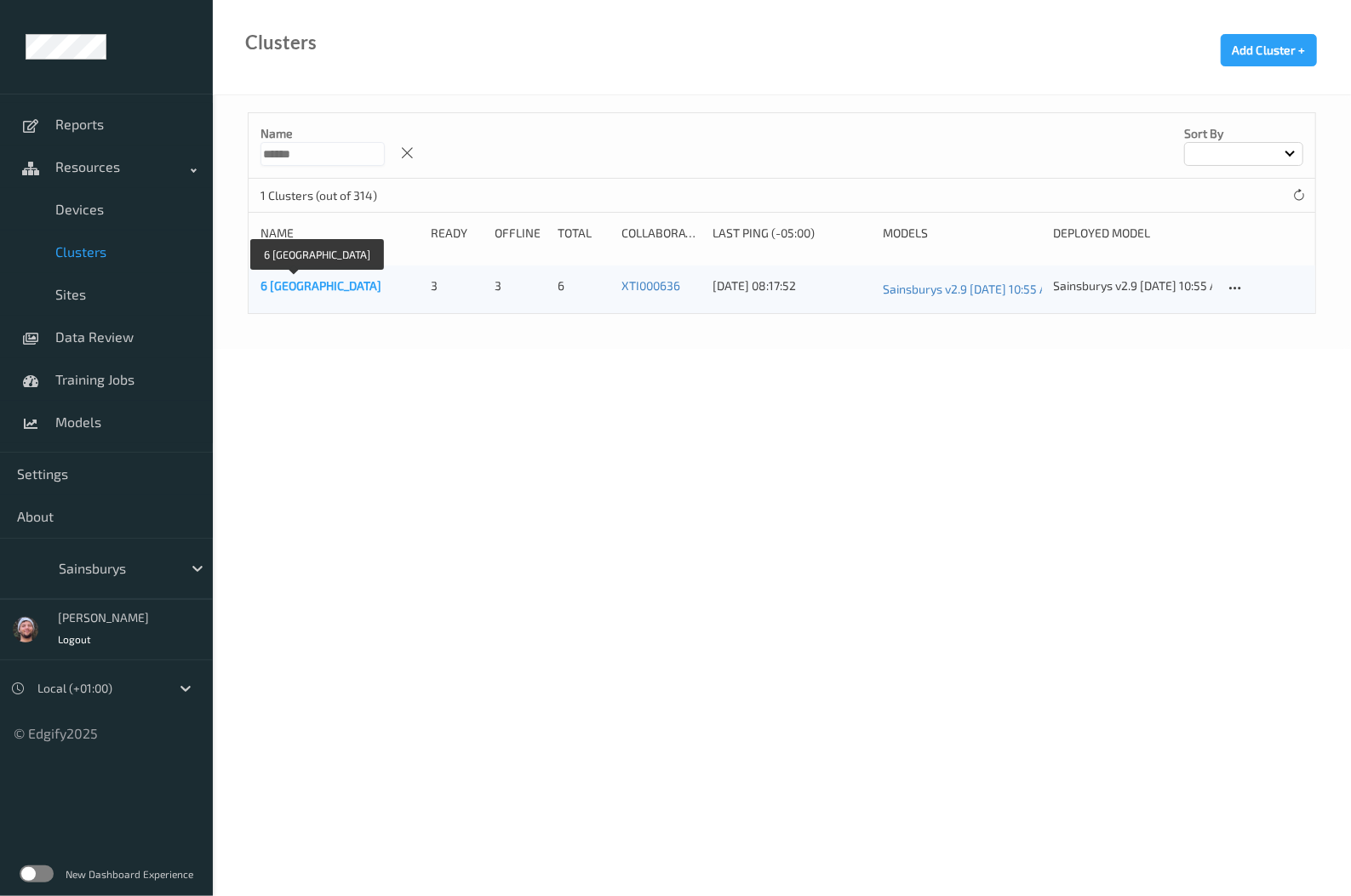
type input "******"
click at [286, 289] on link "6 Chichester" at bounding box center [320, 285] width 121 height 15
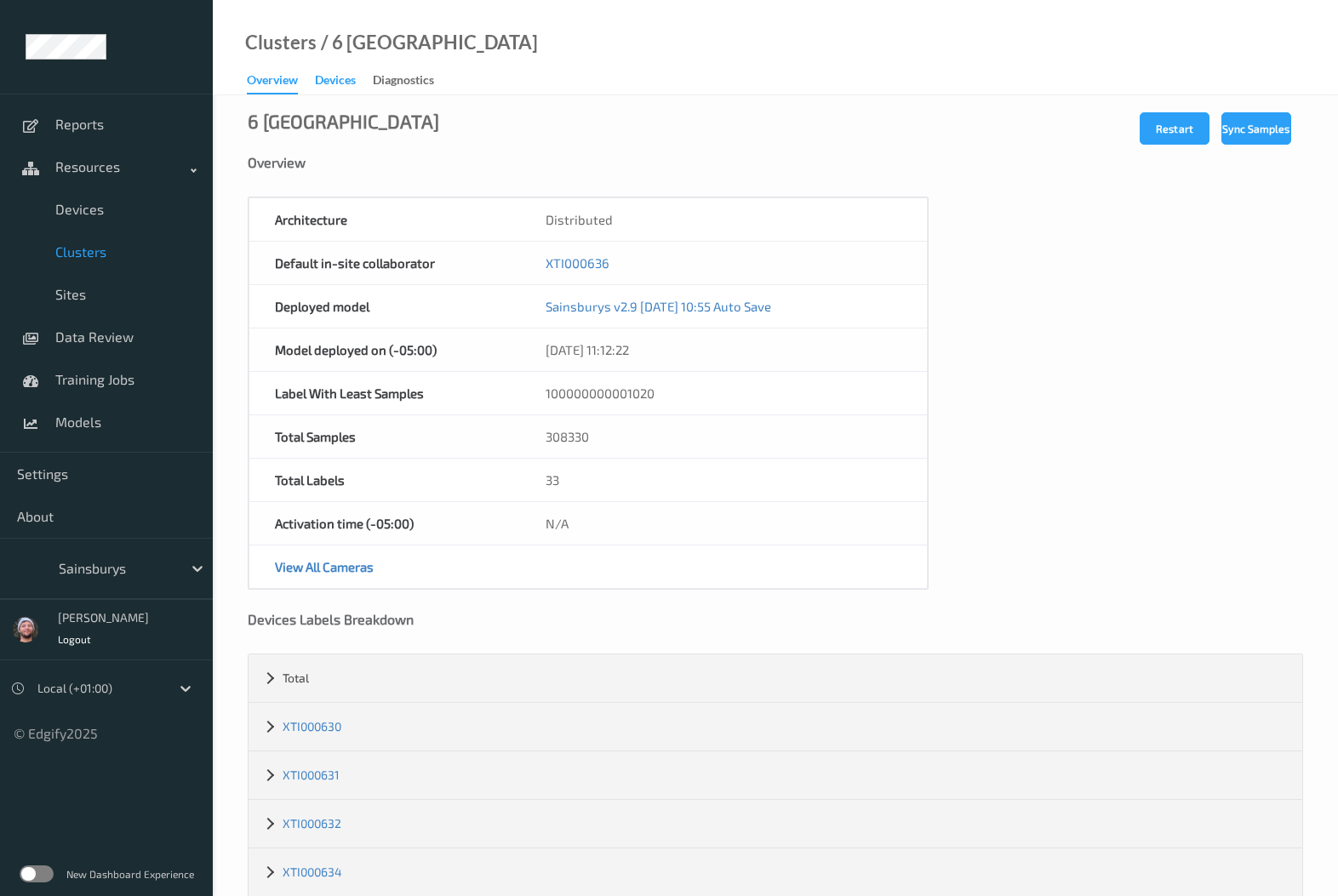
click at [353, 88] on div "Devices" at bounding box center [335, 82] width 41 height 21
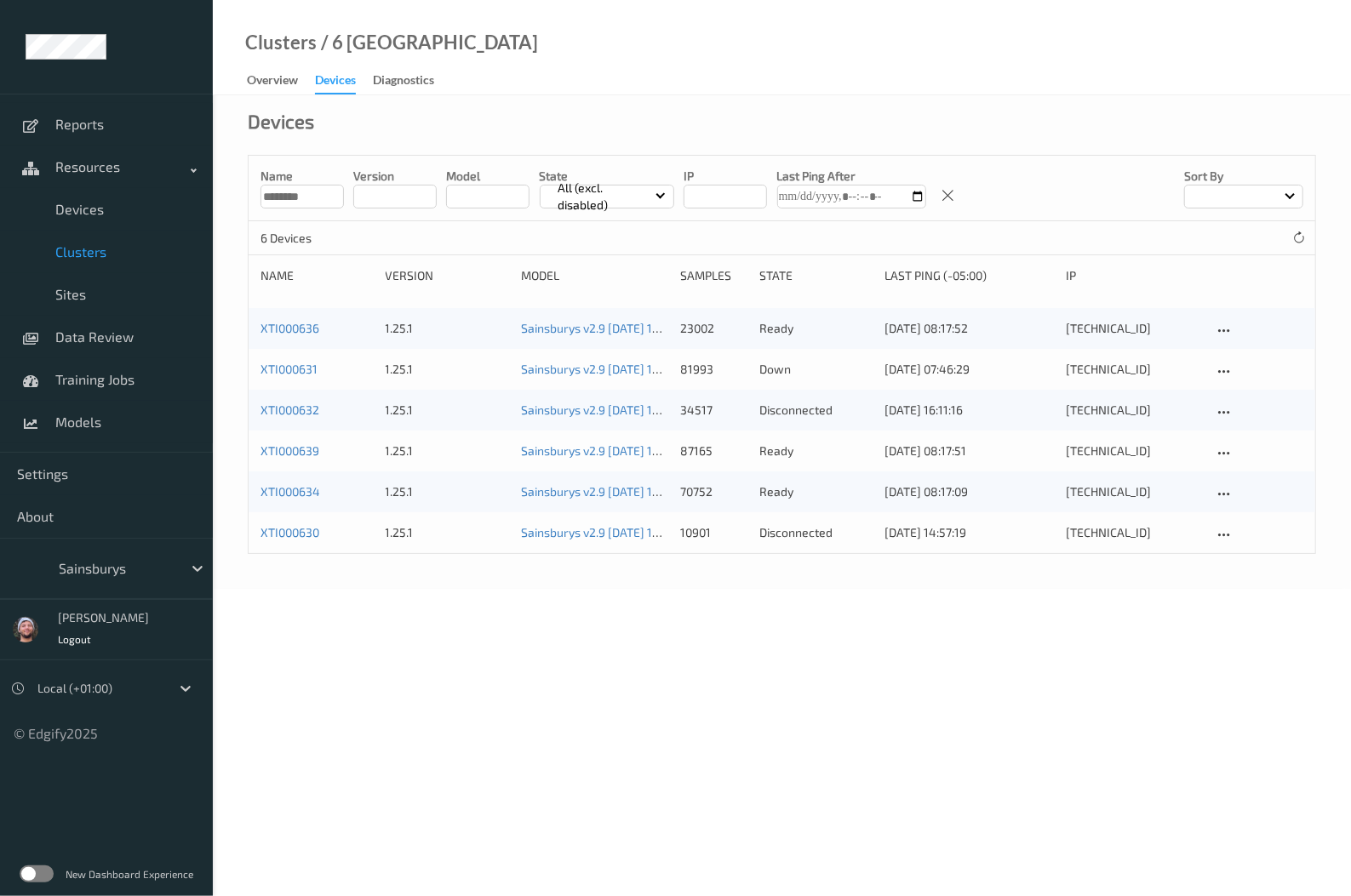
click at [679, 82] on div "Clusters / 6 Chichester Overview Devices Diagnostics" at bounding box center [782, 47] width 1138 height 96
click at [149, 257] on span "Clusters" at bounding box center [125, 253] width 140 height 17
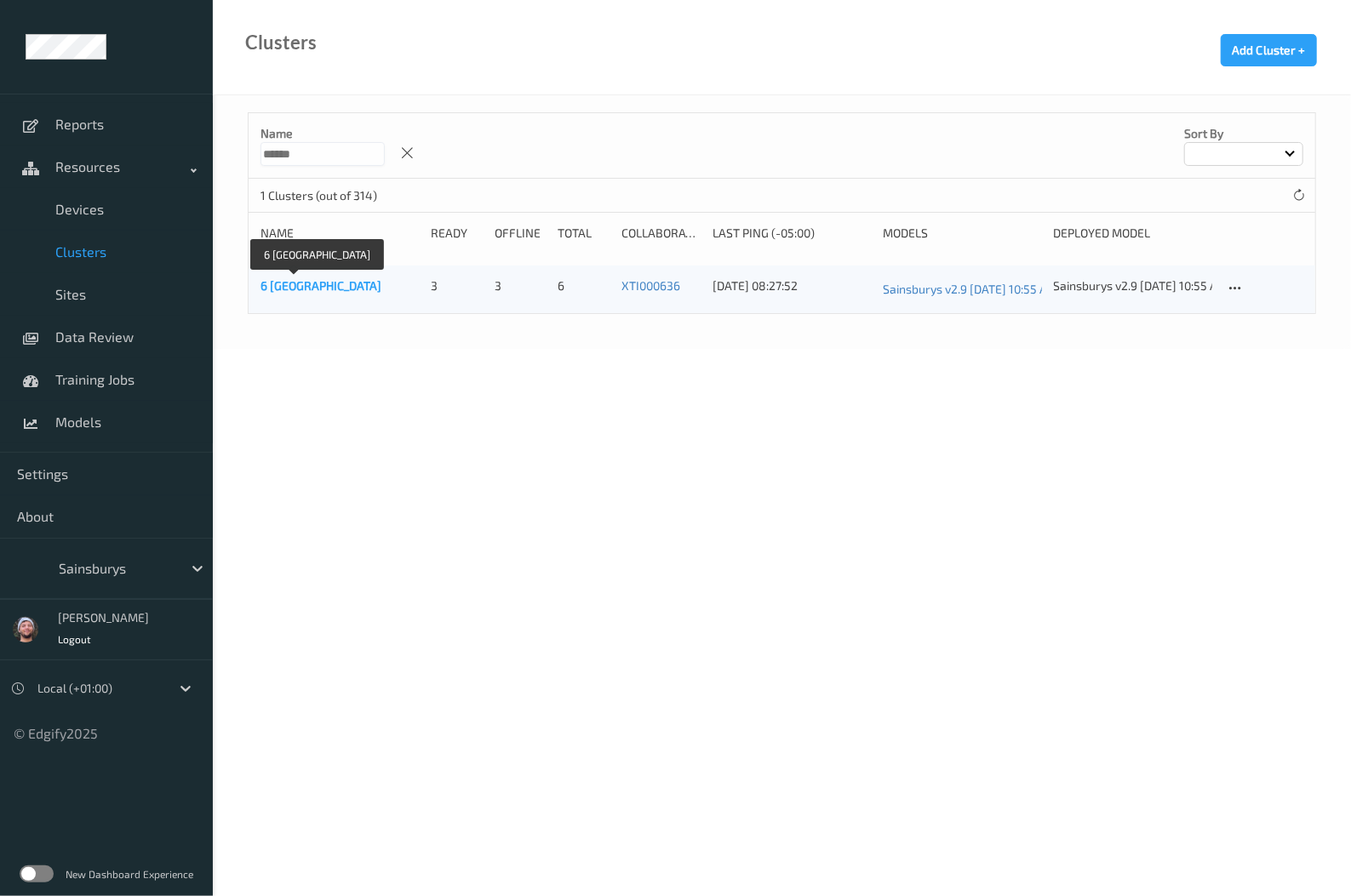
click at [319, 287] on link "6 Chichester" at bounding box center [320, 285] width 121 height 15
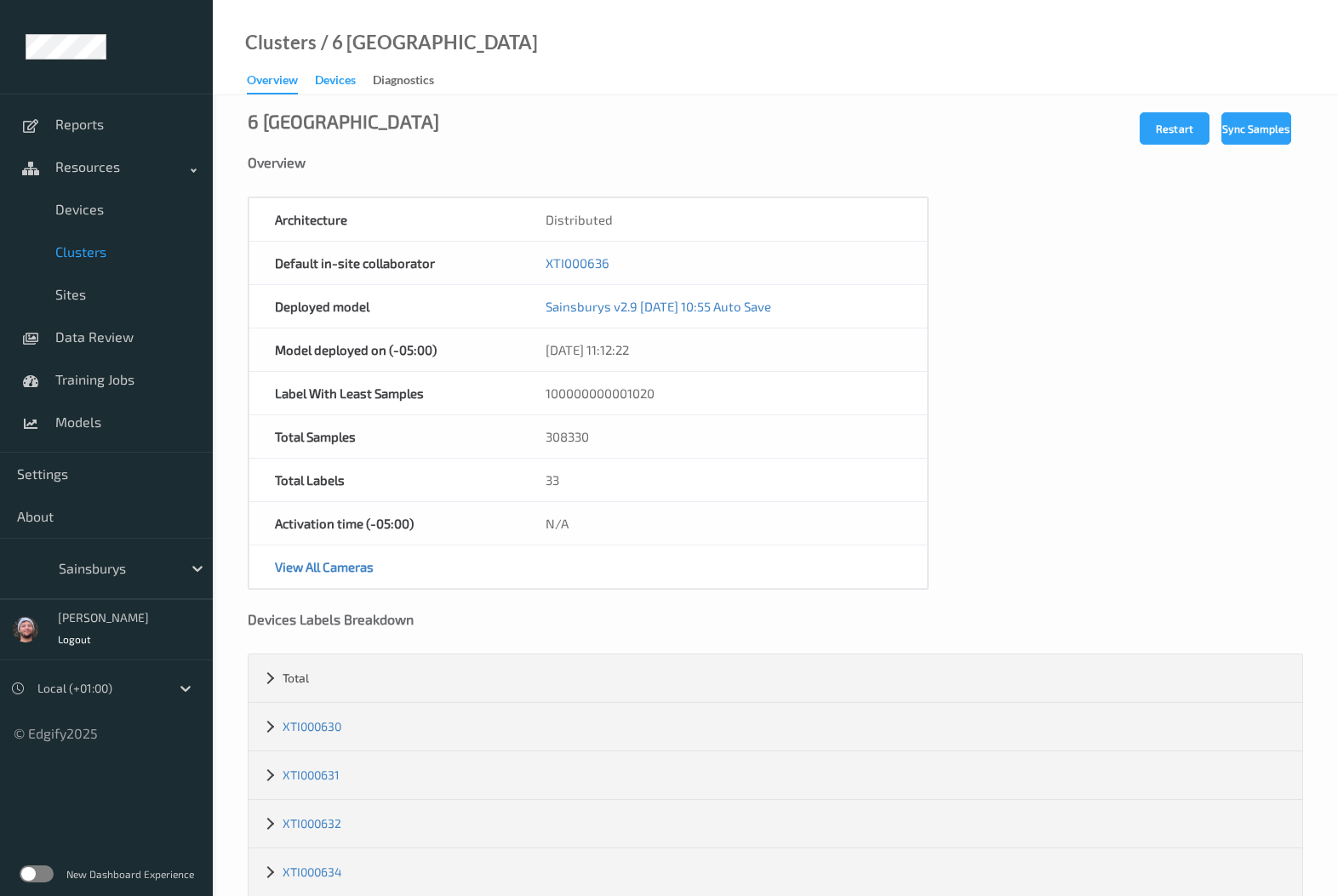
click at [331, 77] on div "Devices" at bounding box center [335, 82] width 41 height 21
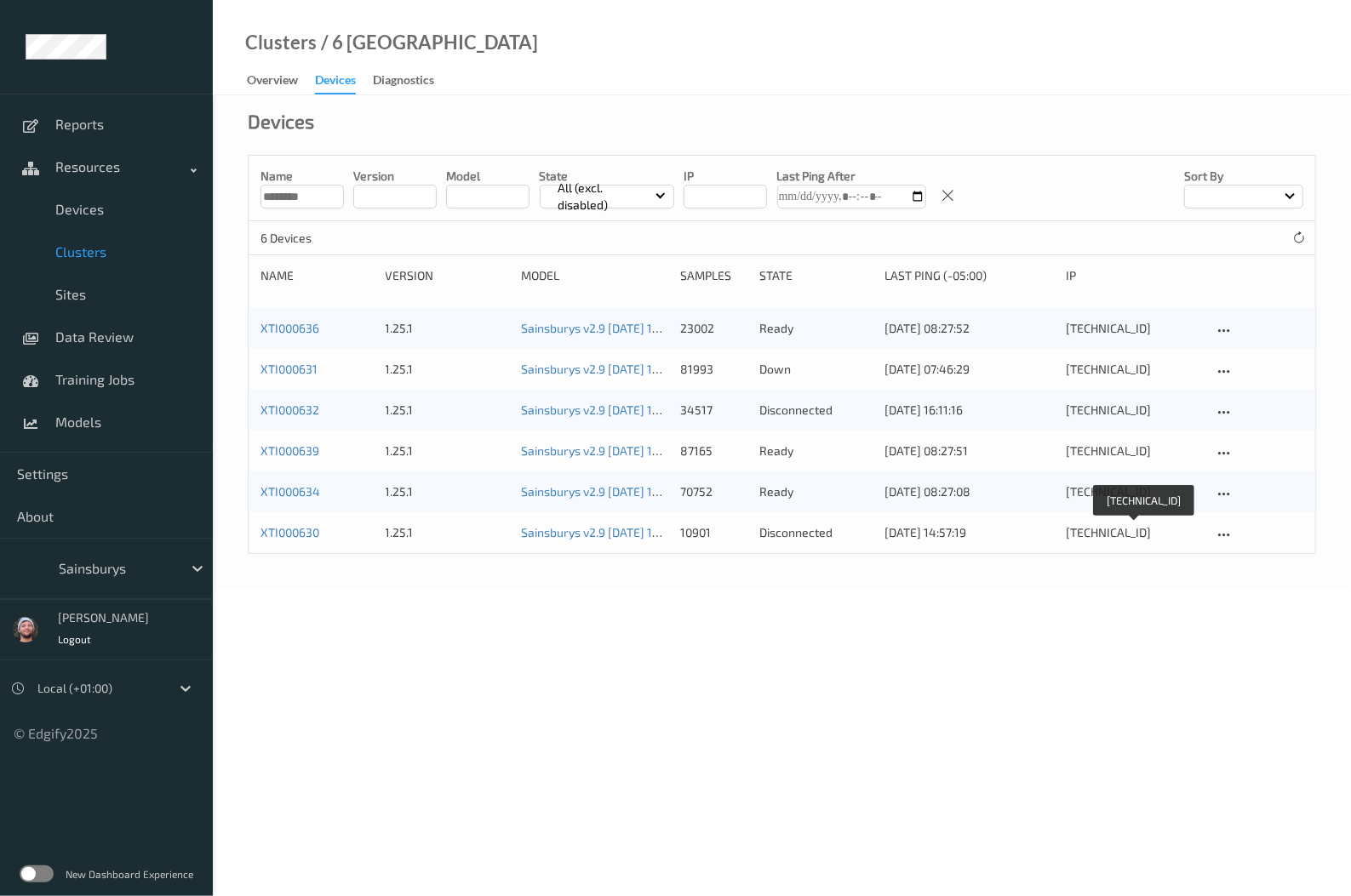
copy div "10.226.6.30"
drag, startPoint x: 1142, startPoint y: 529, endPoint x: 682, endPoint y: 712, distance: 495.1
click at [682, 712] on body "Reports Resources Devices Clusters Sites Data Review Training Jobs Models Setti…" at bounding box center [676, 448] width 1351 height 896
copy div "10.226.6.32"
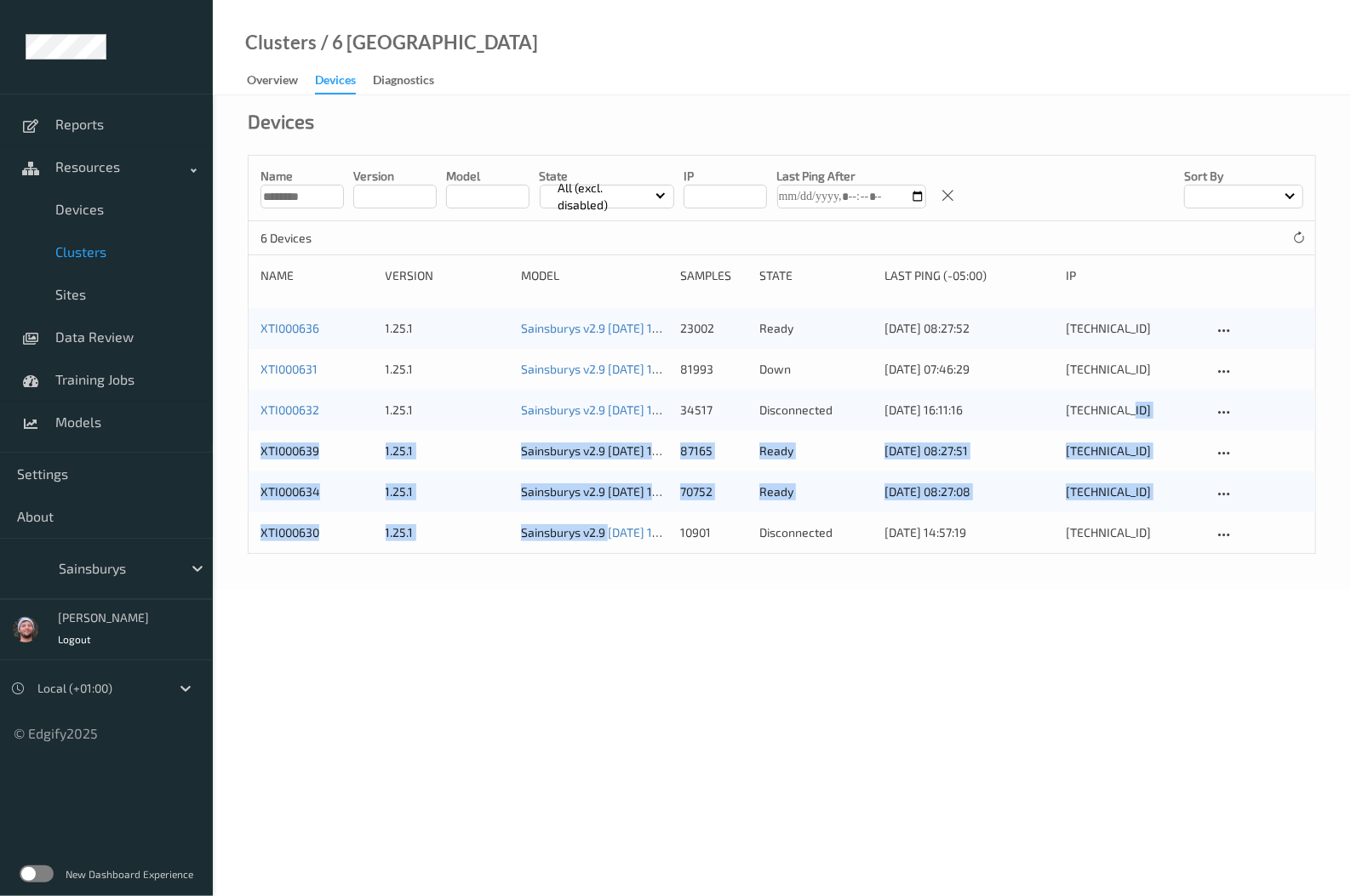
drag, startPoint x: 1139, startPoint y: 406, endPoint x: 566, endPoint y: 708, distance: 647.7
click at [566, 708] on body "Reports Resources Devices Clusters Sites Data Review Training Jobs Models Setti…" at bounding box center [676, 448] width 1351 height 896
copy div "10.226.6.31"
drag, startPoint x: 1134, startPoint y: 370, endPoint x: 1044, endPoint y: 378, distance: 90.4
click at [1044, 378] on div "XTI000631 1.25.1 Sainsburys v2.9 2025-08-04 10:55 Auto Save 81993 down 12/08/20…" at bounding box center [782, 370] width 1066 height 41
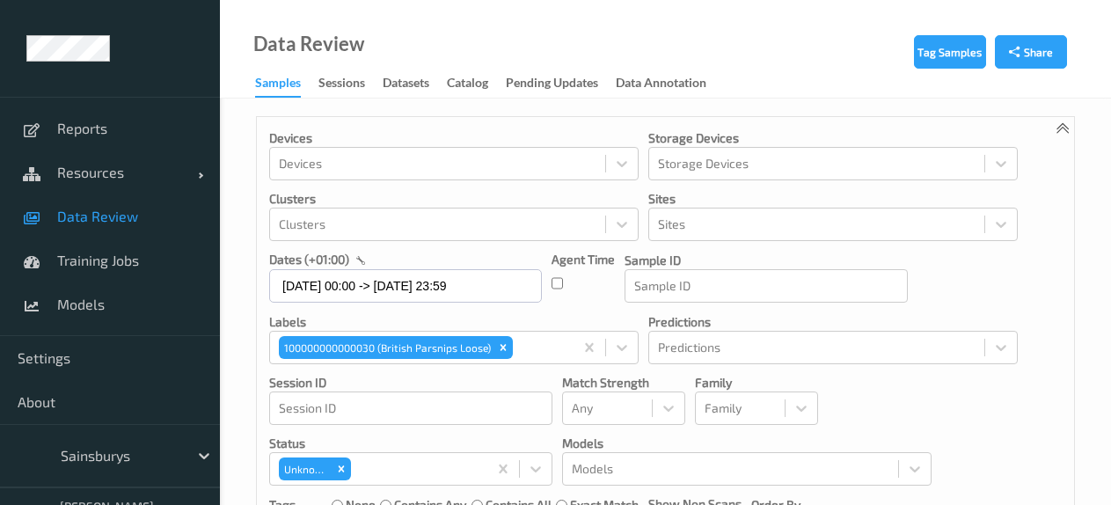
scroll to position [424, 0]
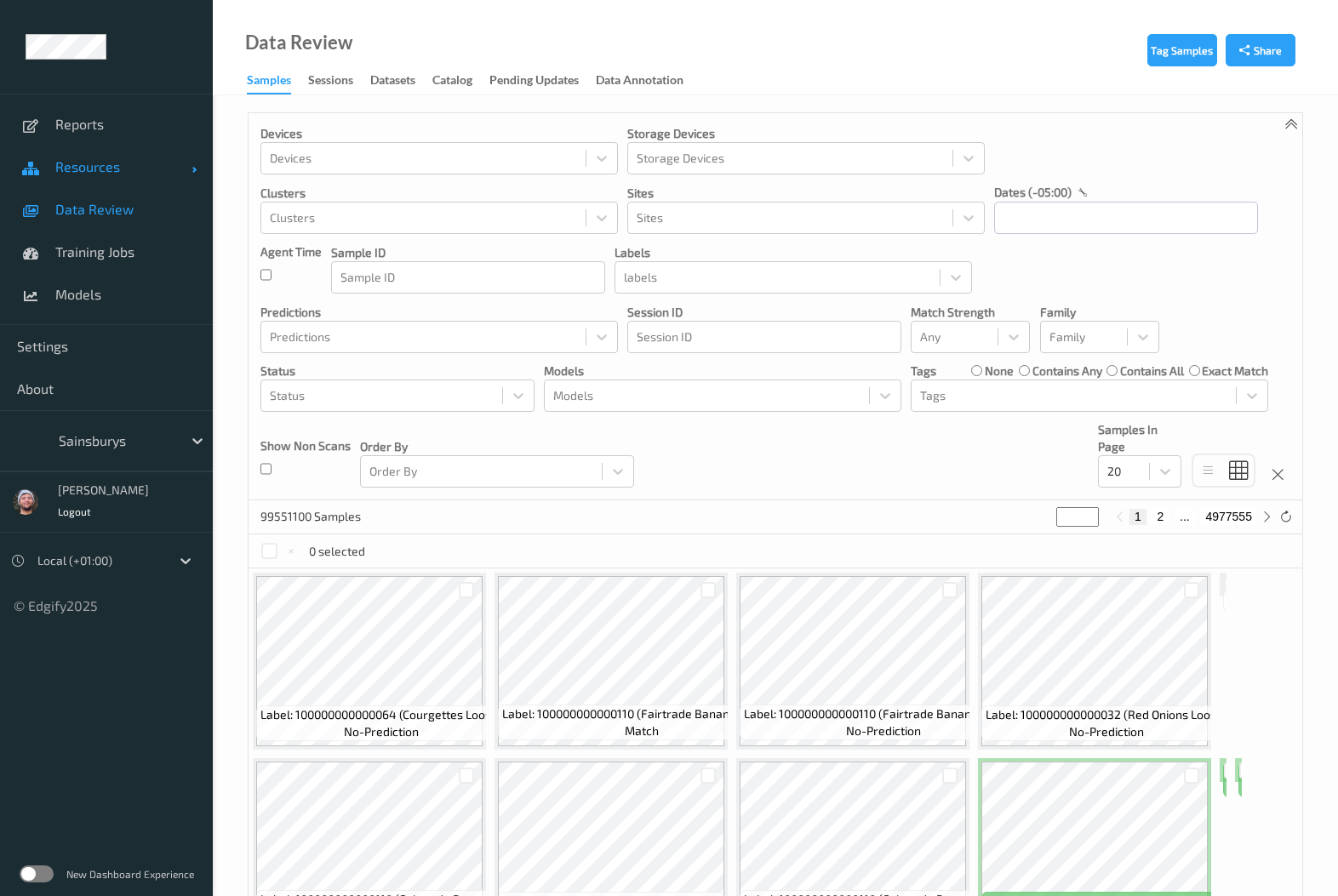
click at [80, 171] on span "Resources" at bounding box center [123, 167] width 136 height 17
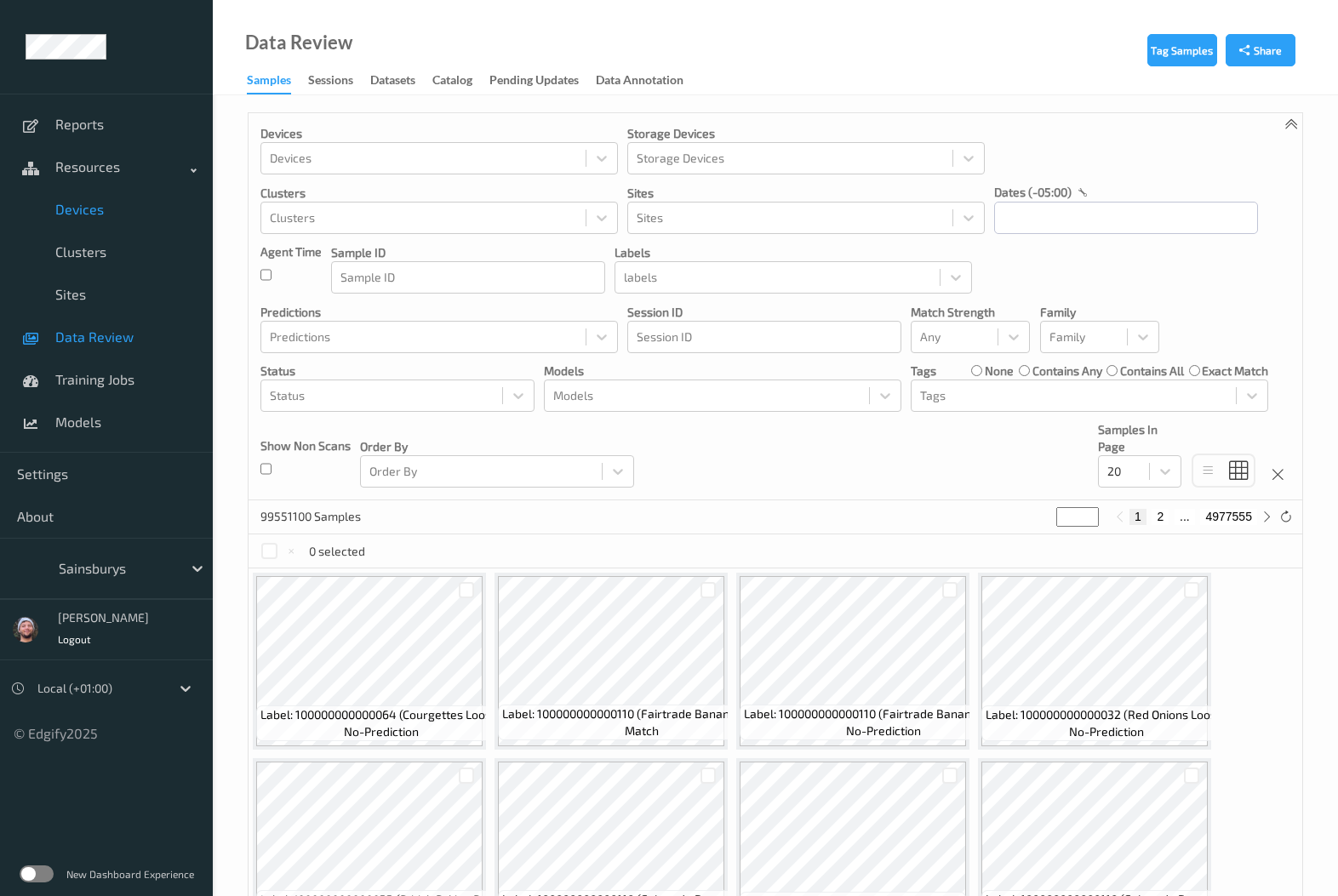
click at [100, 224] on link "Devices" at bounding box center [106, 209] width 213 height 43
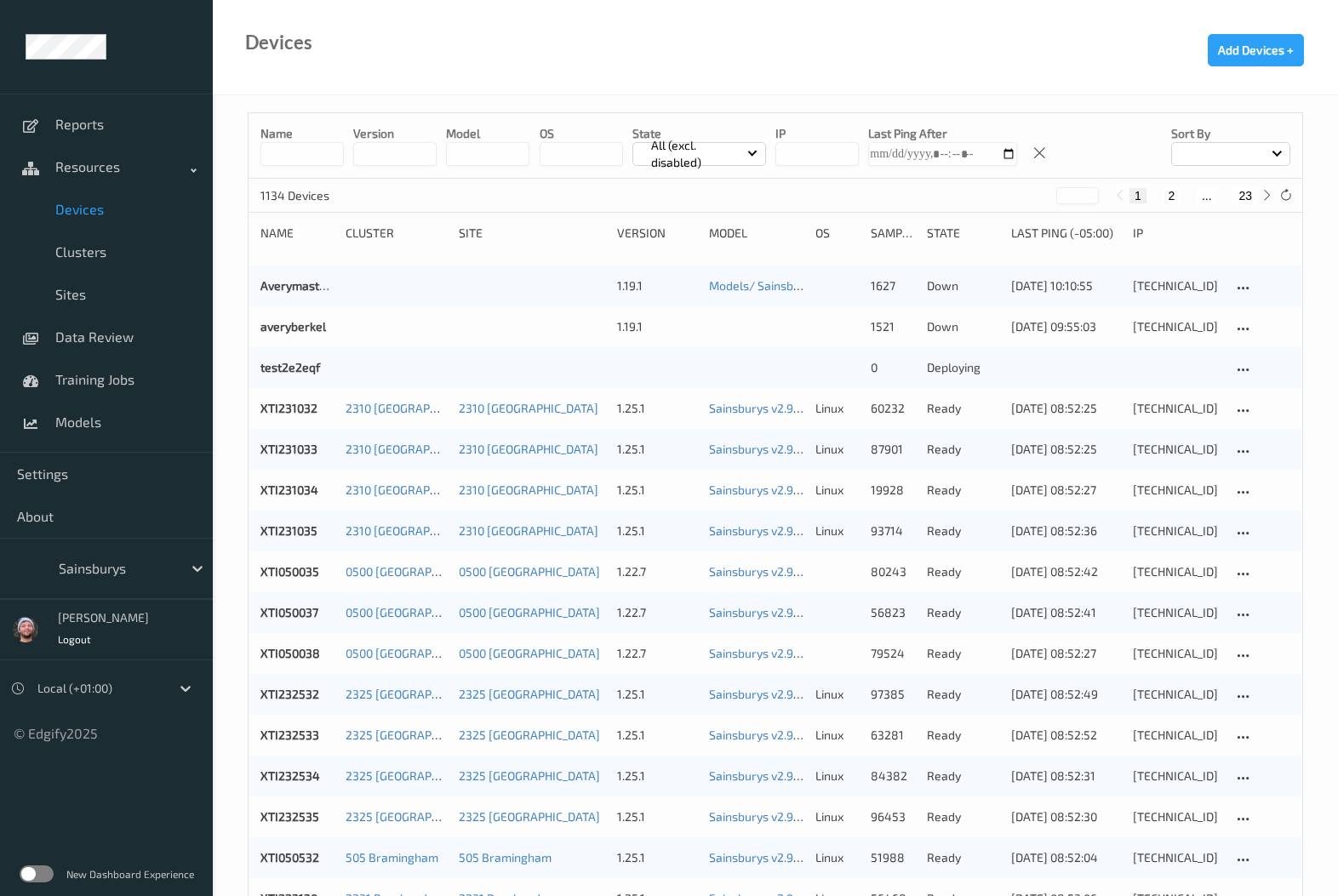
click at [70, 553] on div "Sainsburys" at bounding box center [132, 568] width 163 height 32
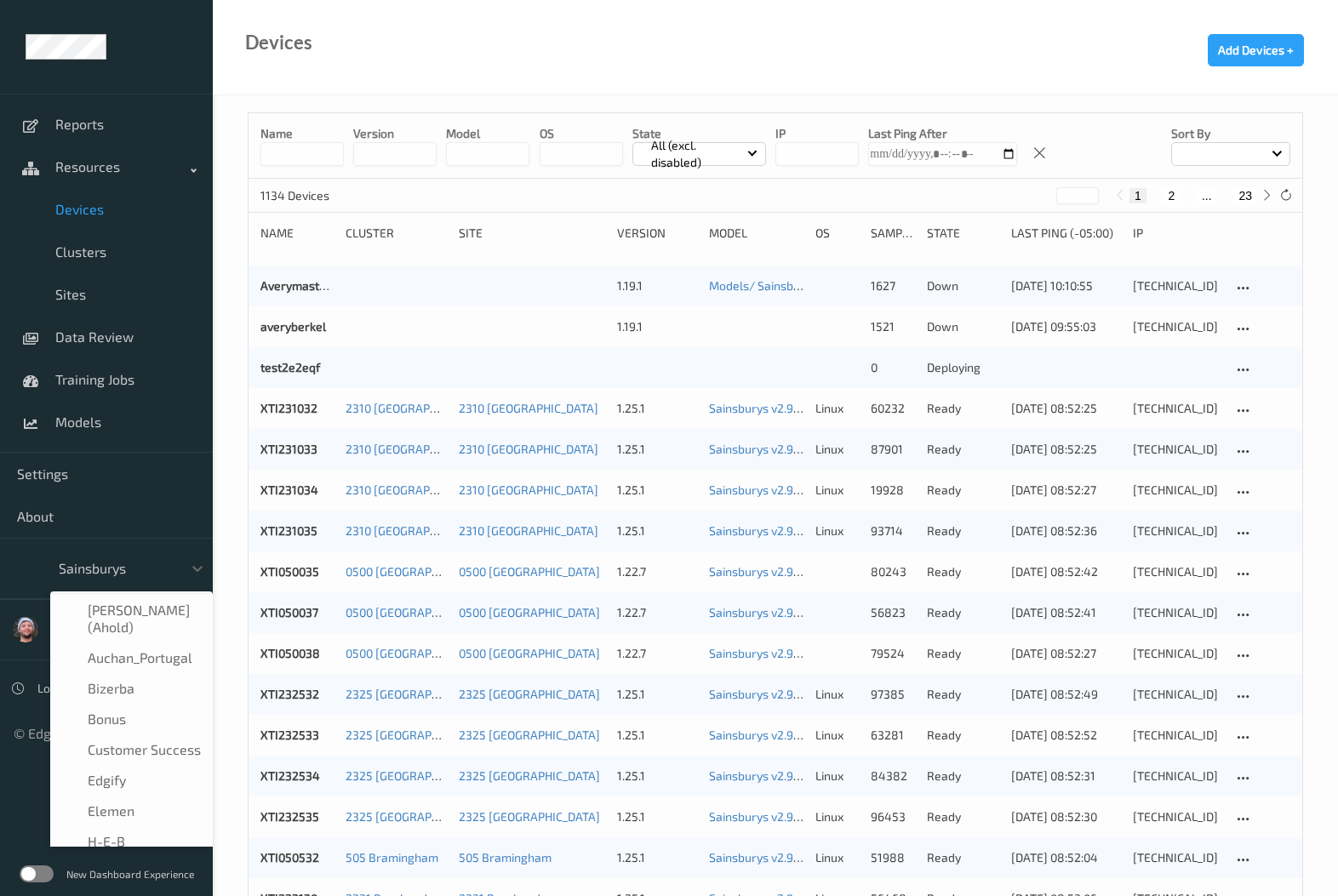
scroll to position [204, 0]
type input "h-"
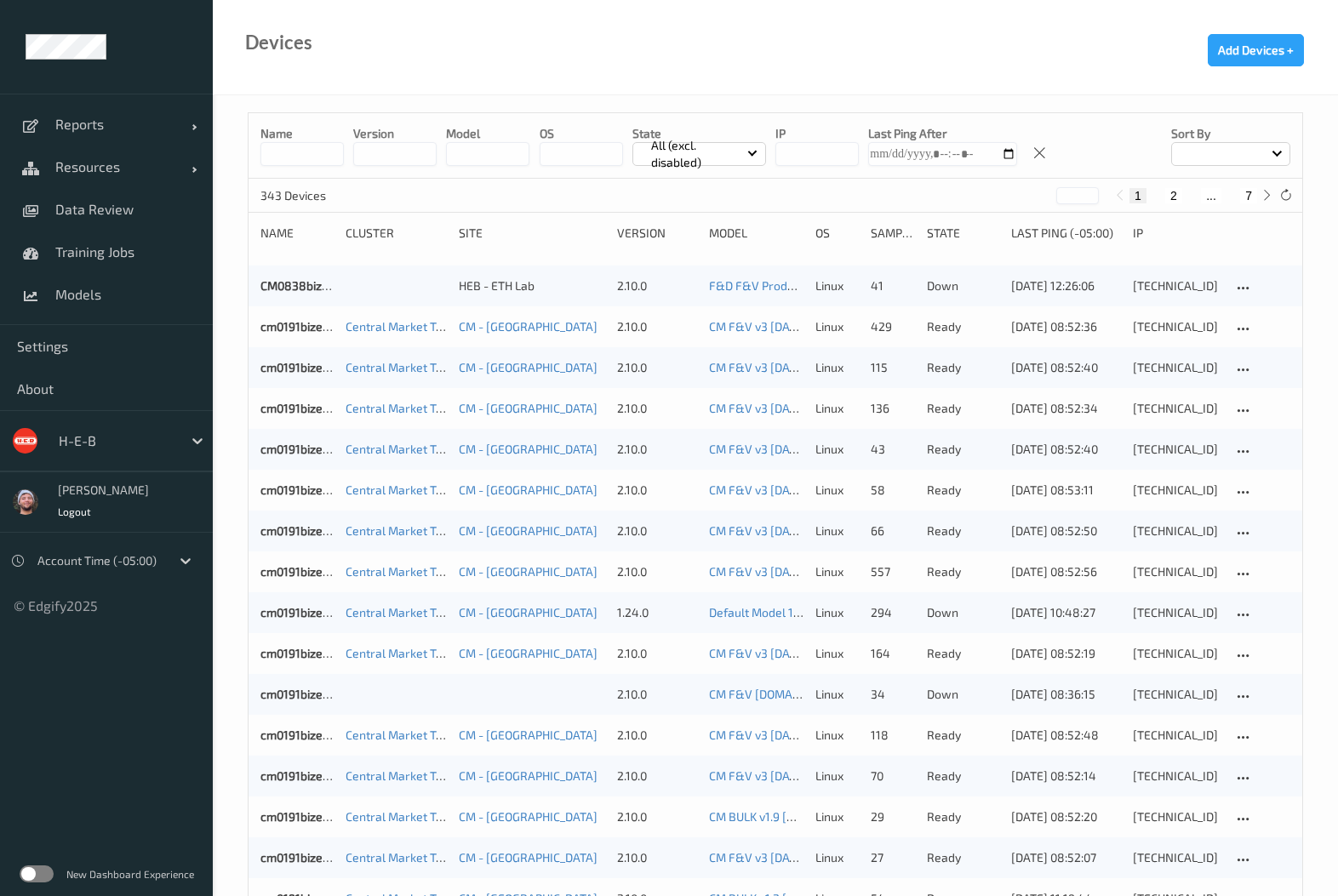
click at [1242, 205] on div "343 Devices * 1 2 ... 7" at bounding box center [775, 195] width 1054 height 34
click at [1246, 201] on button "7" at bounding box center [1248, 195] width 17 height 15
type input "*"
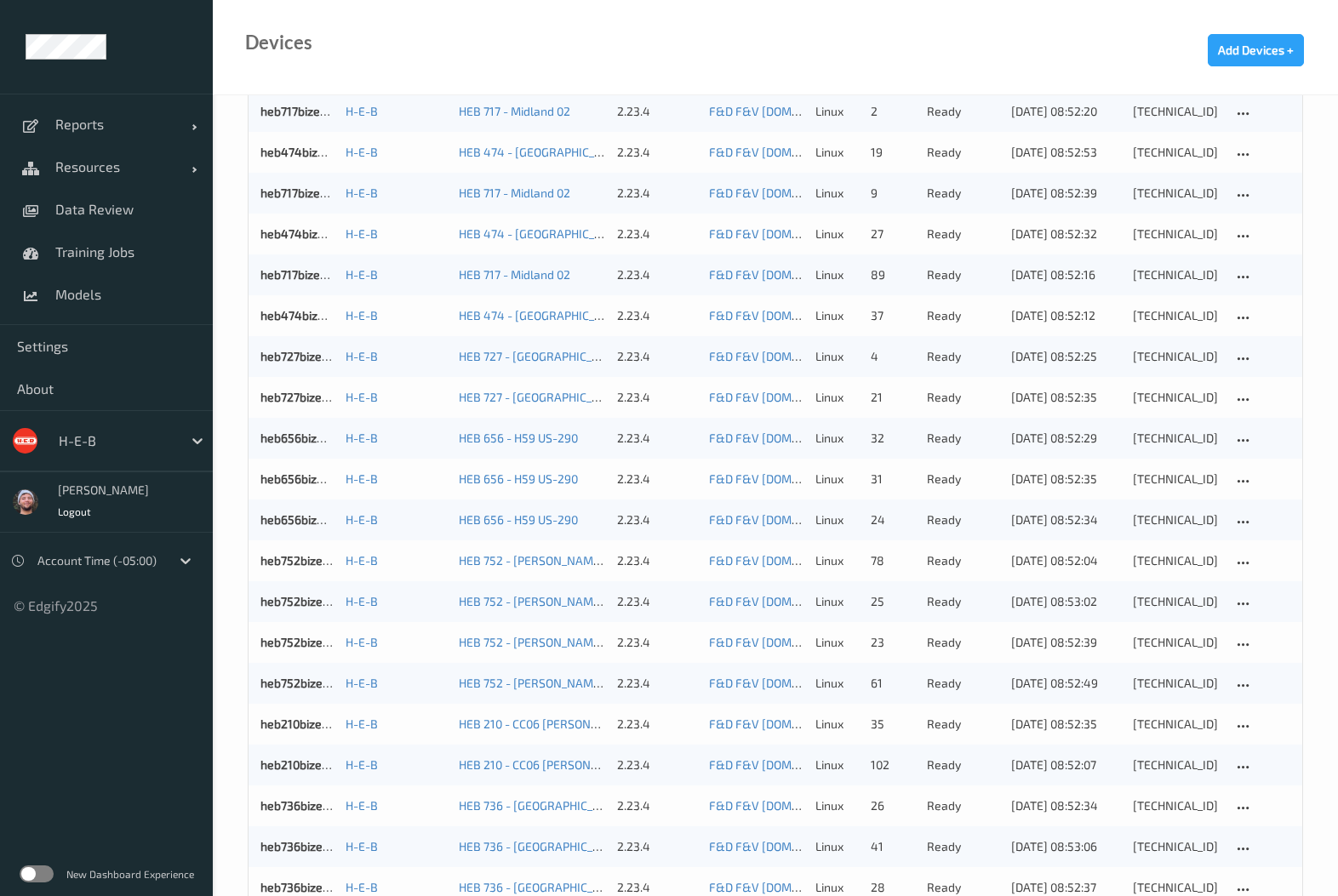
scroll to position [1160, 0]
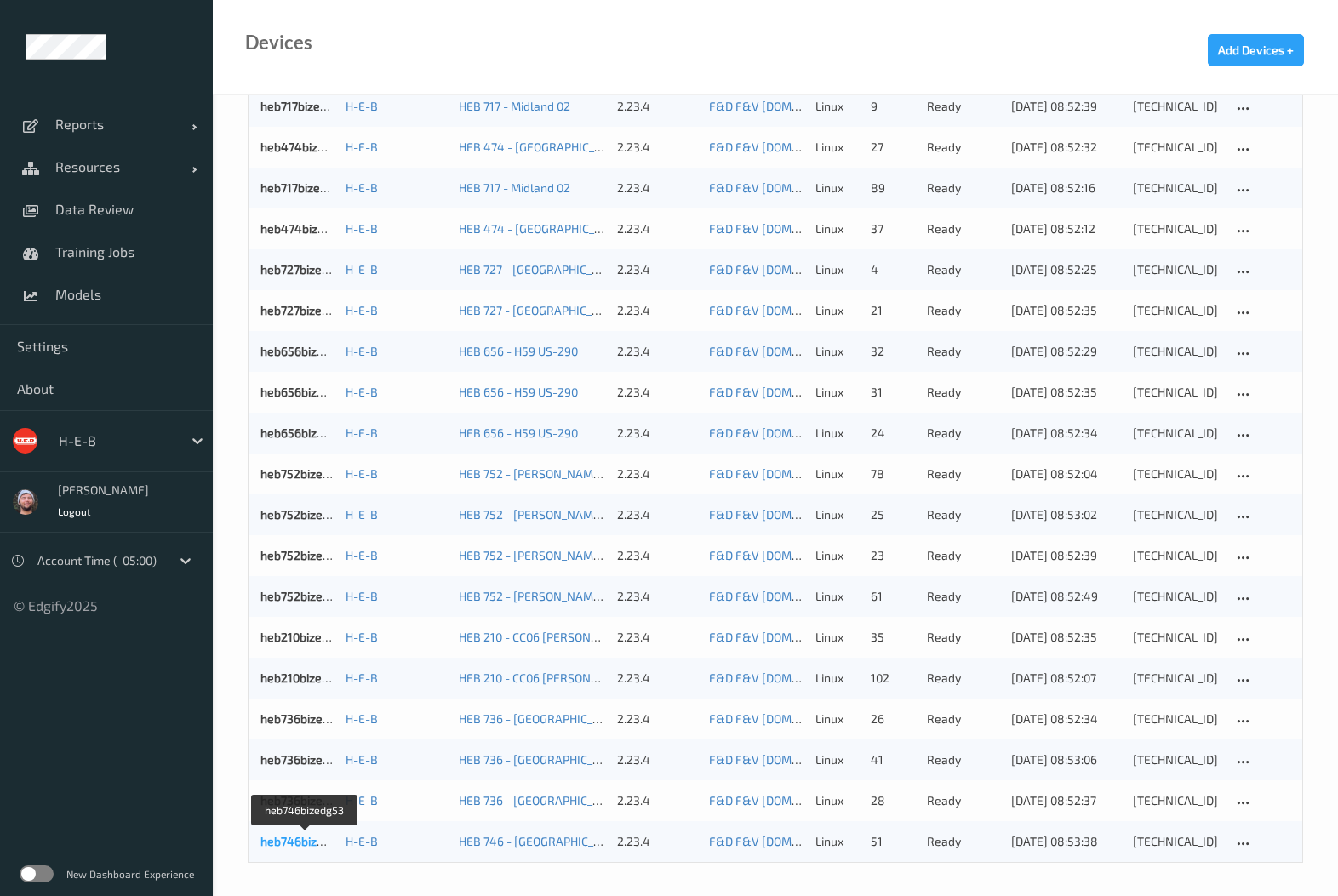
click at [294, 840] on link "heb746bizedg53" at bounding box center [305, 841] width 90 height 15
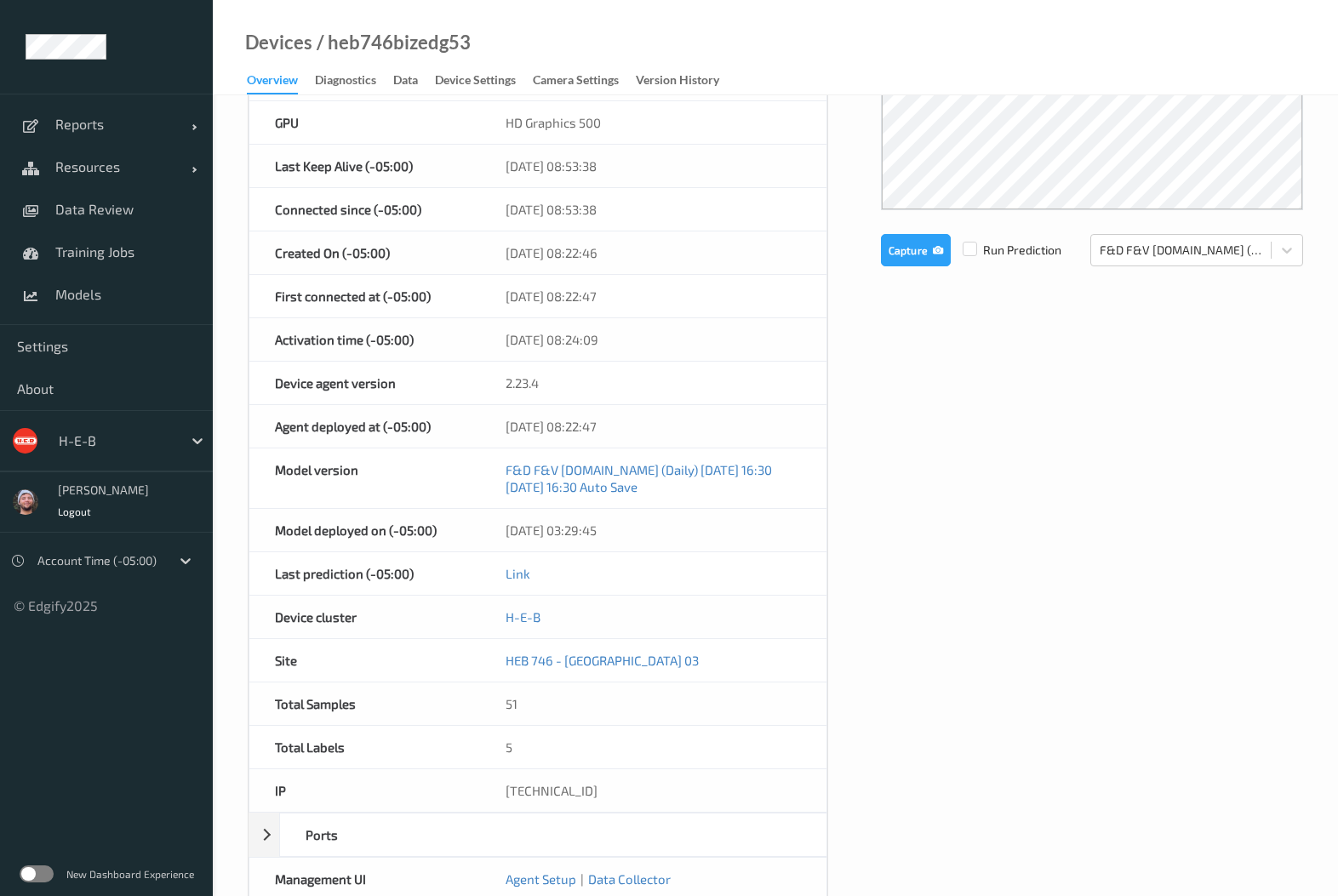
scroll to position [358, 0]
click at [881, 545] on div "Device Name heb746bizedg53 OS linux Platform debian Platform Version 12.10 Plat…" at bounding box center [775, 392] width 1056 height 1108
click at [507, 463] on link "F&D F&V [DOMAIN_NAME] (Daily) [DATE] 16:30 [DATE] 16:30 Auto Save" at bounding box center [638, 478] width 266 height 32
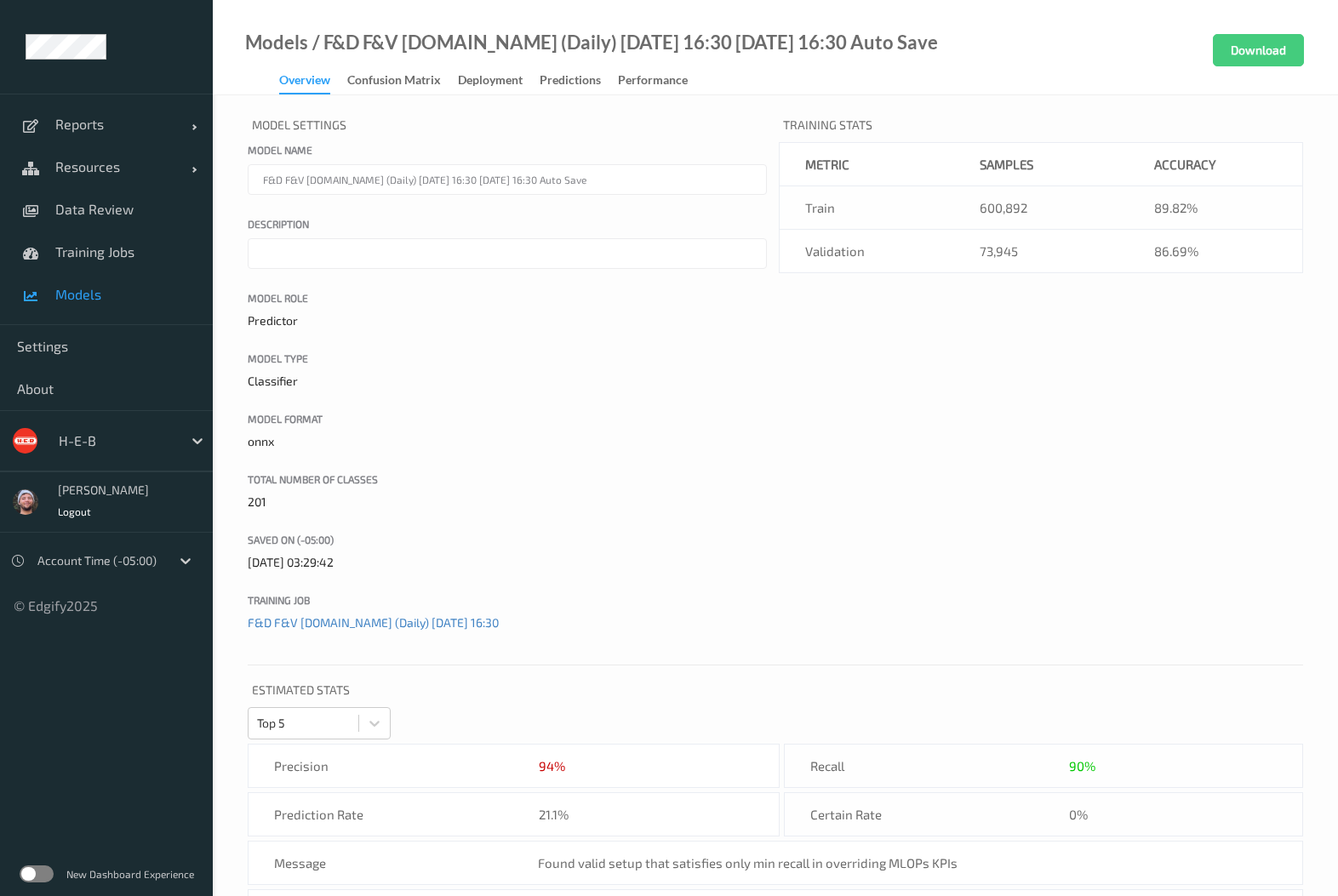
click at [95, 280] on link "Models" at bounding box center [106, 294] width 213 height 43
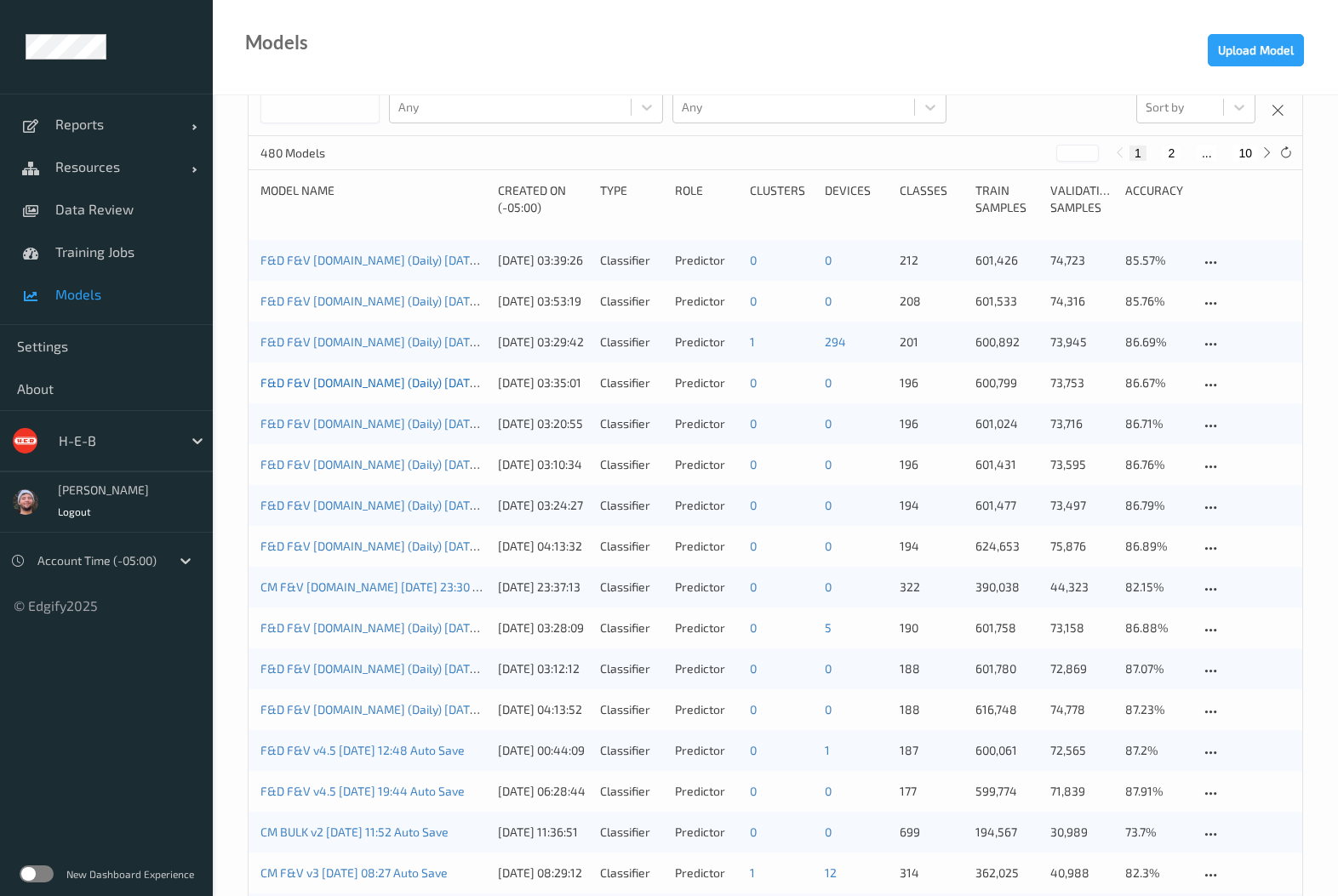
scroll to position [53, 0]
click at [139, 169] on span "Resources" at bounding box center [123, 167] width 136 height 17
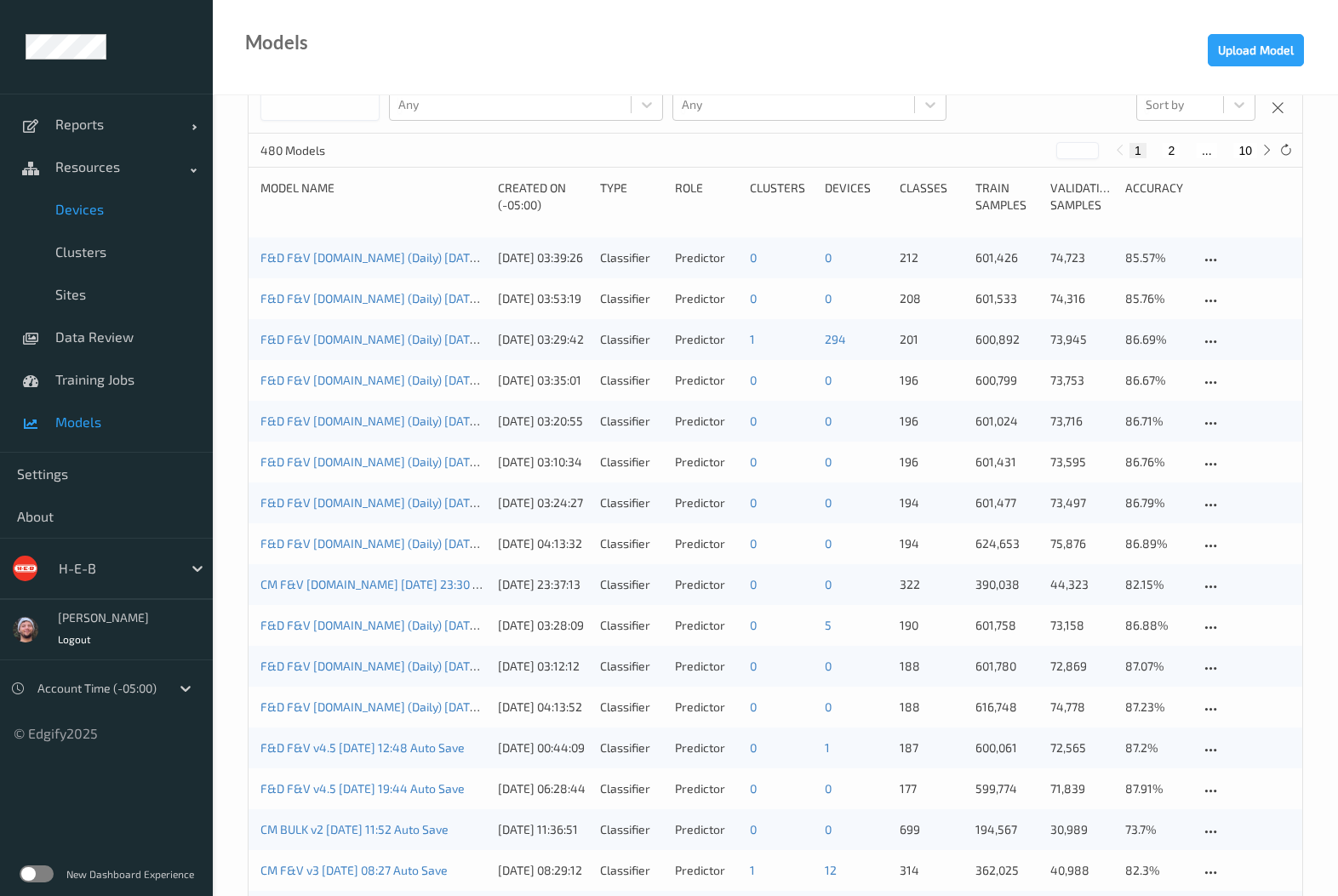
click at [122, 194] on link "Devices" at bounding box center [106, 209] width 213 height 43
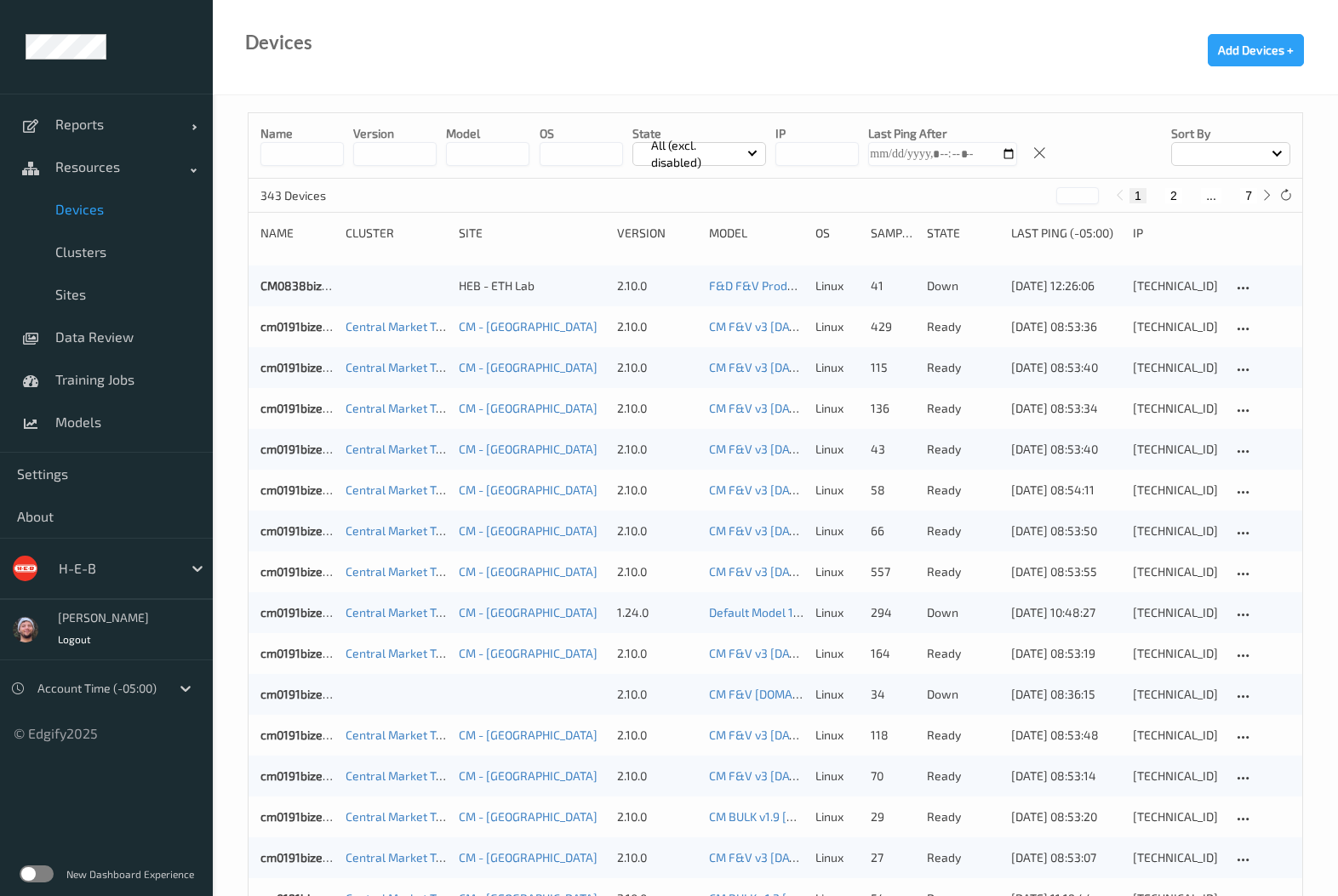
click at [1244, 203] on div "1 2 ... 7" at bounding box center [1194, 194] width 166 height 18
click at [1245, 198] on button "7" at bounding box center [1248, 195] width 17 height 15
type input "*"
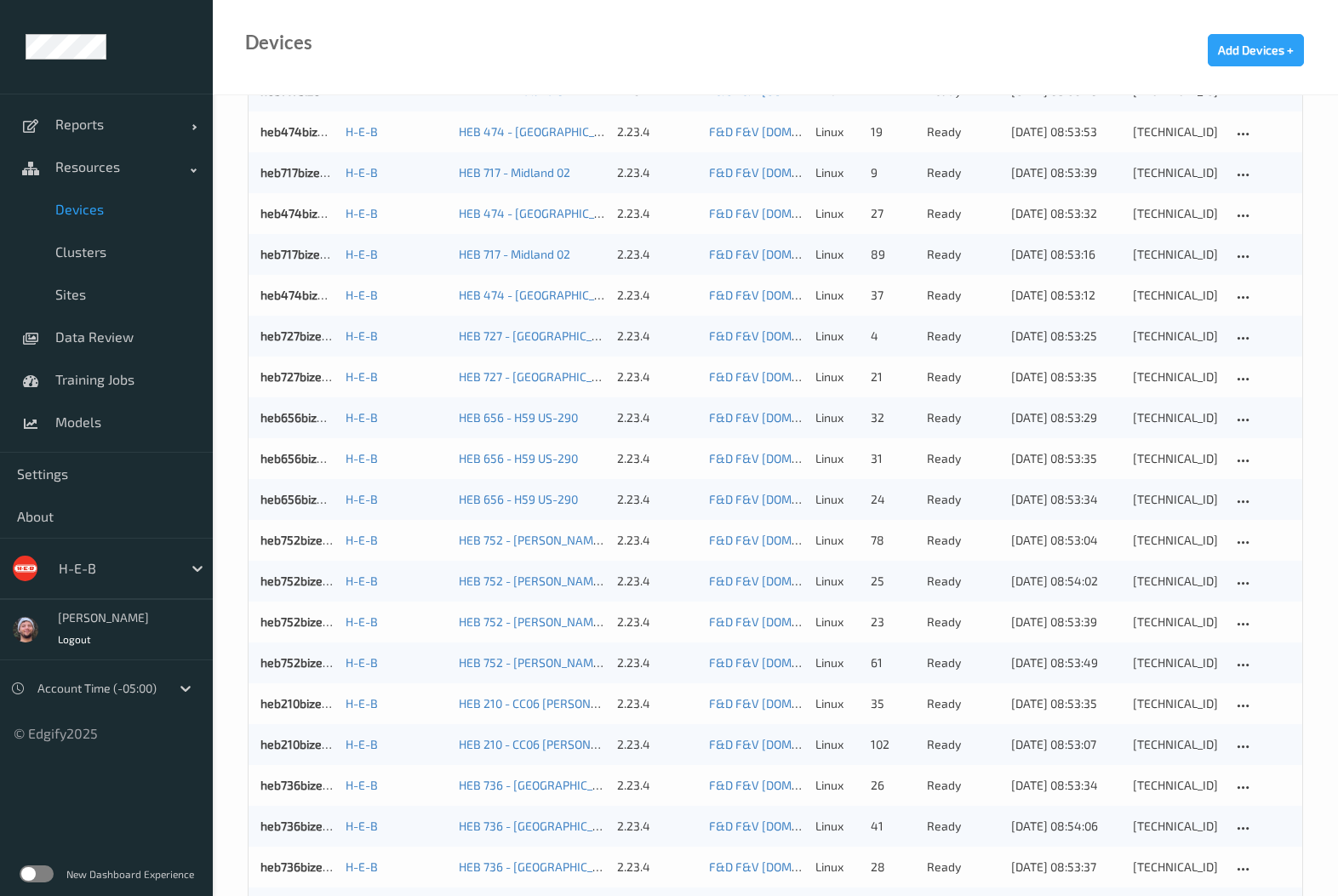
scroll to position [1160, 0]
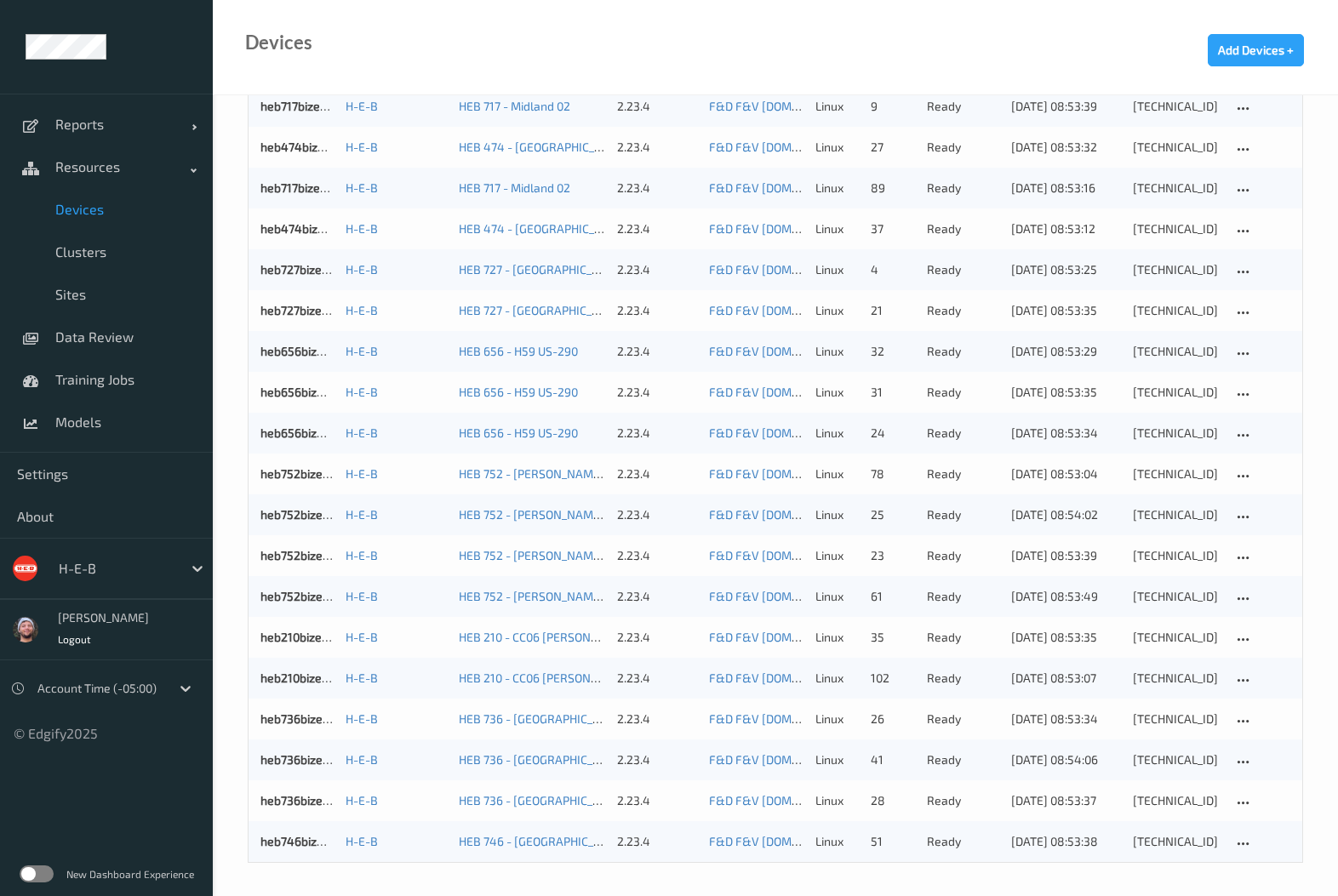
click at [1068, 59] on div "Devices Add Devices +" at bounding box center [775, 47] width 1125 height 96
